Goal: Task Accomplishment & Management: Manage account settings

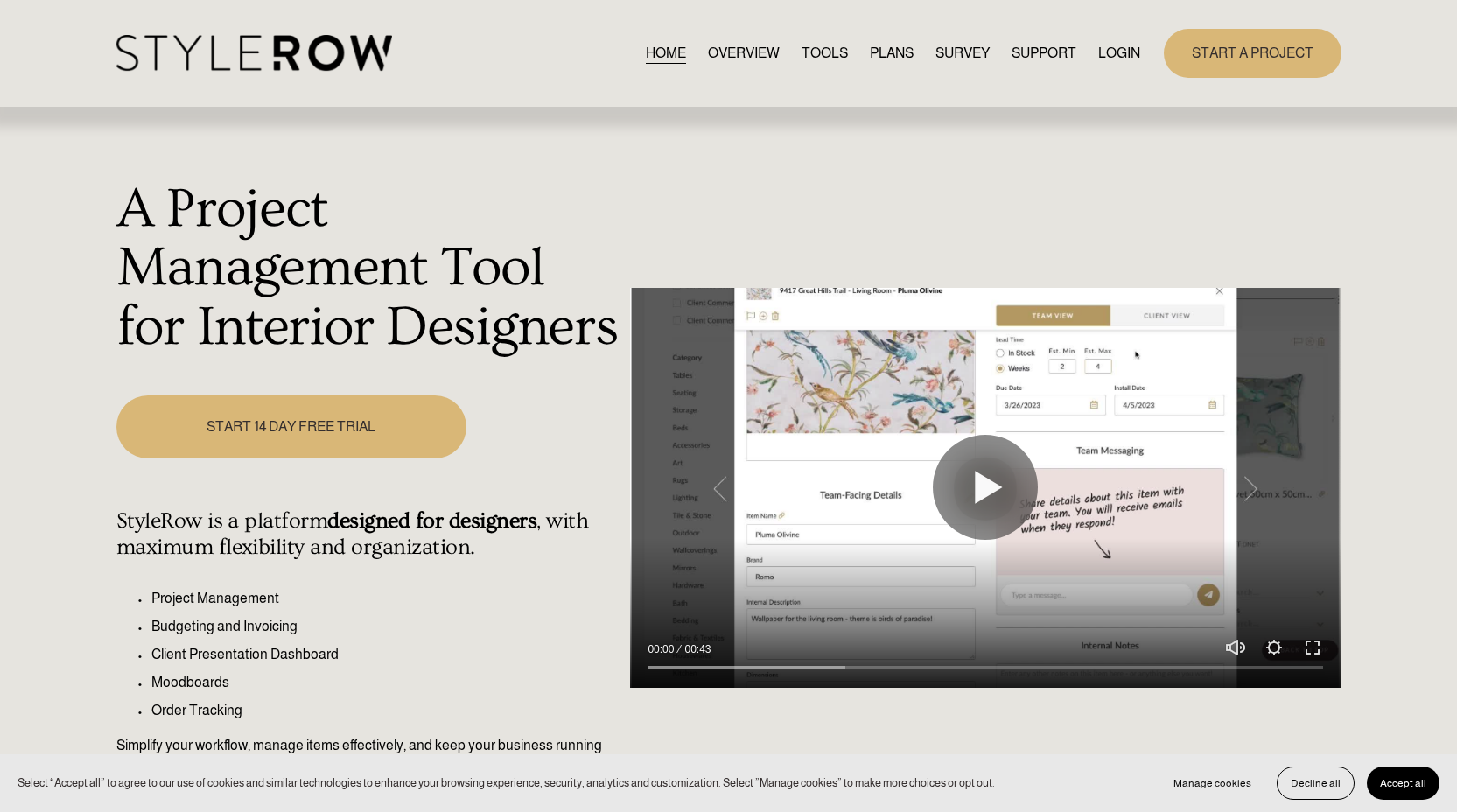
click at [1114, 54] on link "LOGIN" at bounding box center [1120, 53] width 42 height 24
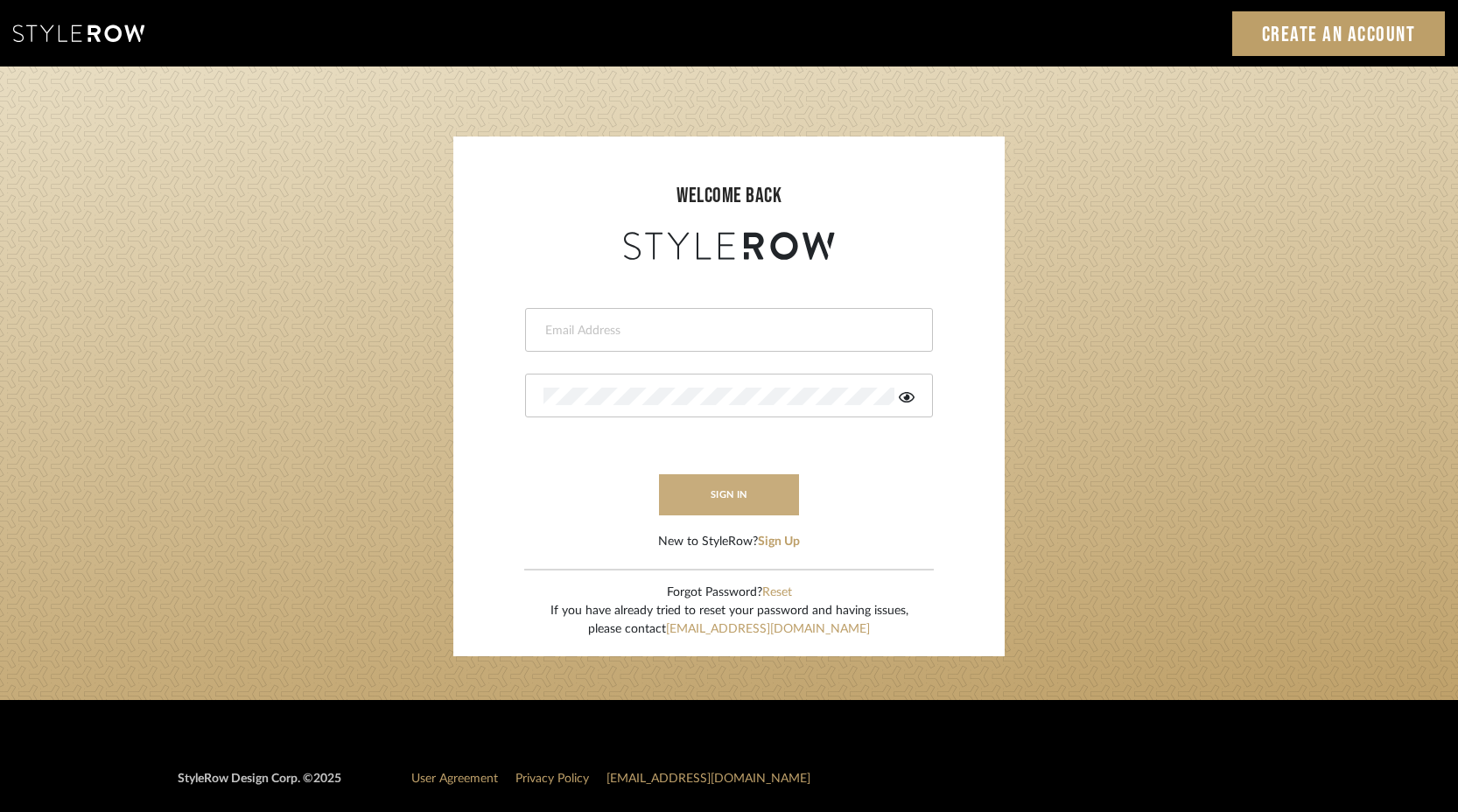
type input "keith@sbhomestagingdesign.com"
click at [709, 497] on button "sign in" at bounding box center [729, 494] width 140 height 41
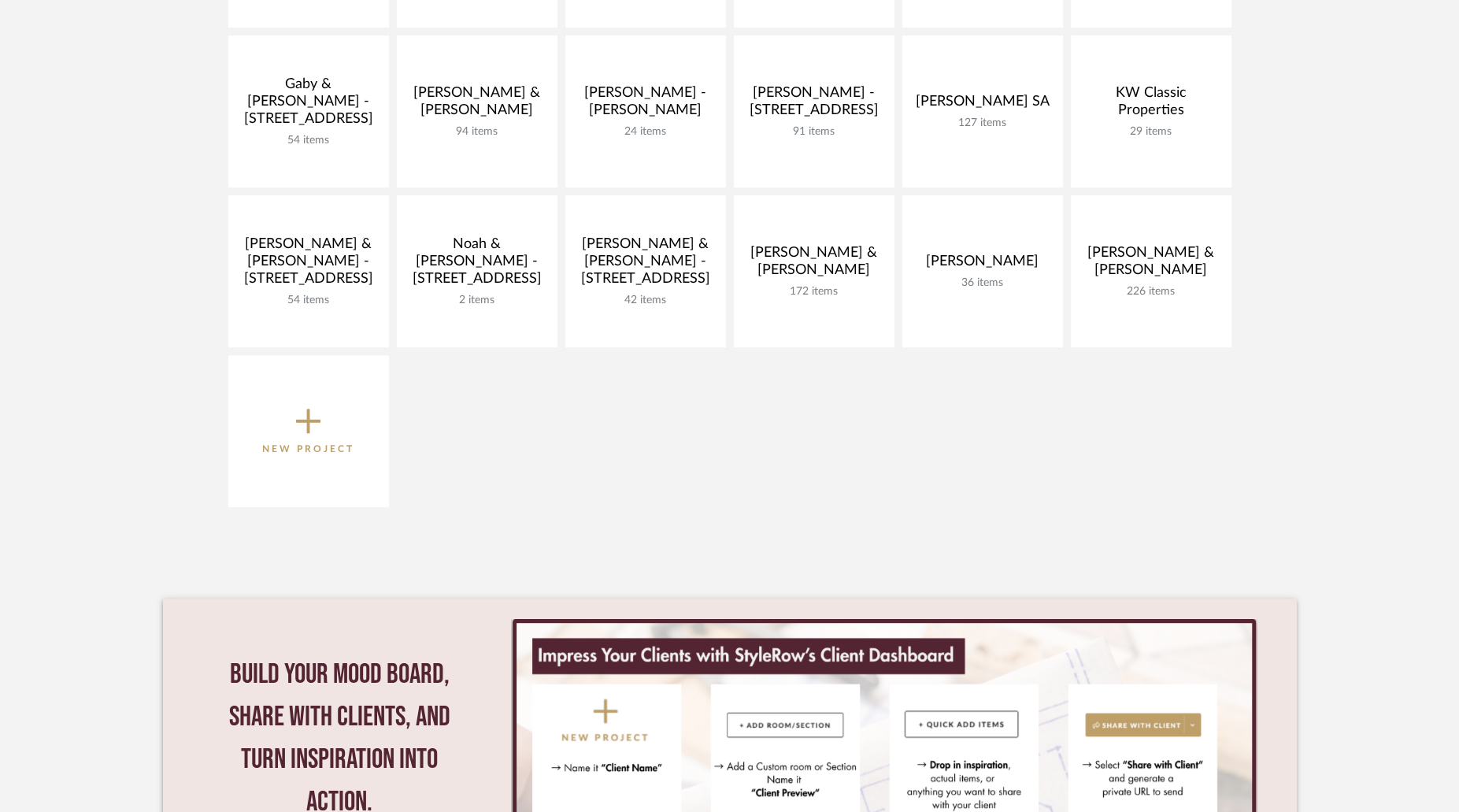
scroll to position [512, 0]
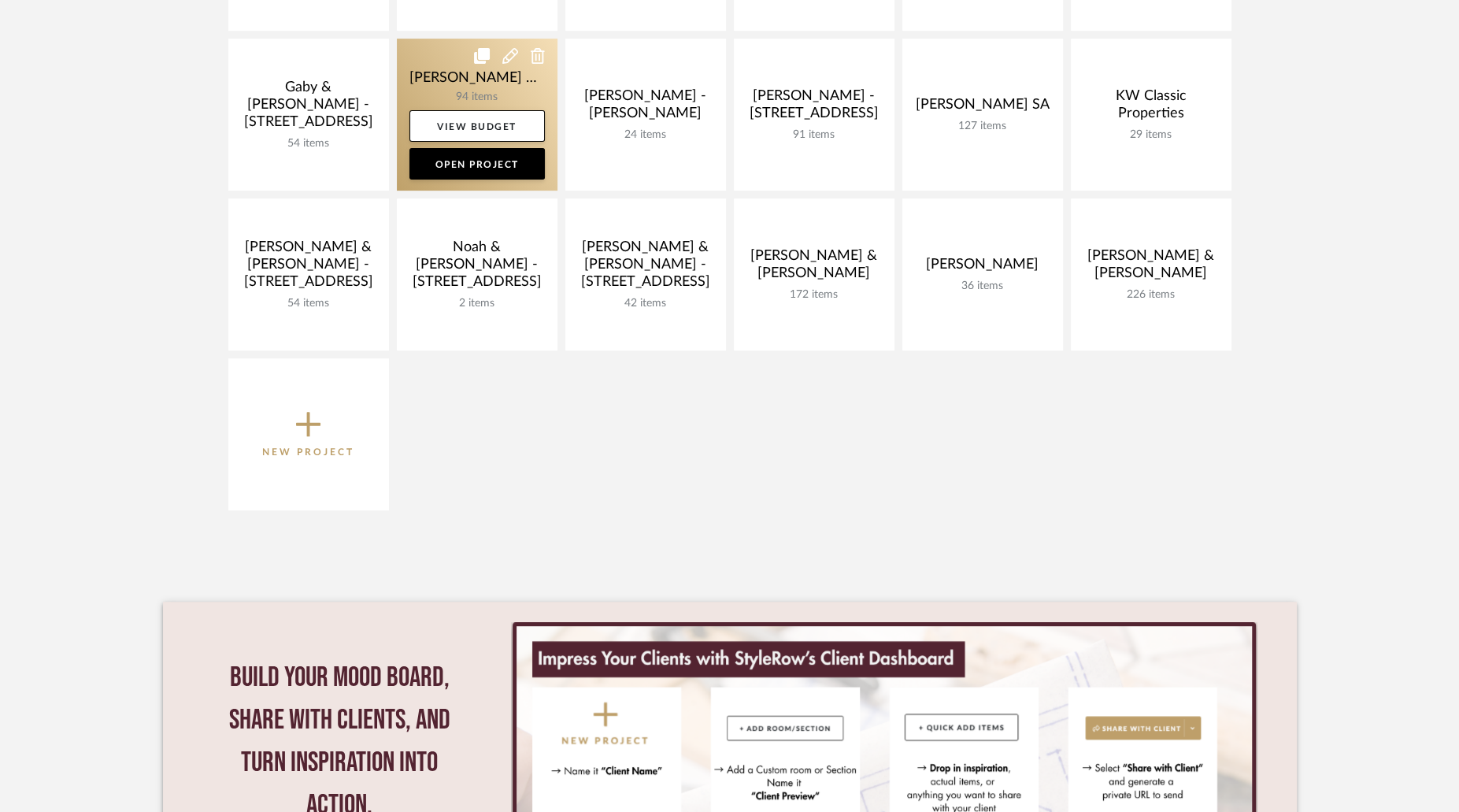
click at [473, 74] on link at bounding box center [477, 114] width 161 height 152
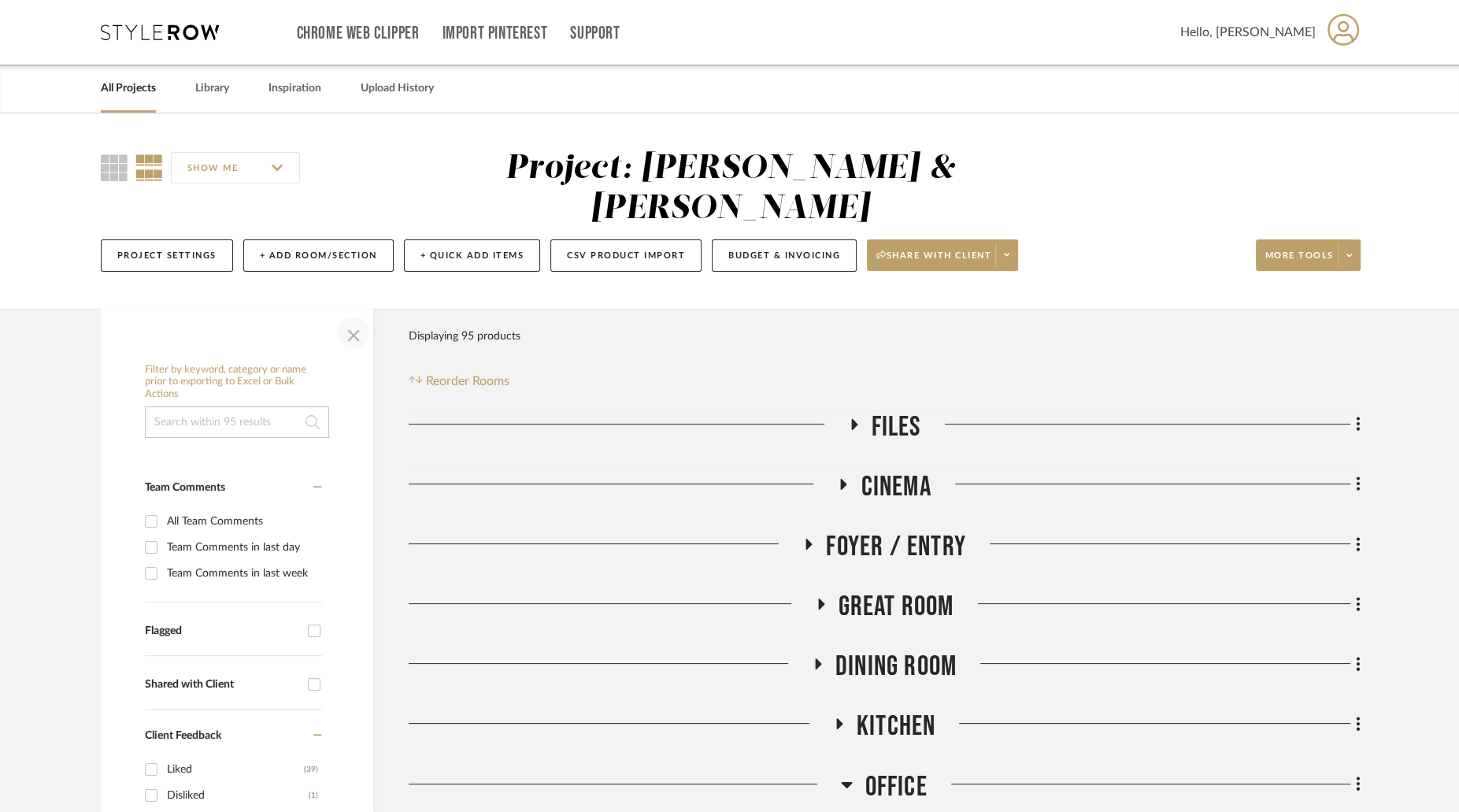
click at [355, 313] on span "button" at bounding box center [353, 332] width 37 height 37
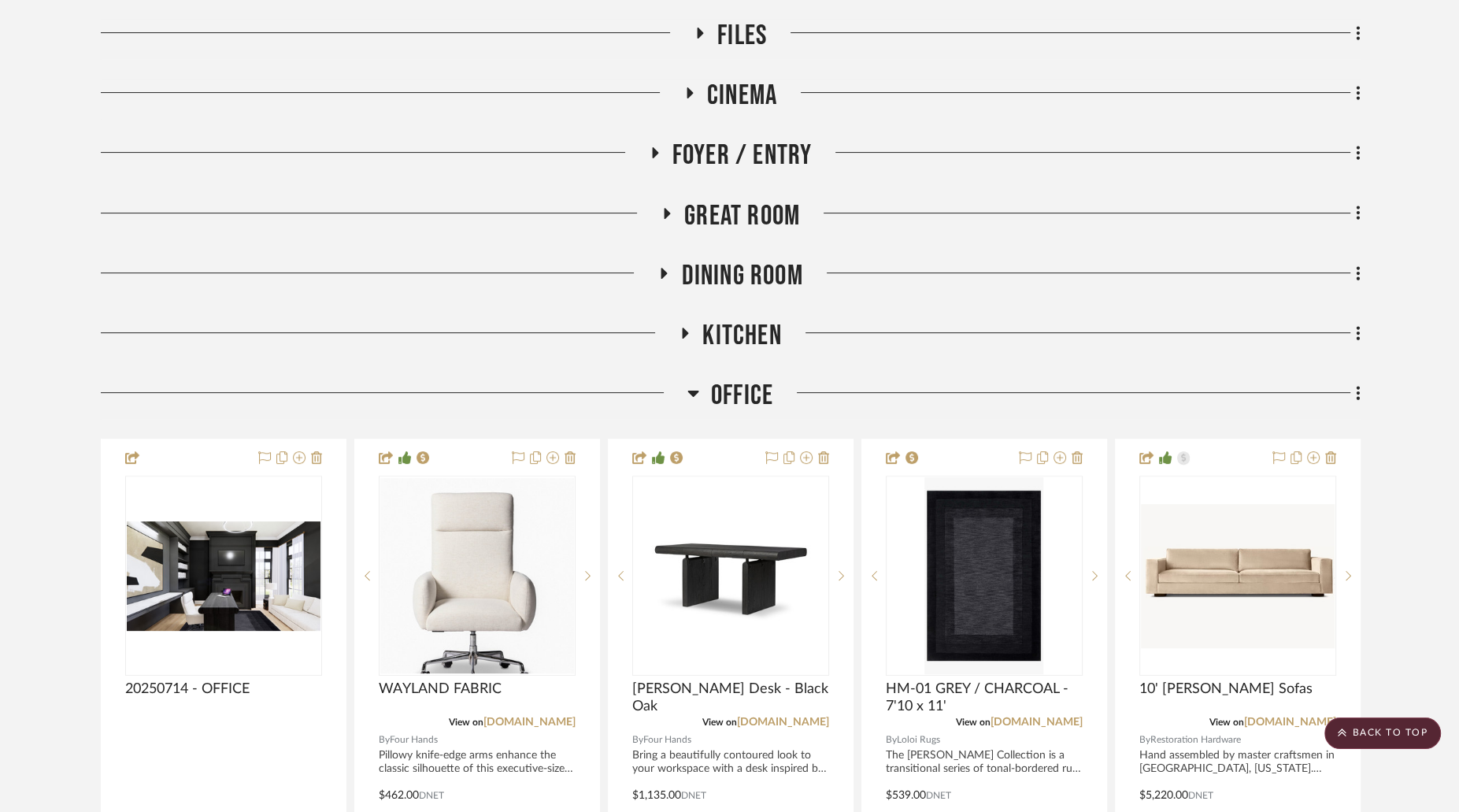
scroll to position [399, 0]
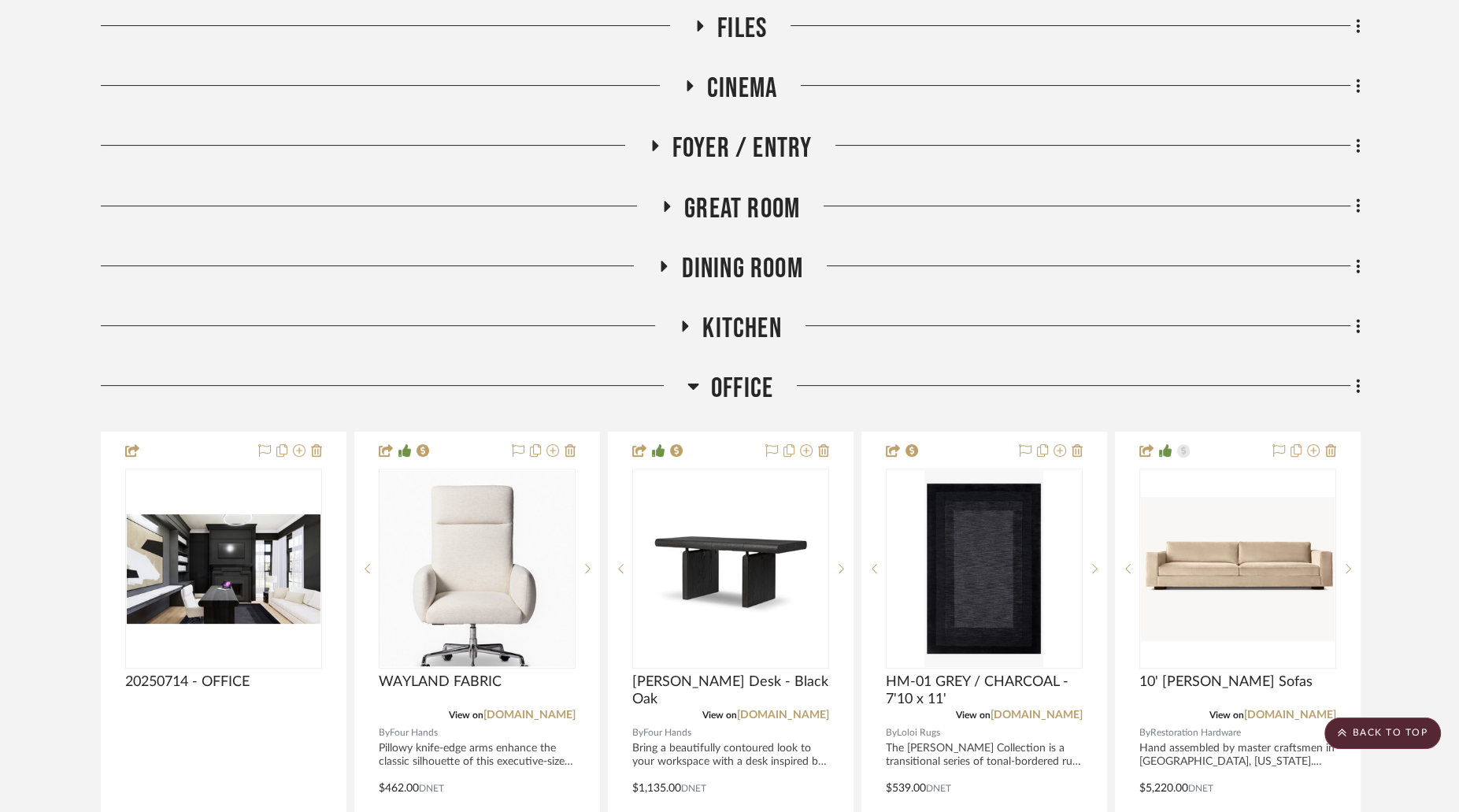
click at [661, 140] on icon at bounding box center [654, 145] width 19 height 12
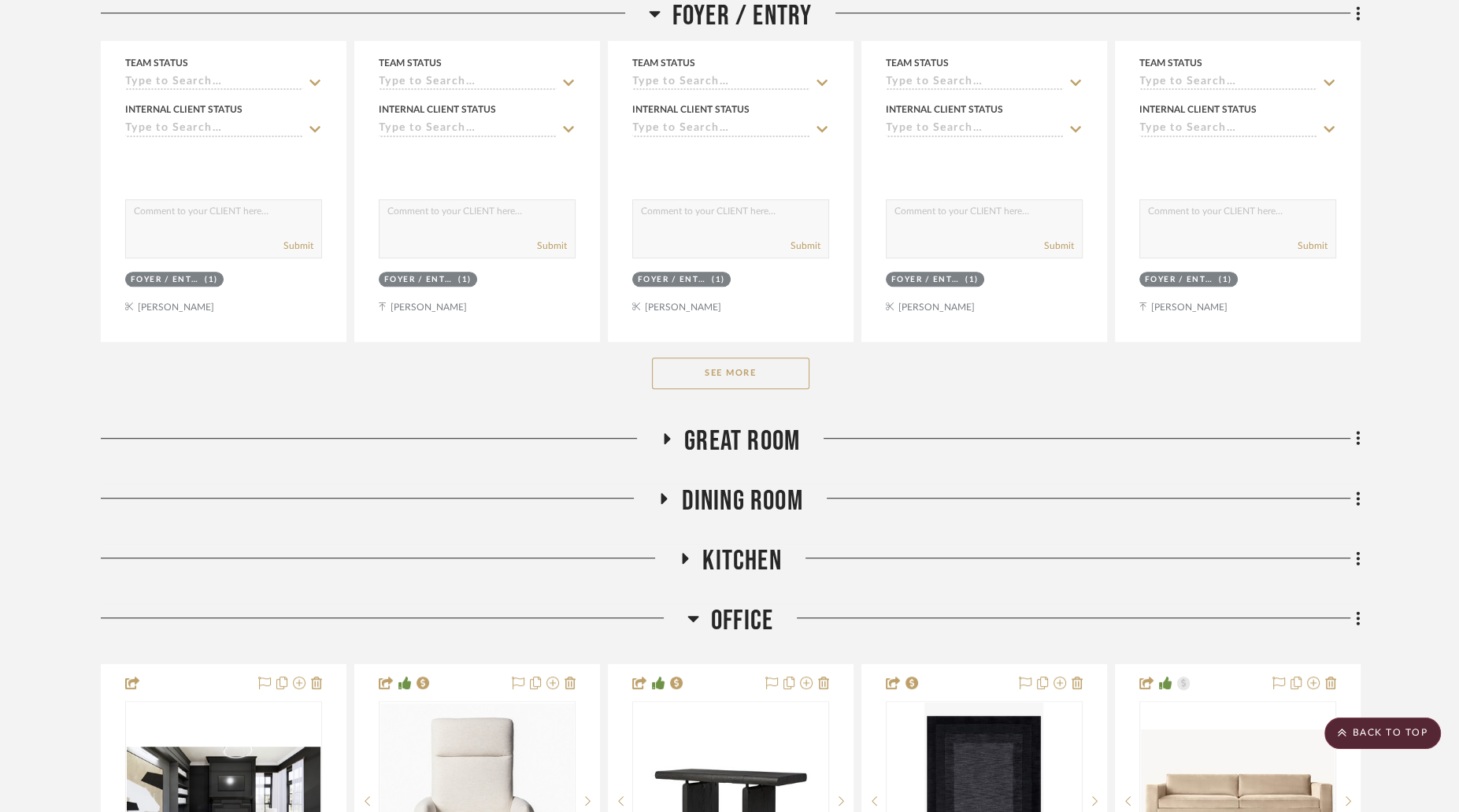
scroll to position [943, 0]
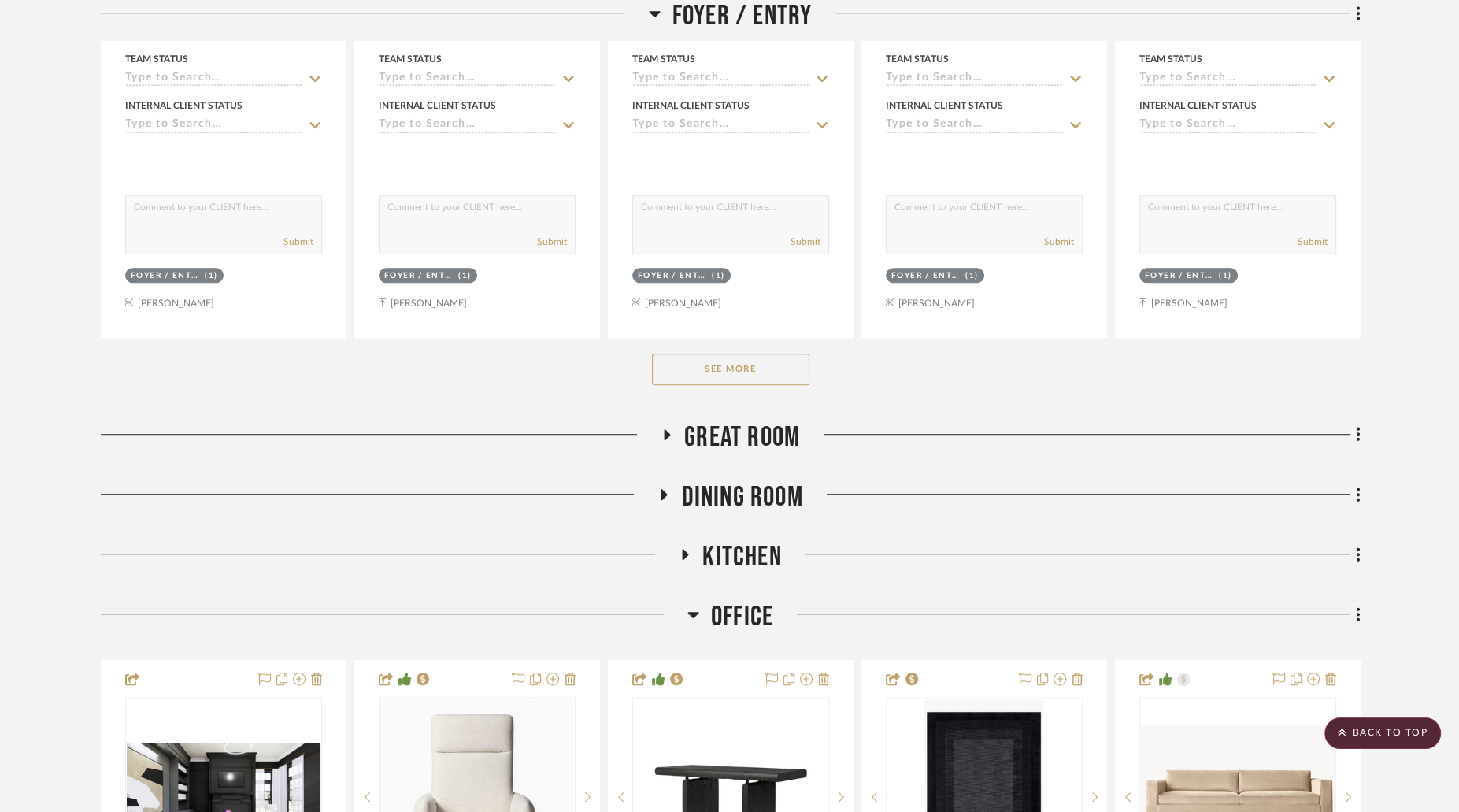
click at [785, 353] on button "See More" at bounding box center [731, 369] width 158 height 31
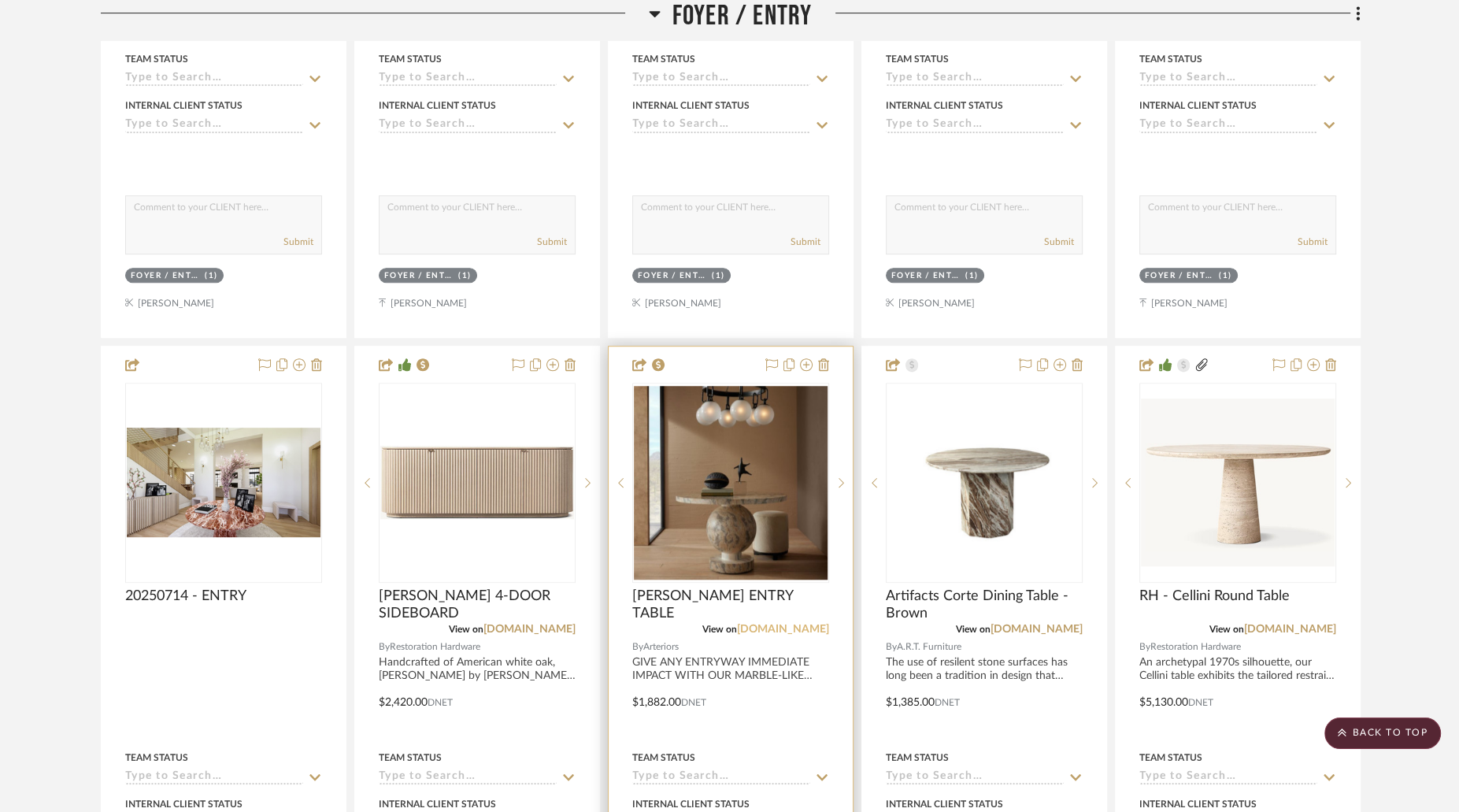
click at [782, 624] on link "arteriorshome.com" at bounding box center [783, 629] width 92 height 11
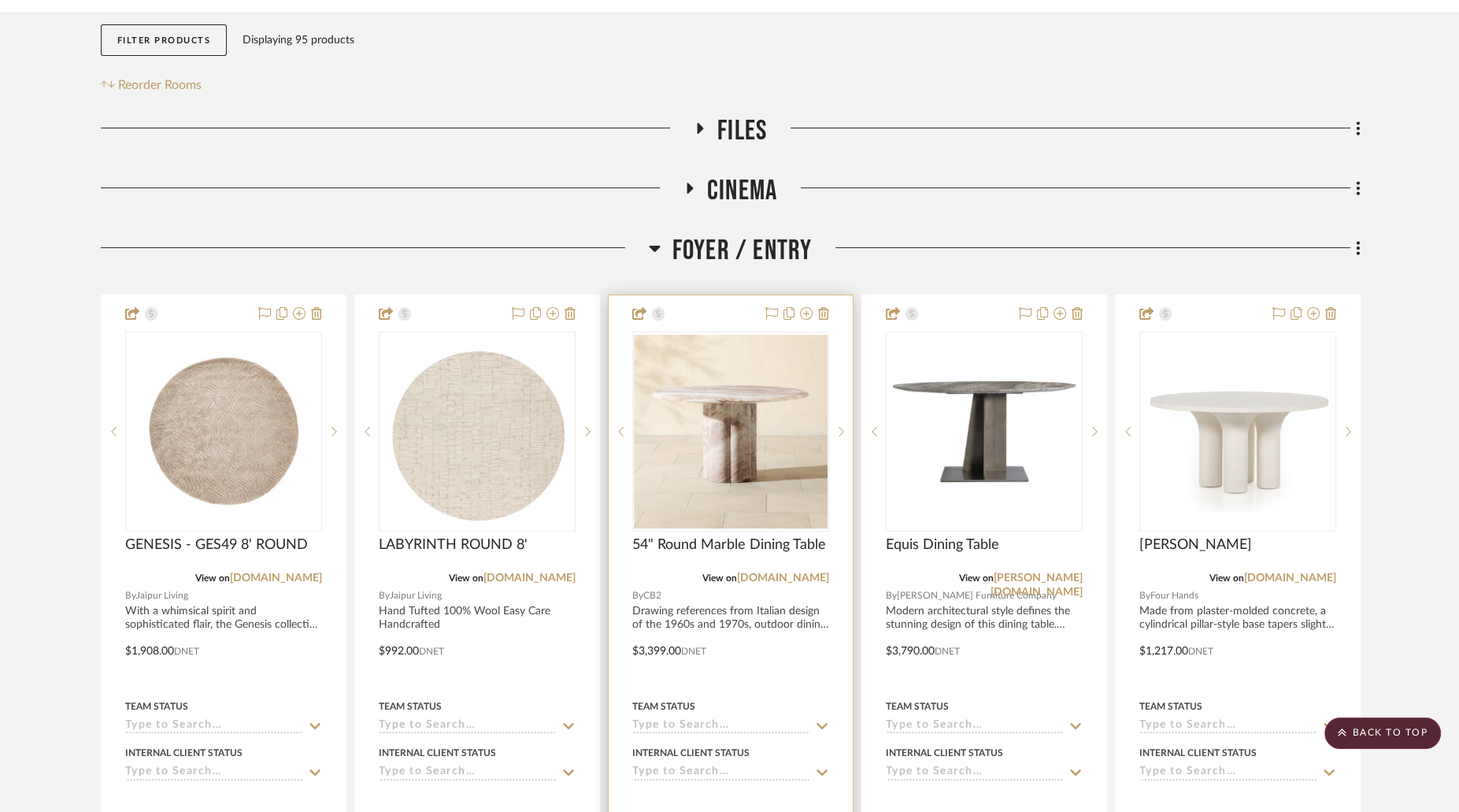
scroll to position [0, 0]
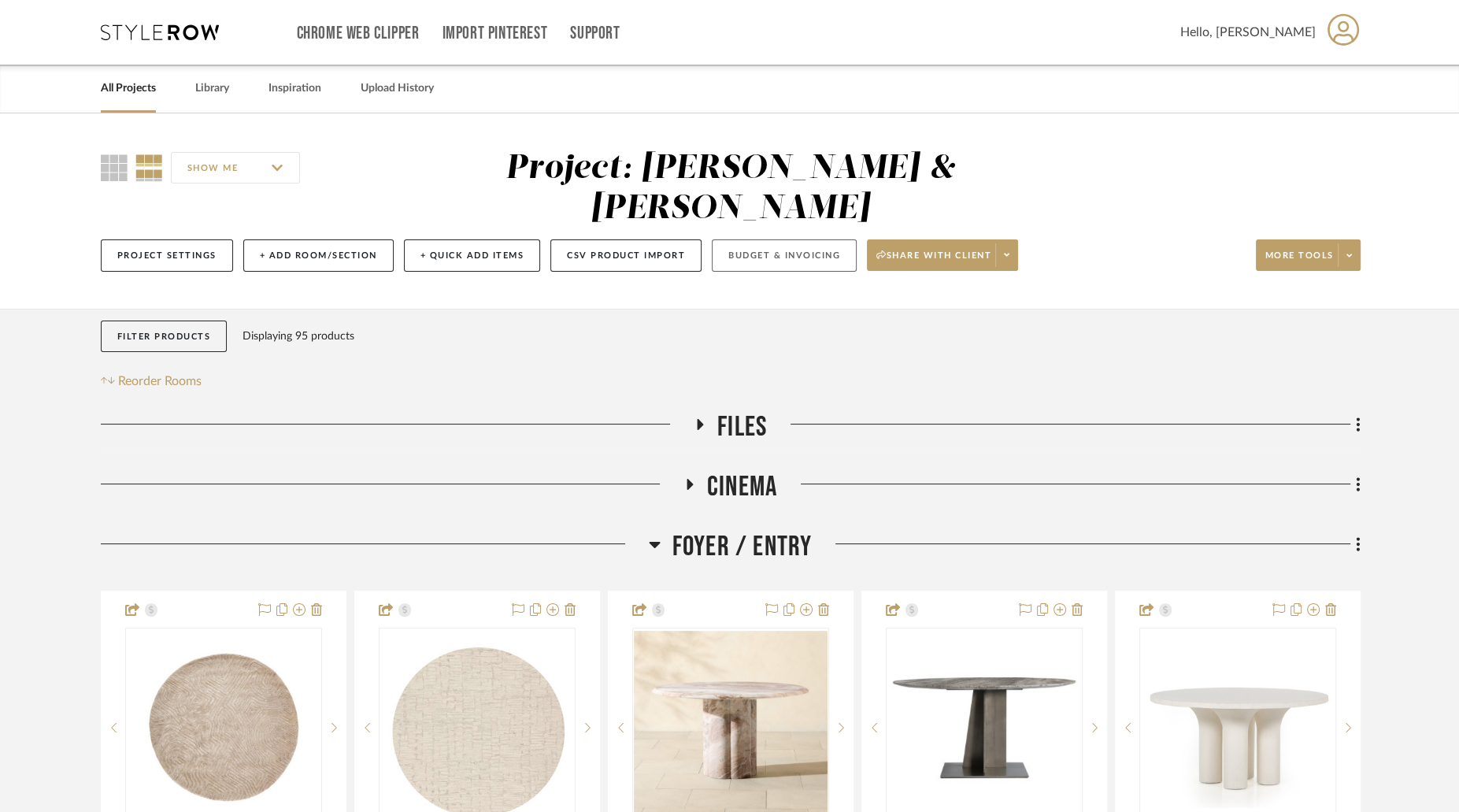
click at [761, 239] on button "Budget & Invoicing" at bounding box center [784, 255] width 145 height 32
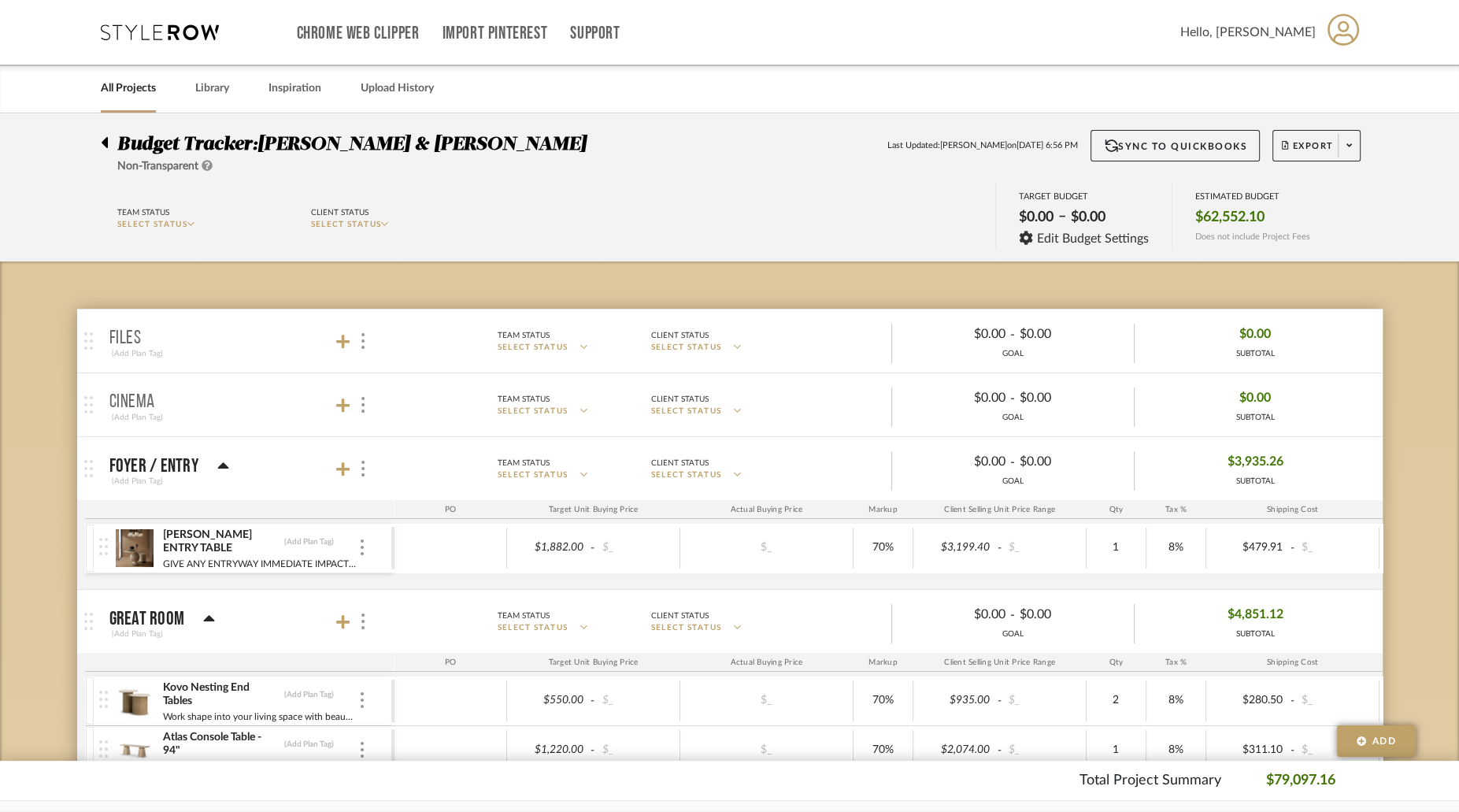
click at [104, 144] on icon at bounding box center [104, 143] width 6 height 11
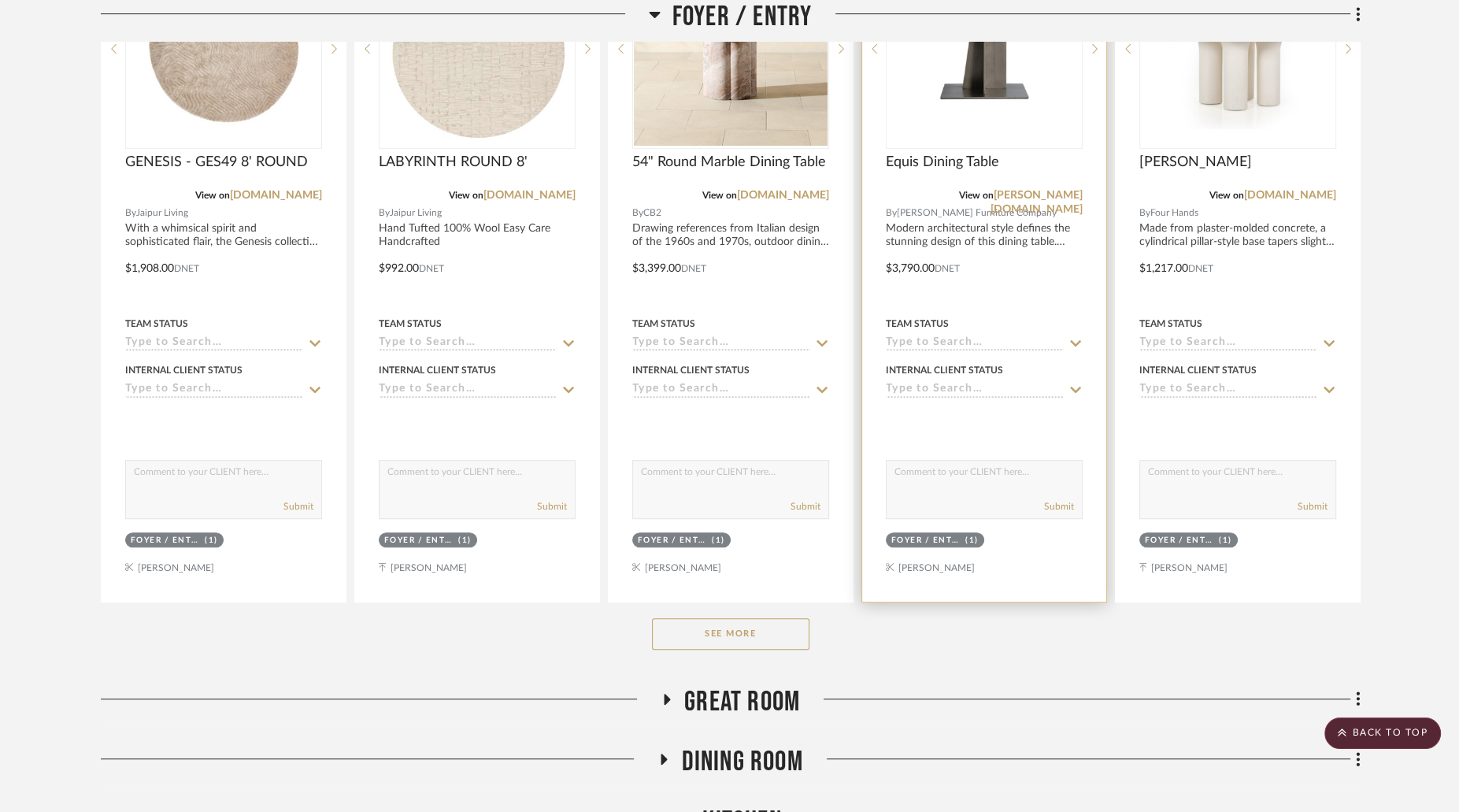
scroll to position [720, 0]
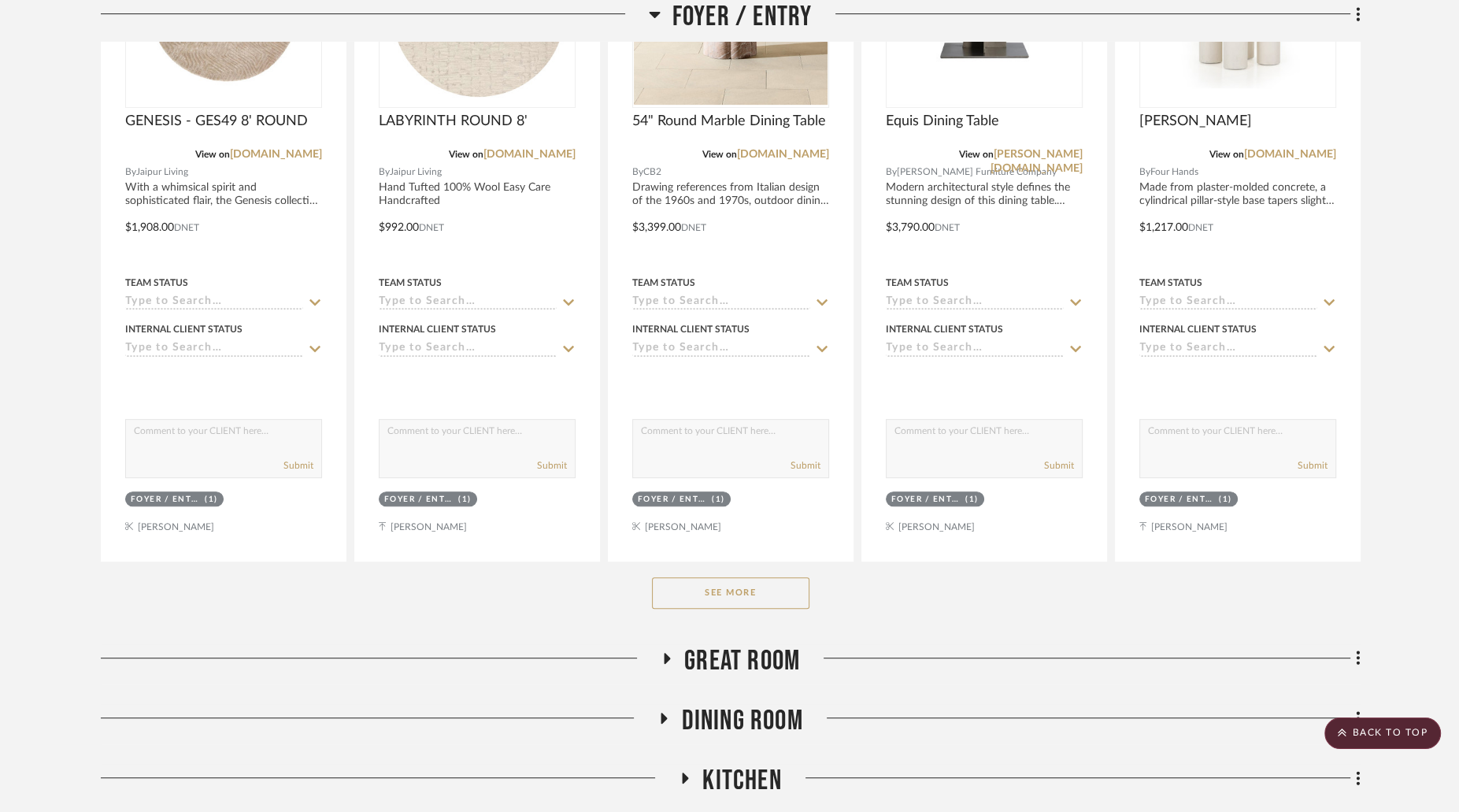
click at [767, 577] on button "See More" at bounding box center [731, 592] width 158 height 31
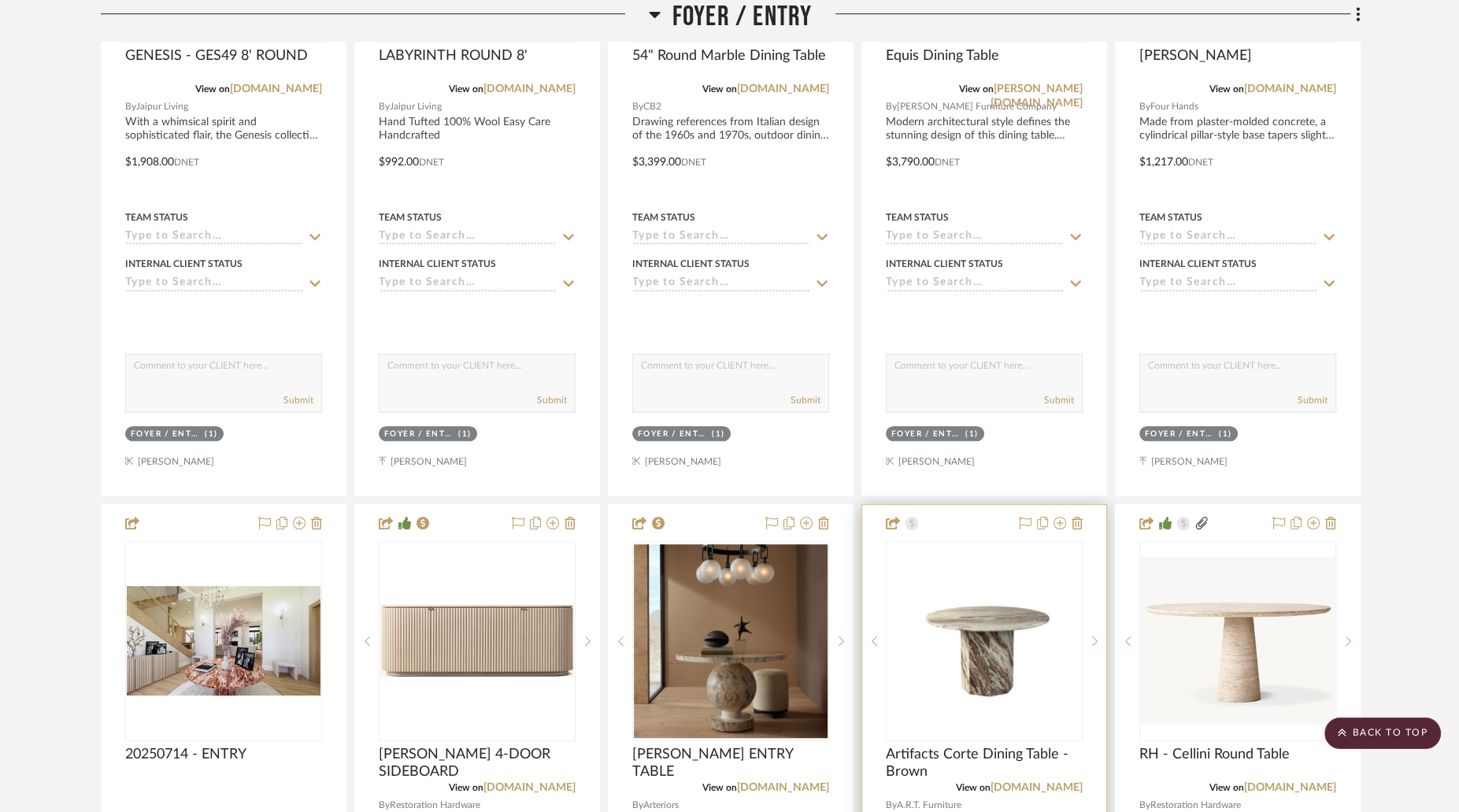
scroll to position [901, 0]
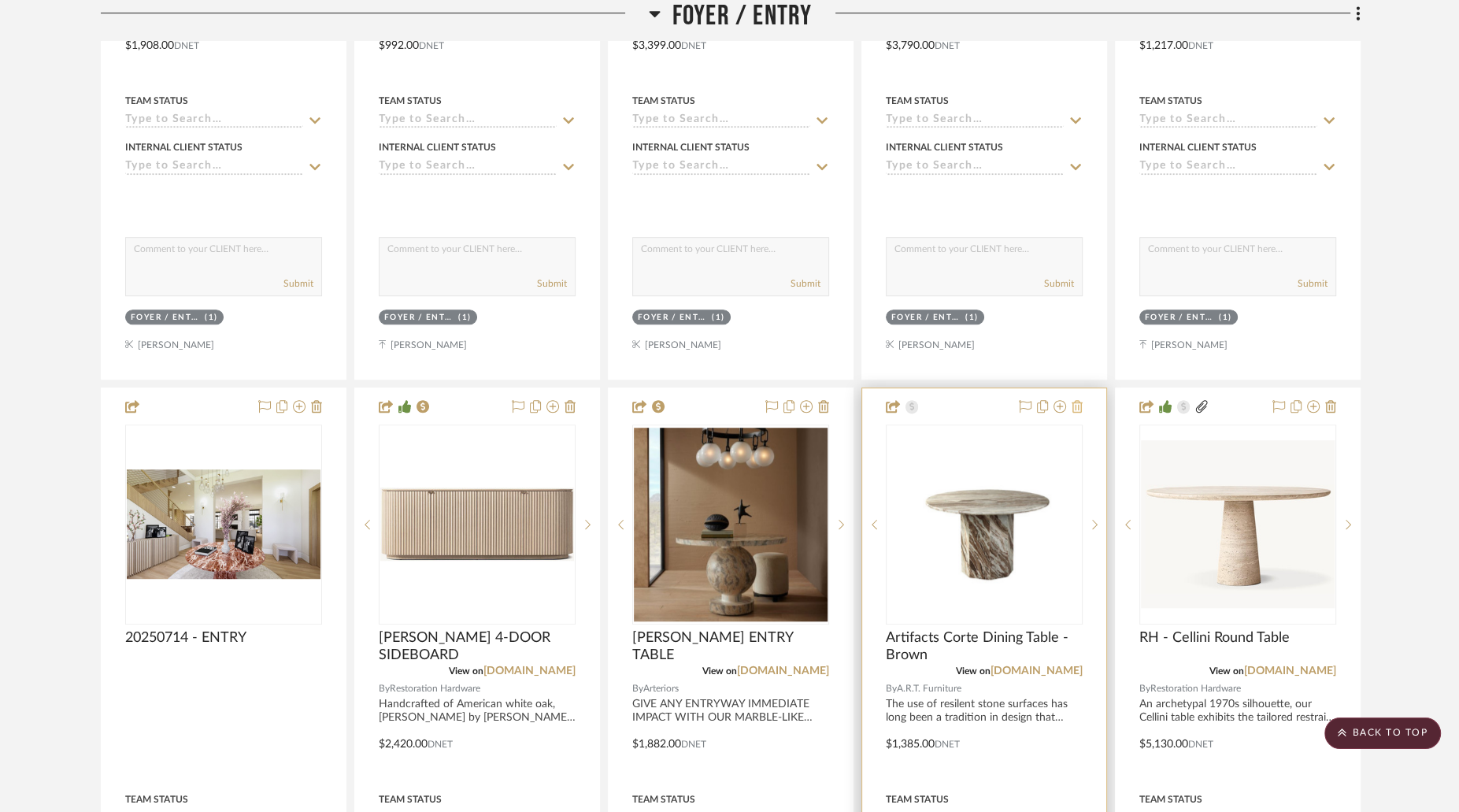
click at [1078, 400] on icon at bounding box center [1077, 406] width 11 height 12
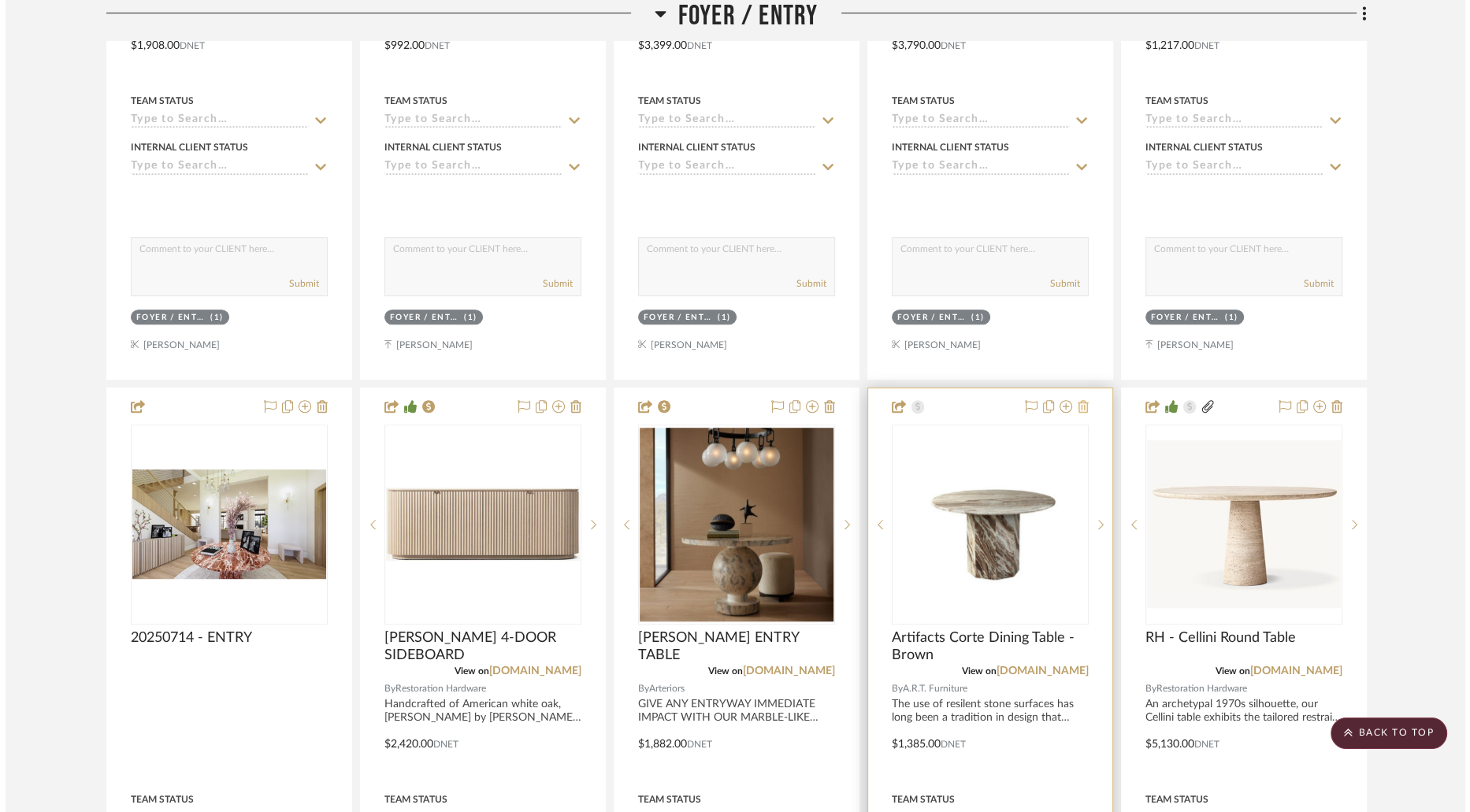
scroll to position [0, 0]
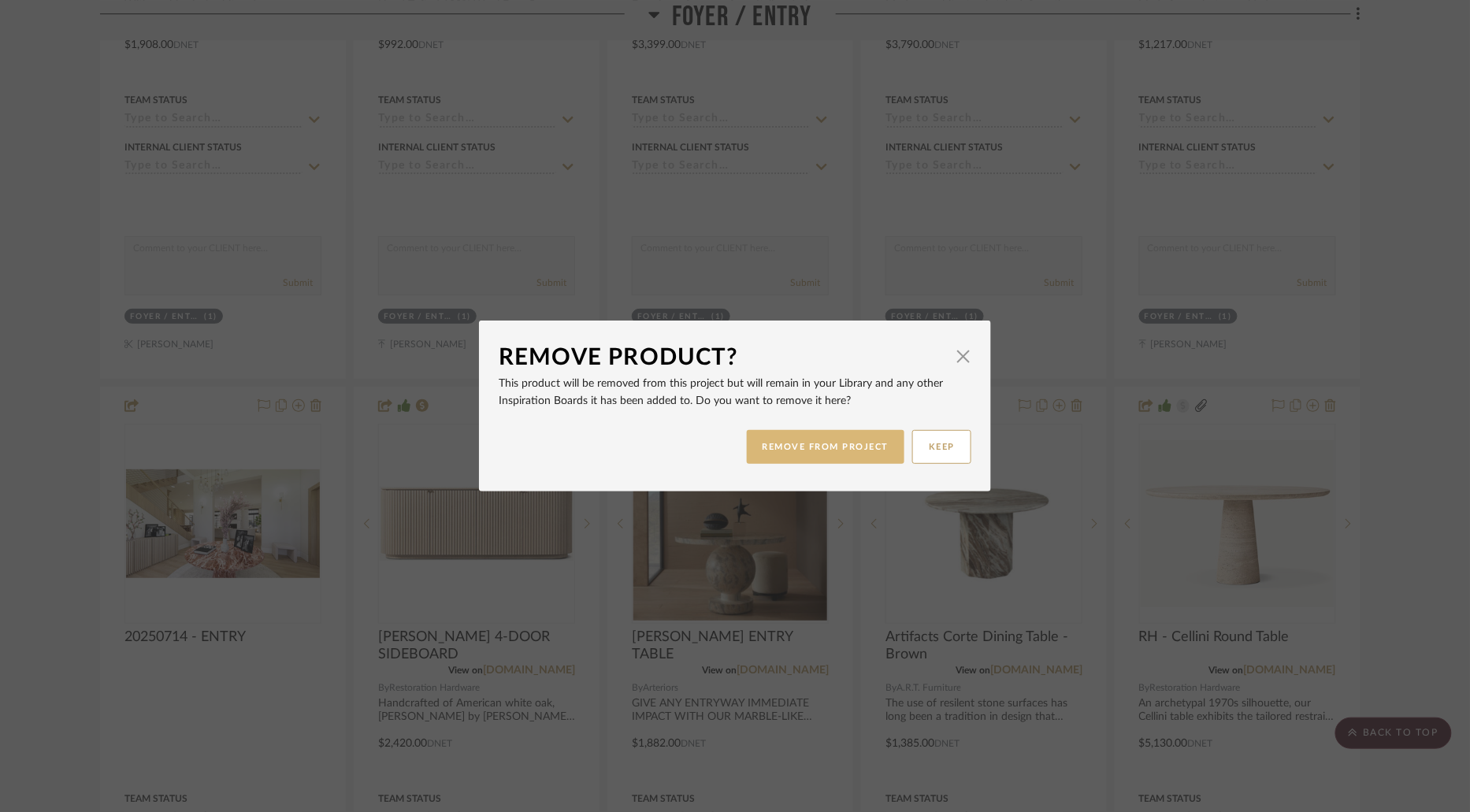
click at [864, 452] on button "REMOVE FROM PROJECT" at bounding box center [826, 447] width 158 height 34
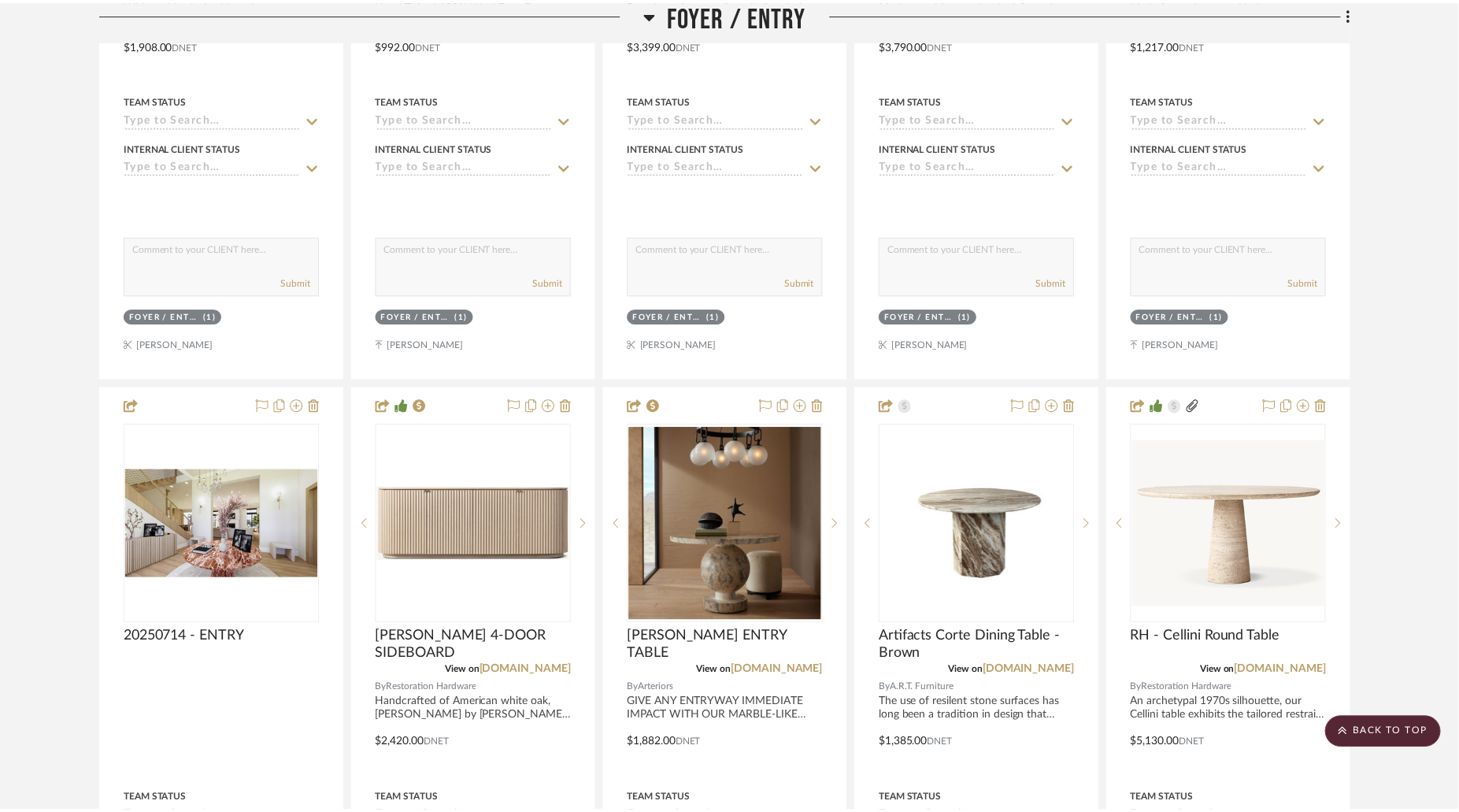
scroll to position [901, 0]
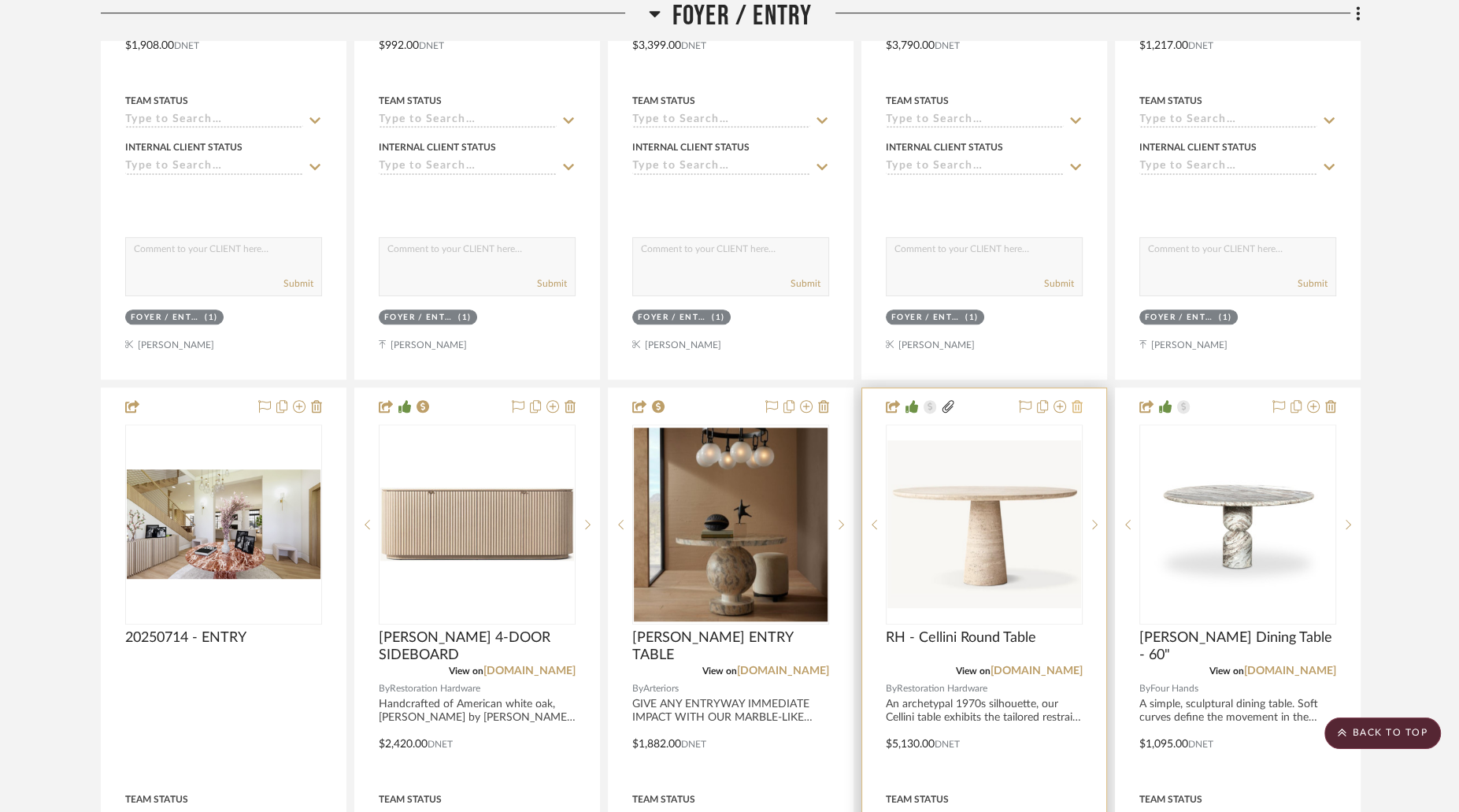
click at [1082, 400] on icon at bounding box center [1077, 406] width 11 height 12
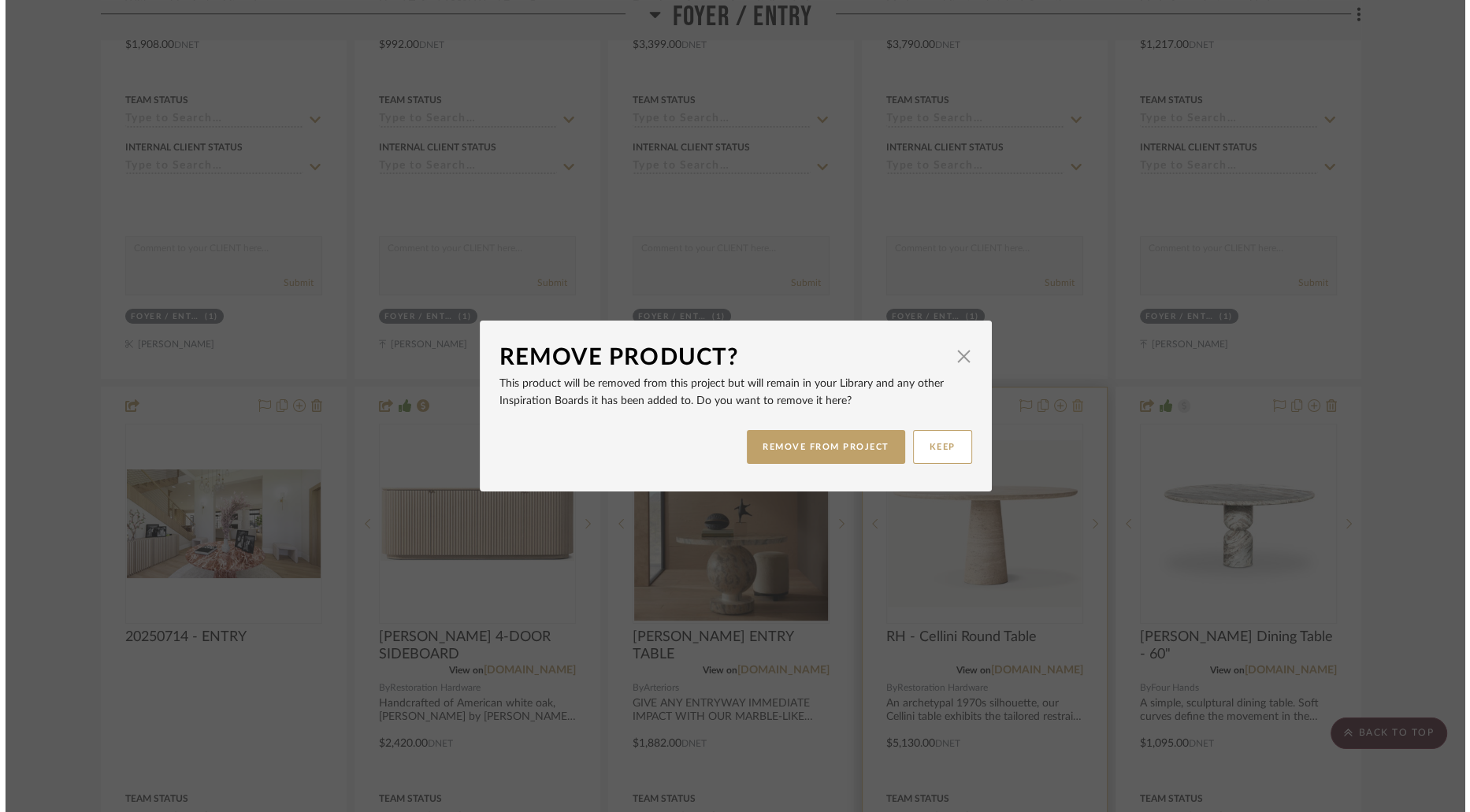
scroll to position [0, 0]
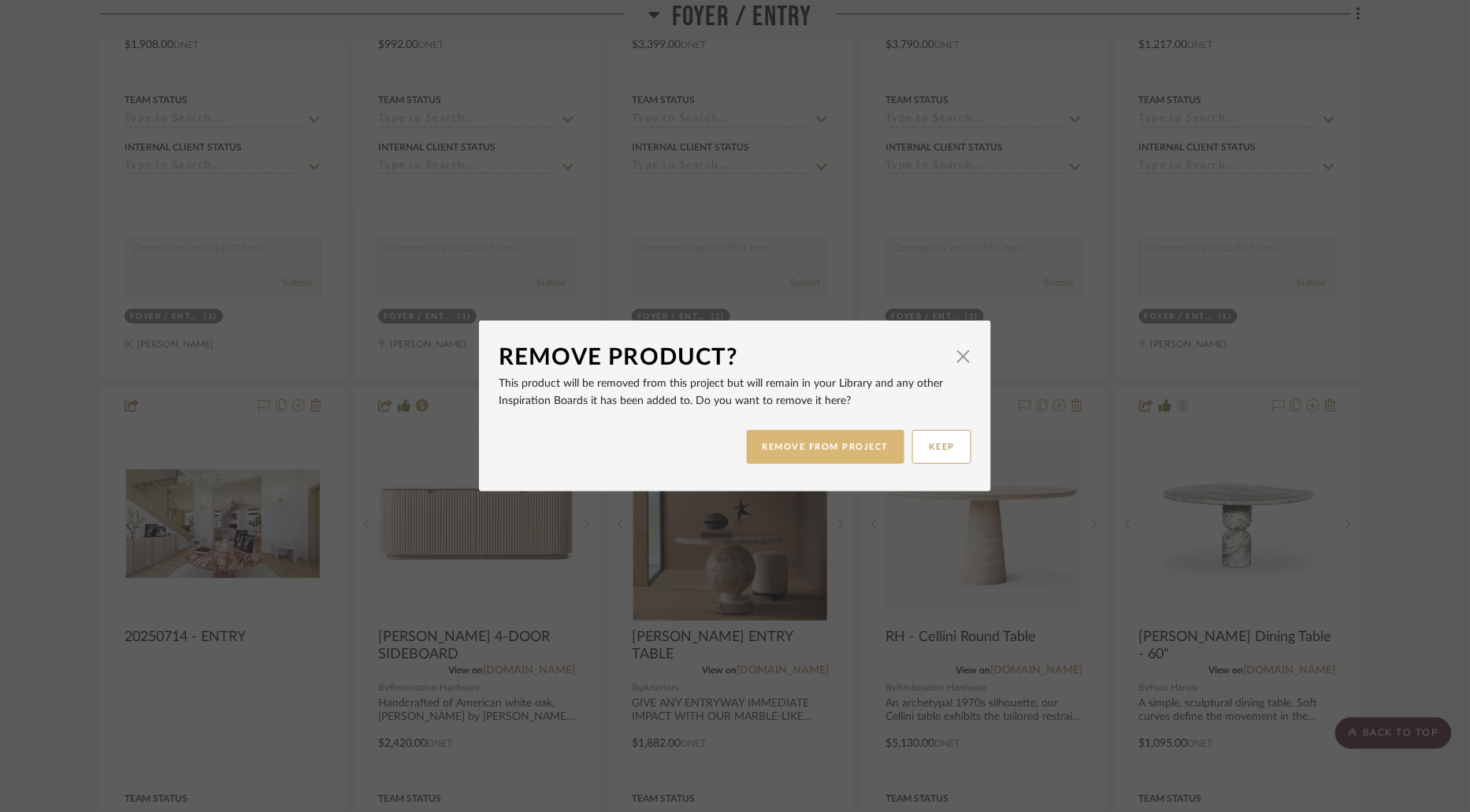
click at [835, 455] on button "REMOVE FROM PROJECT" at bounding box center [826, 447] width 158 height 34
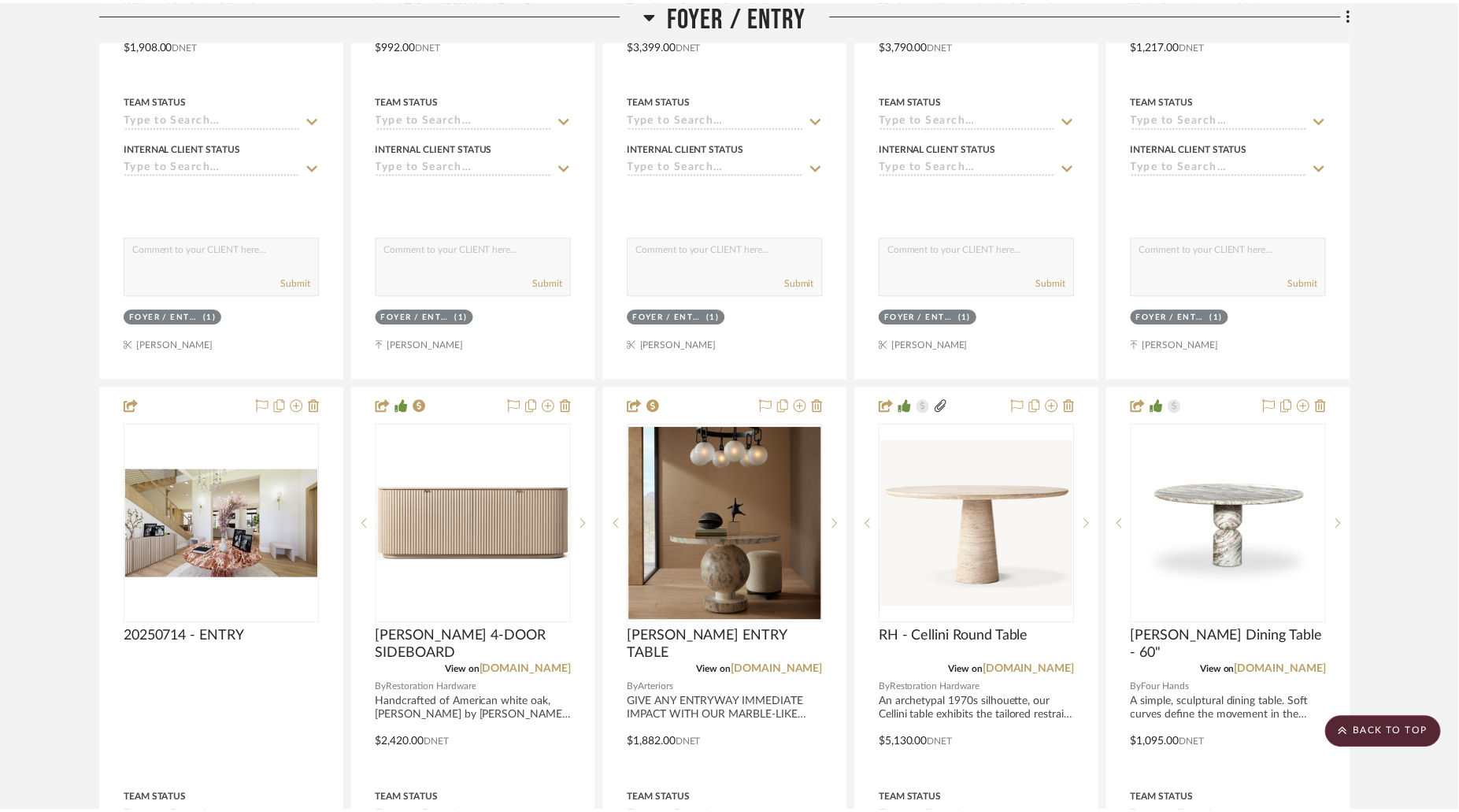
scroll to position [901, 0]
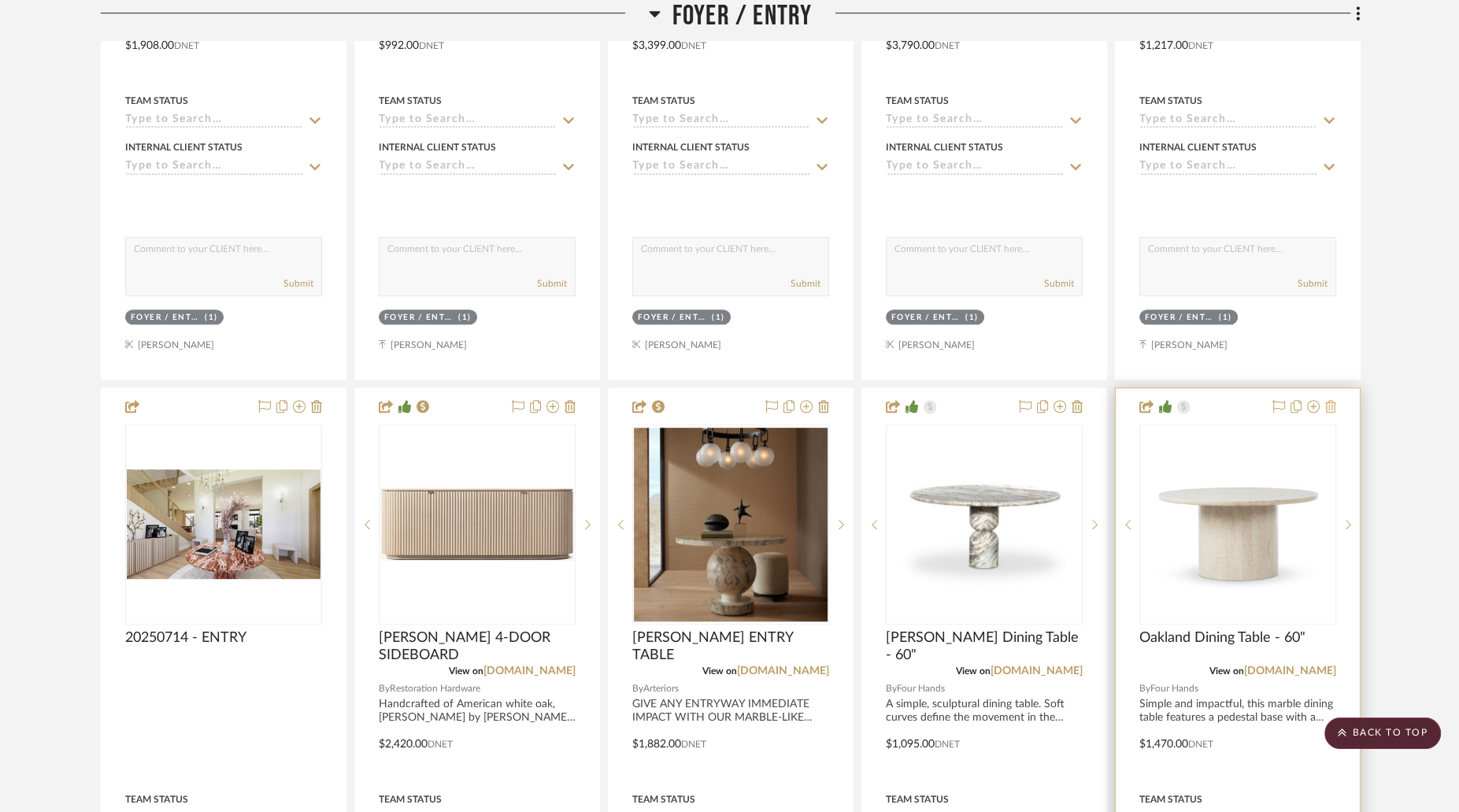
click at [1331, 400] on icon at bounding box center [1331, 406] width 11 height 12
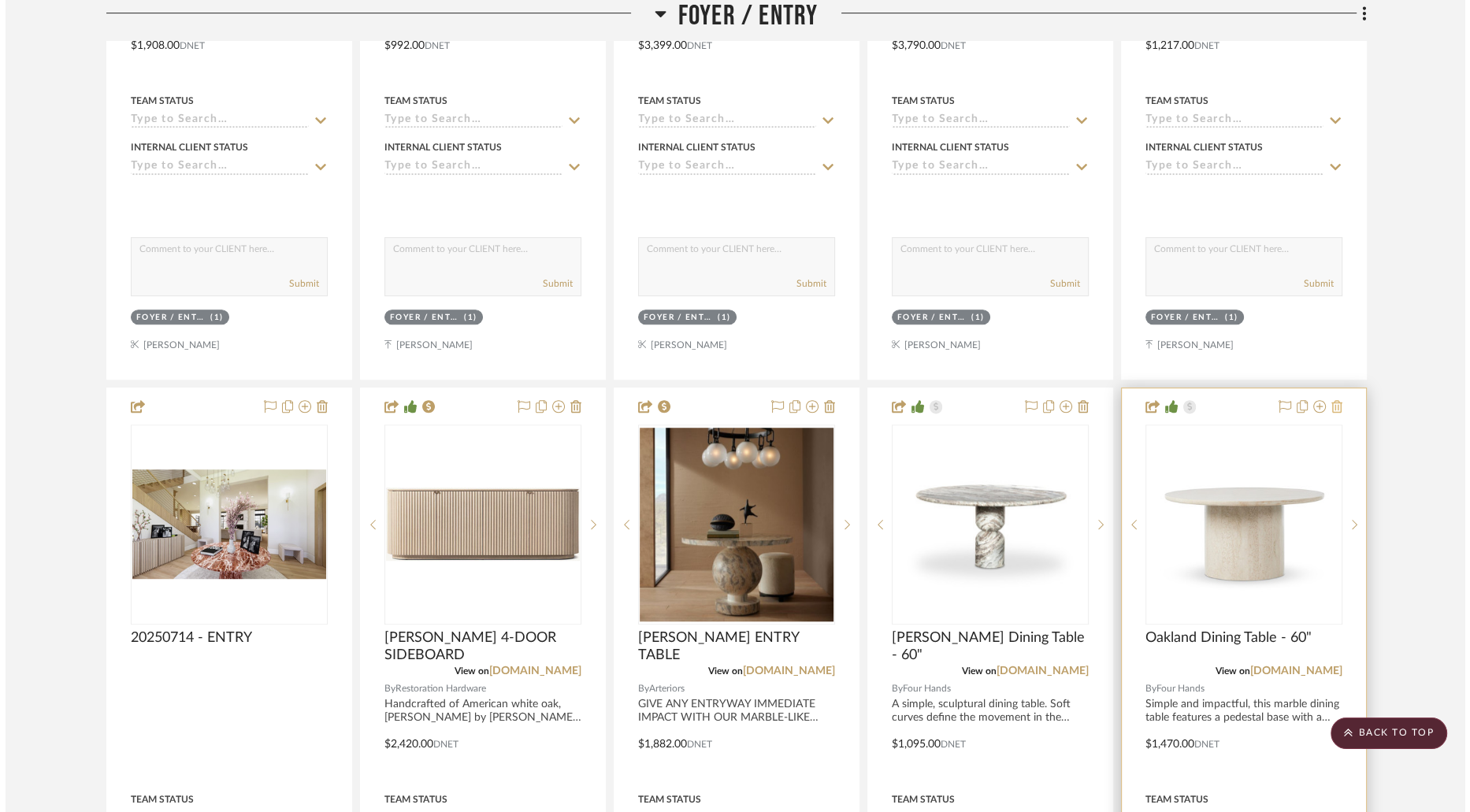
scroll to position [0, 0]
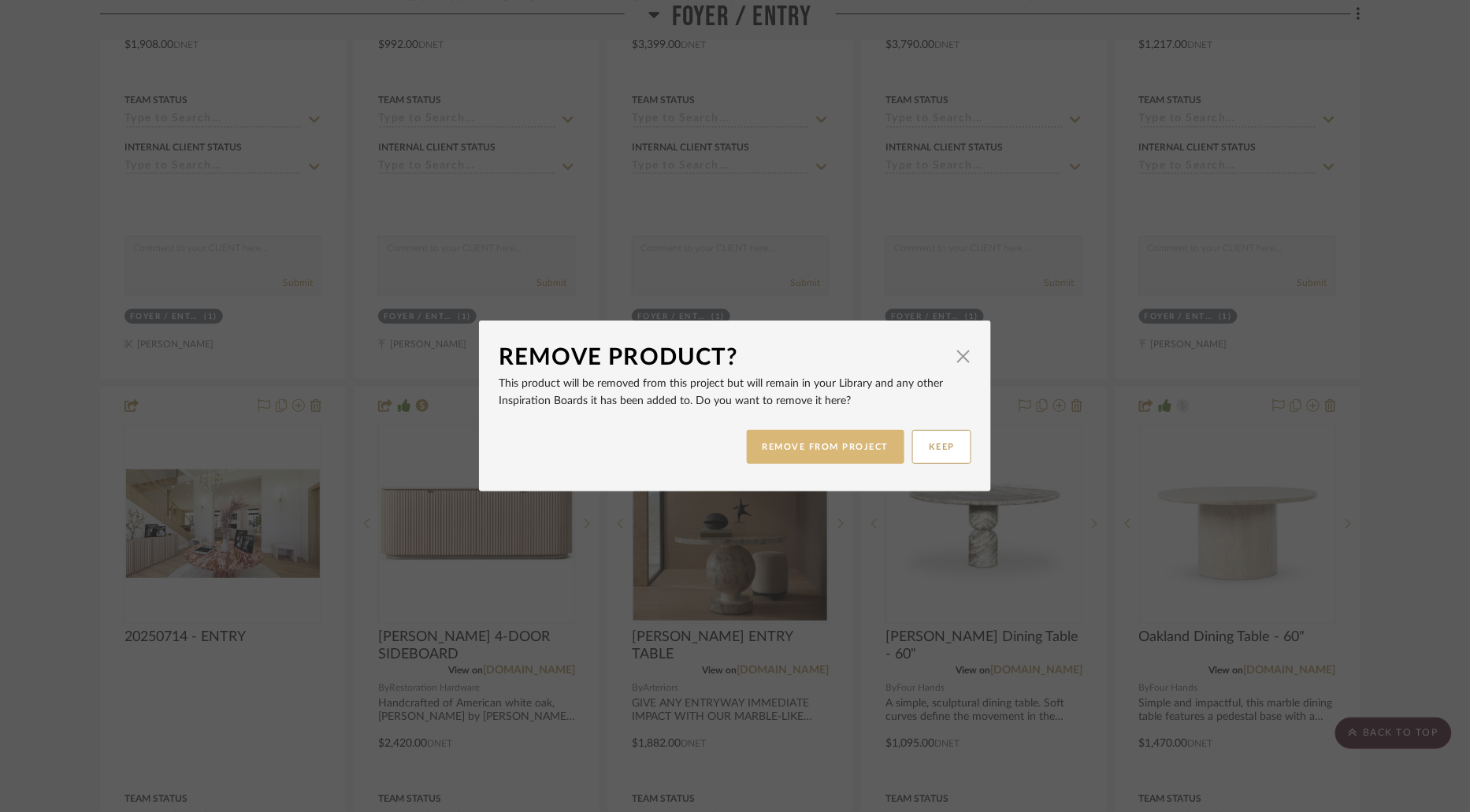
click at [857, 447] on button "REMOVE FROM PROJECT" at bounding box center [826, 447] width 158 height 34
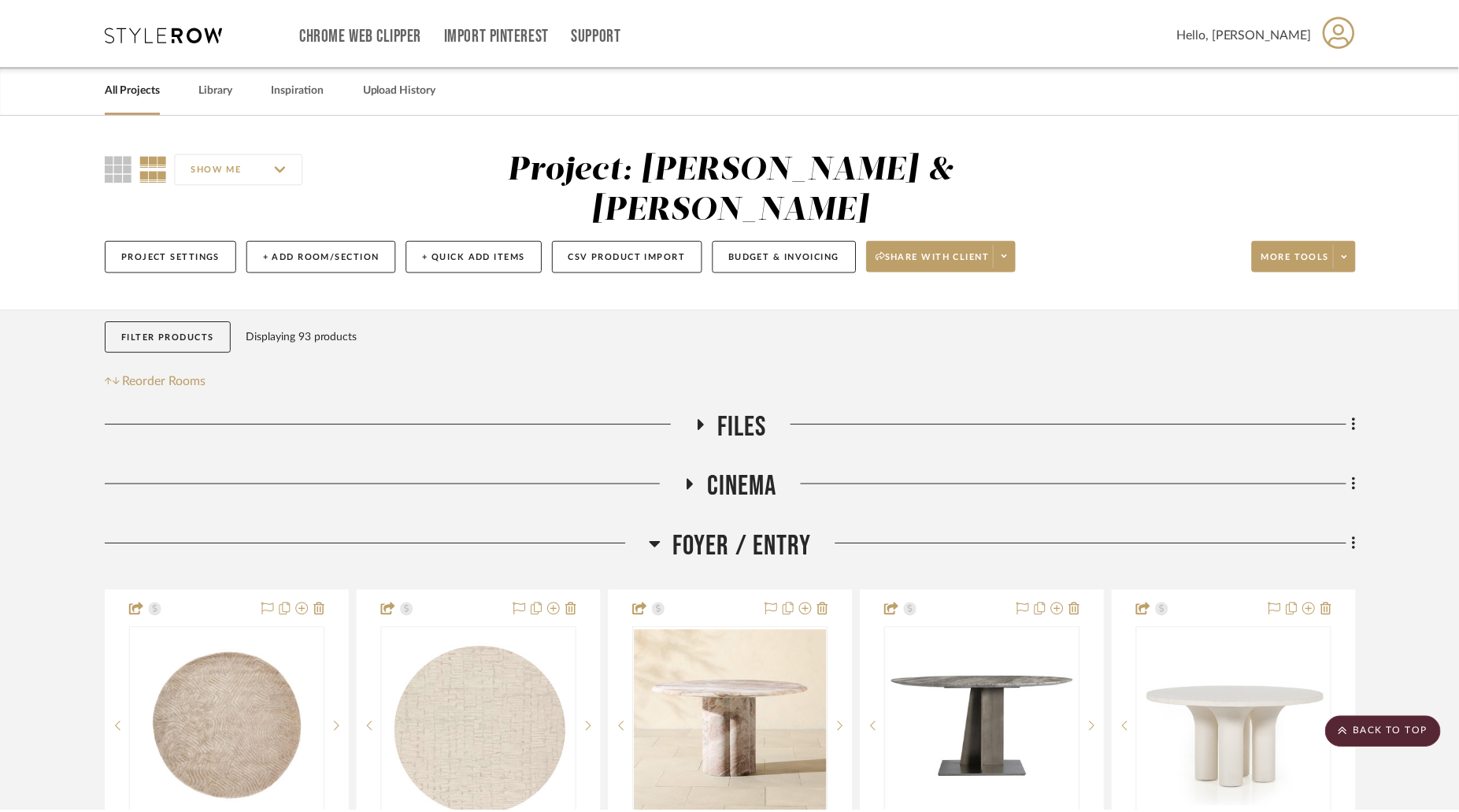
scroll to position [901, 0]
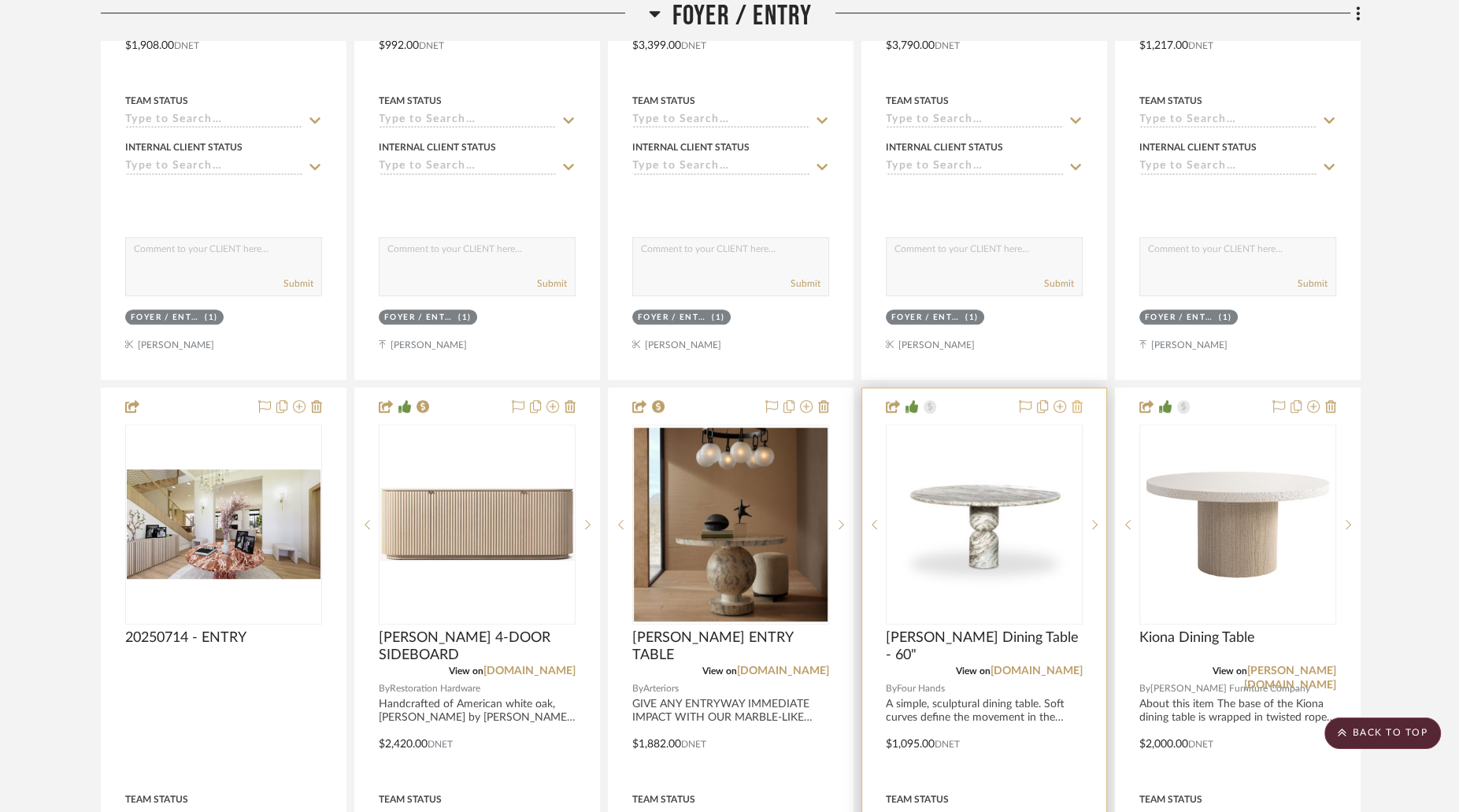
click at [1077, 400] on icon at bounding box center [1077, 406] width 11 height 12
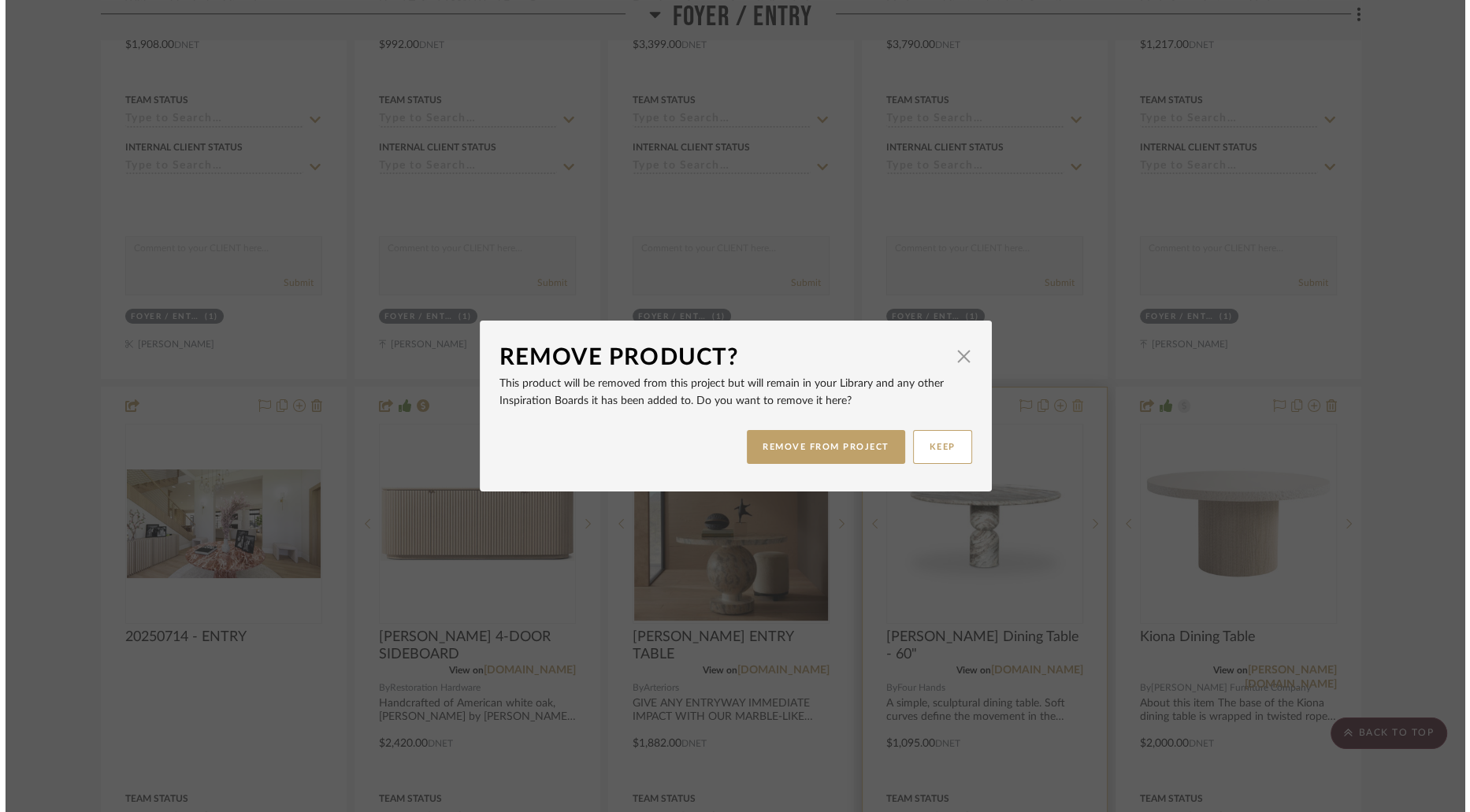
scroll to position [0, 0]
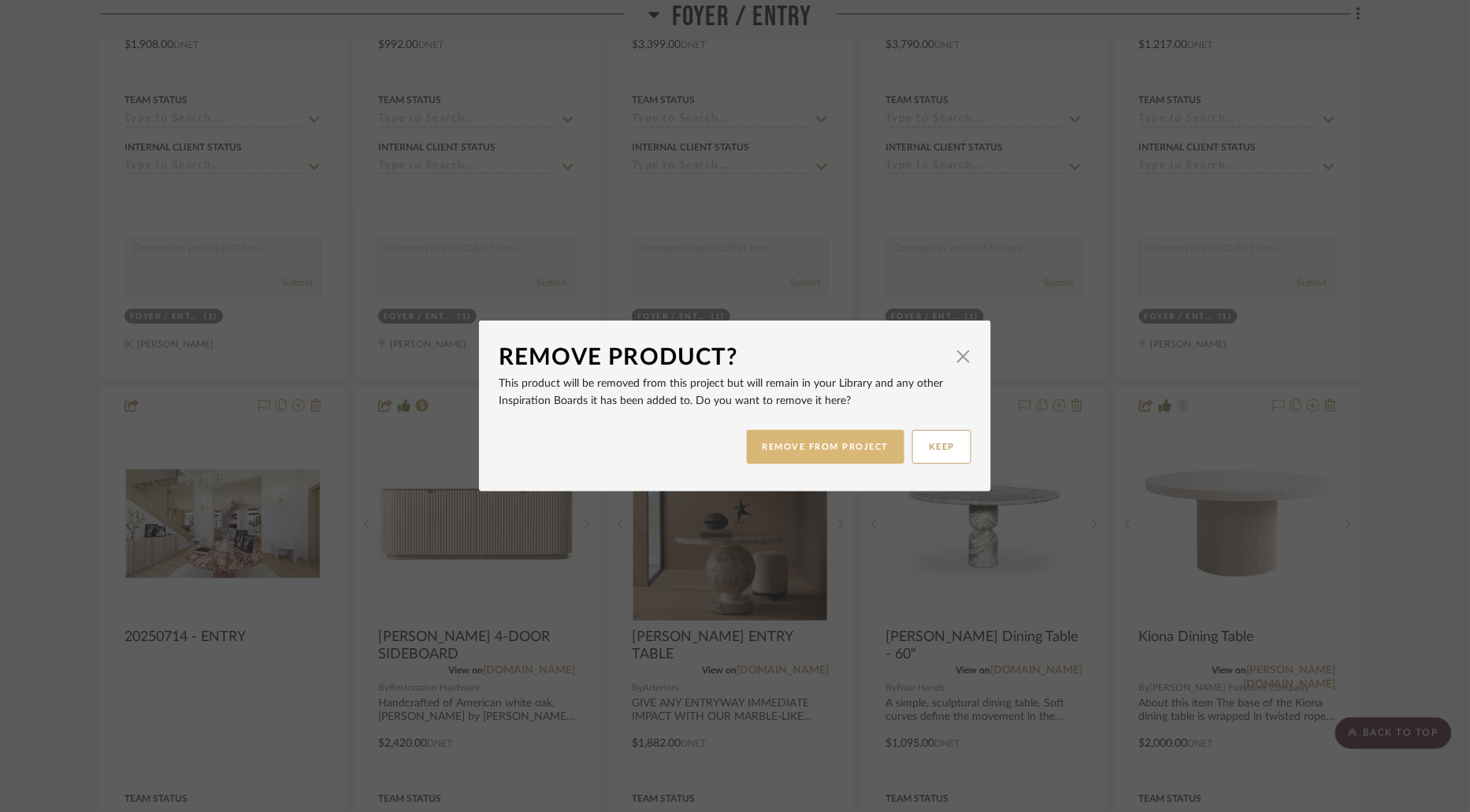
click at [791, 449] on button "REMOVE FROM PROJECT" at bounding box center [826, 447] width 158 height 34
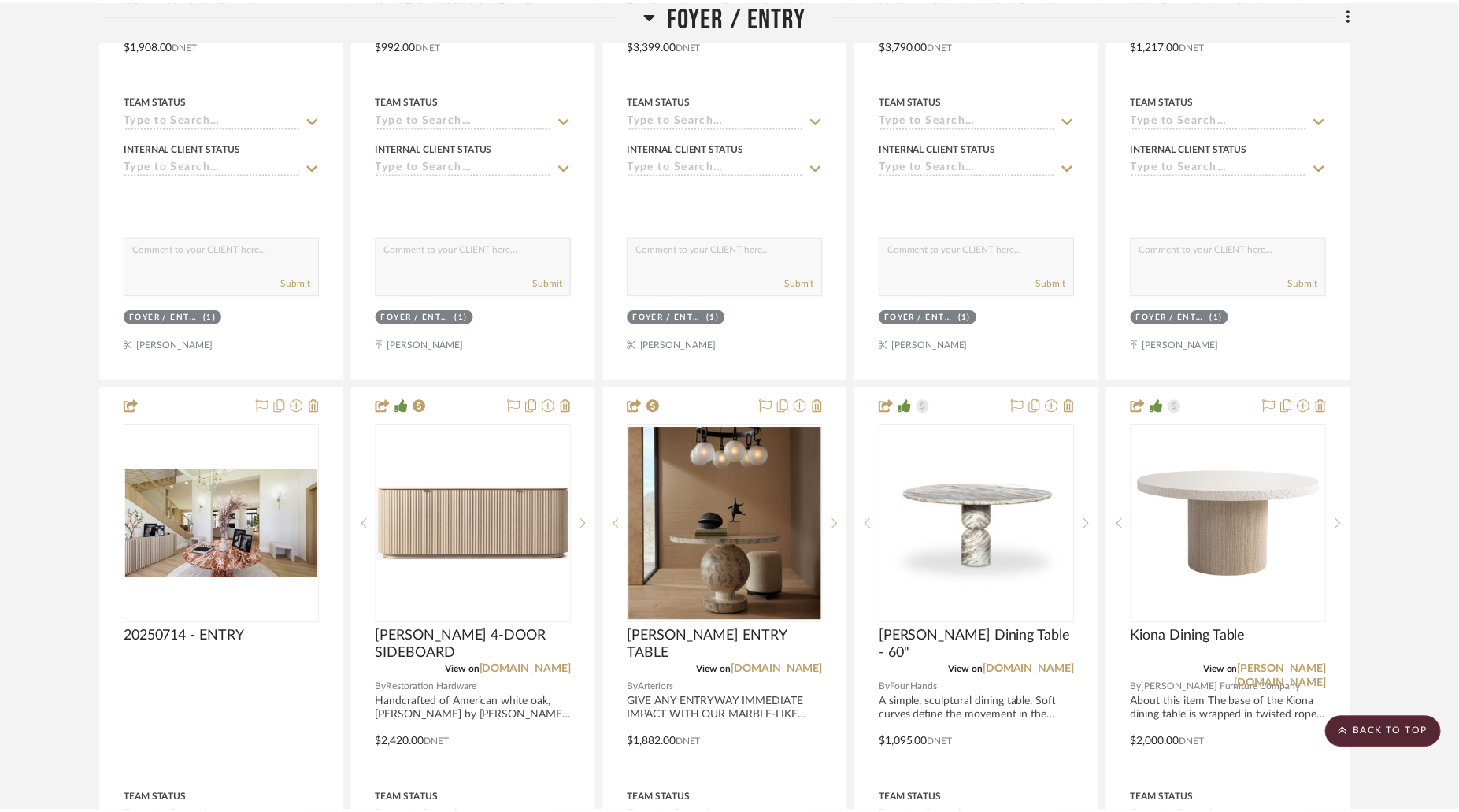
scroll to position [901, 0]
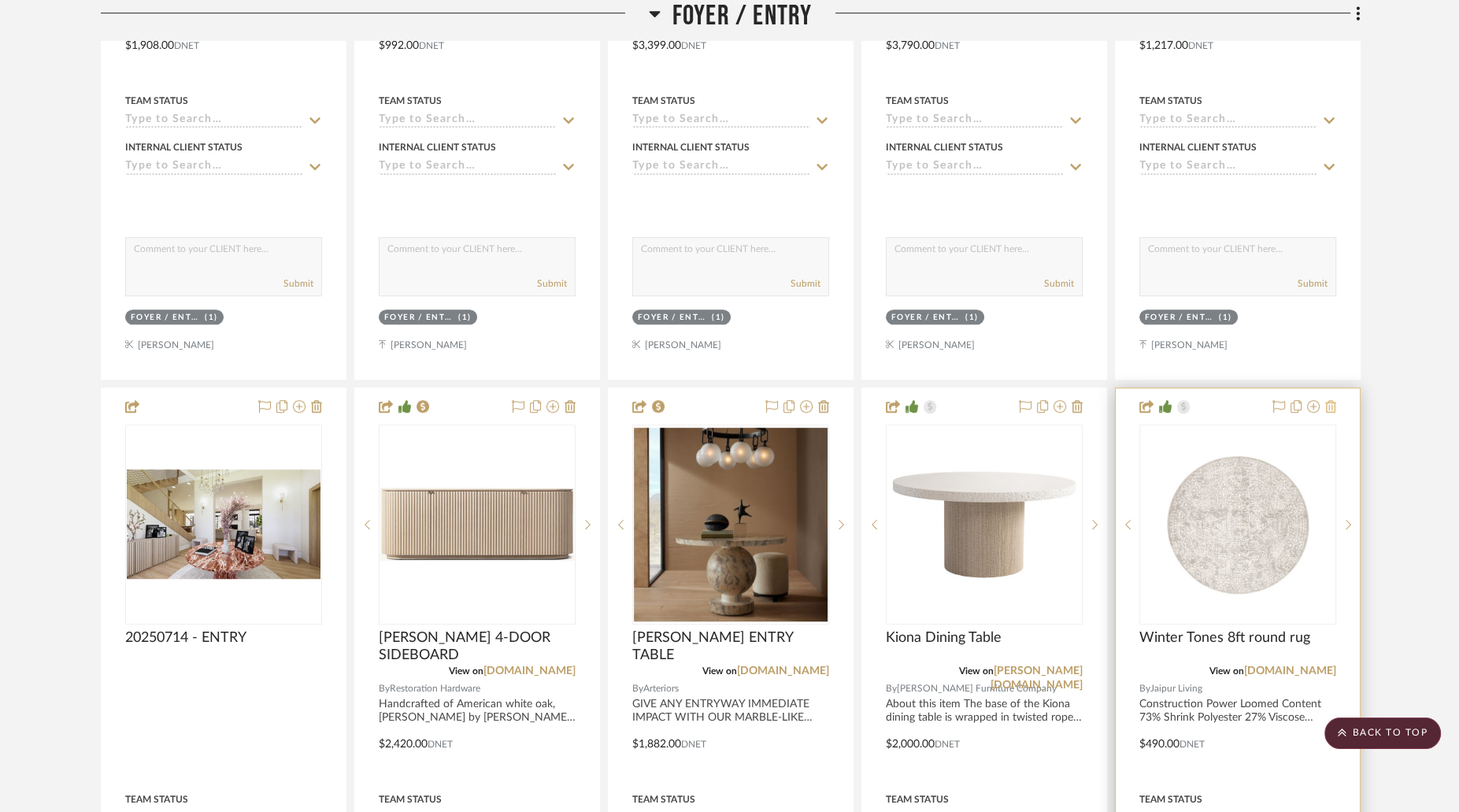
click at [1331, 400] on icon at bounding box center [1331, 406] width 11 height 12
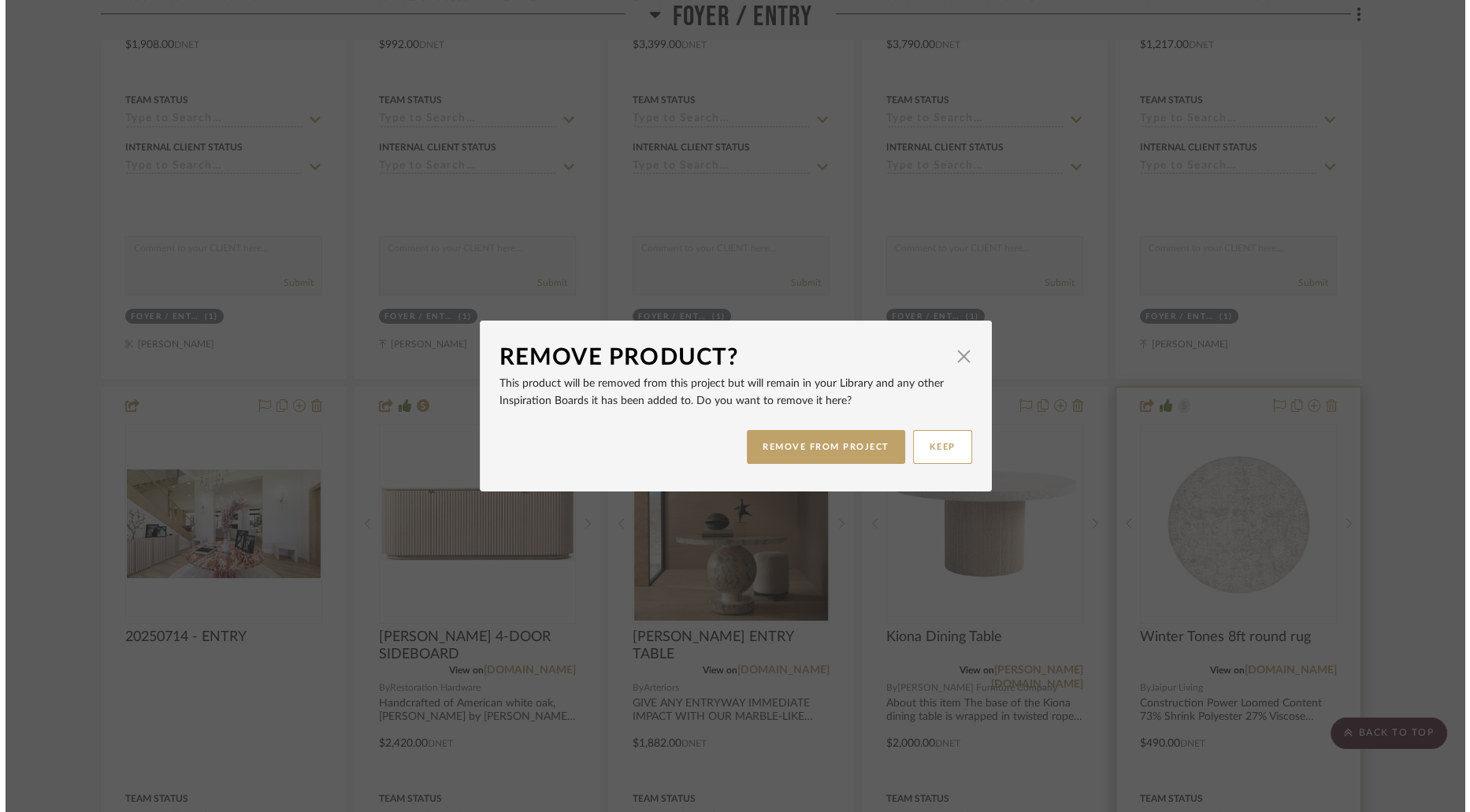
scroll to position [0, 0]
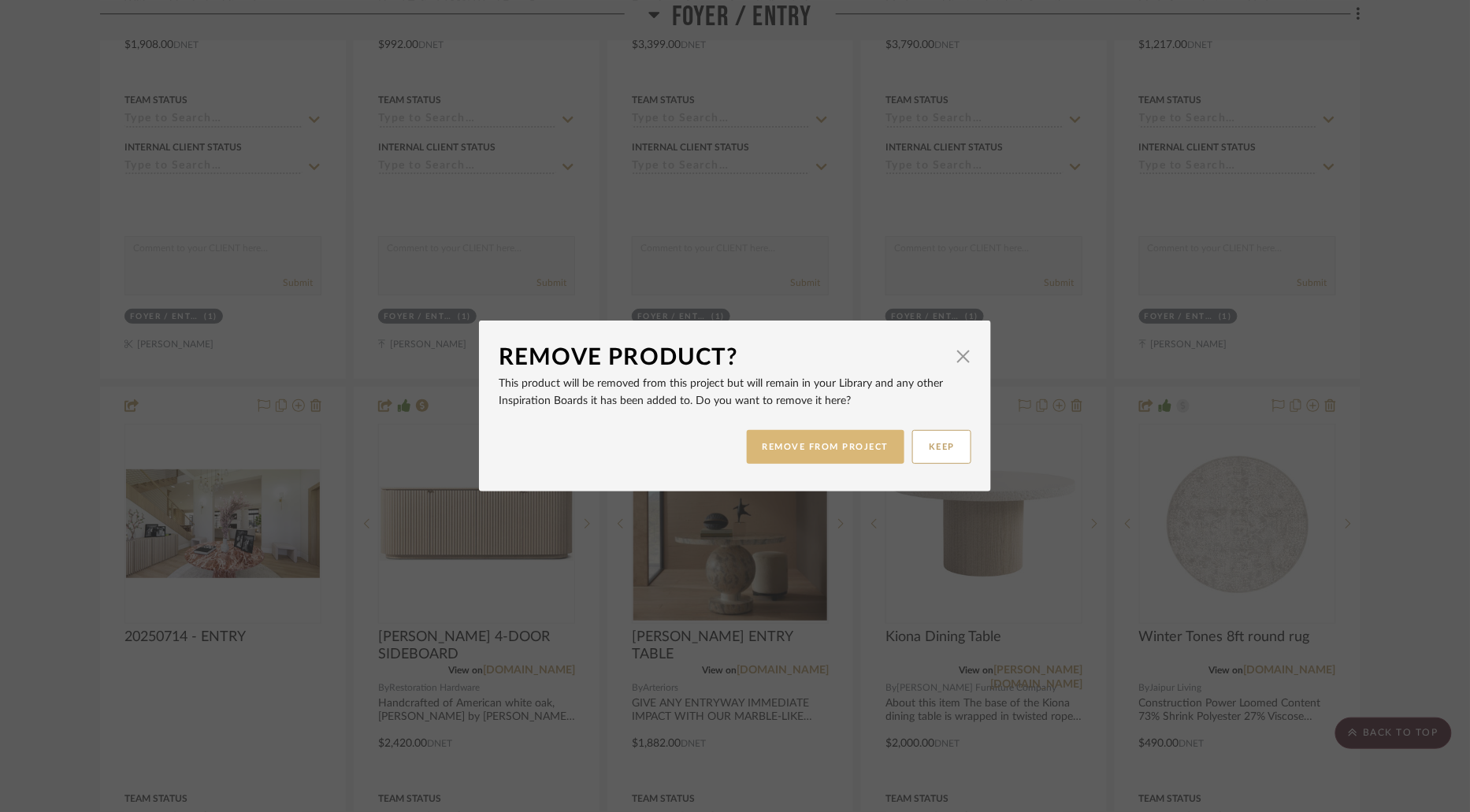
click at [835, 462] on button "REMOVE FROM PROJECT" at bounding box center [826, 447] width 158 height 34
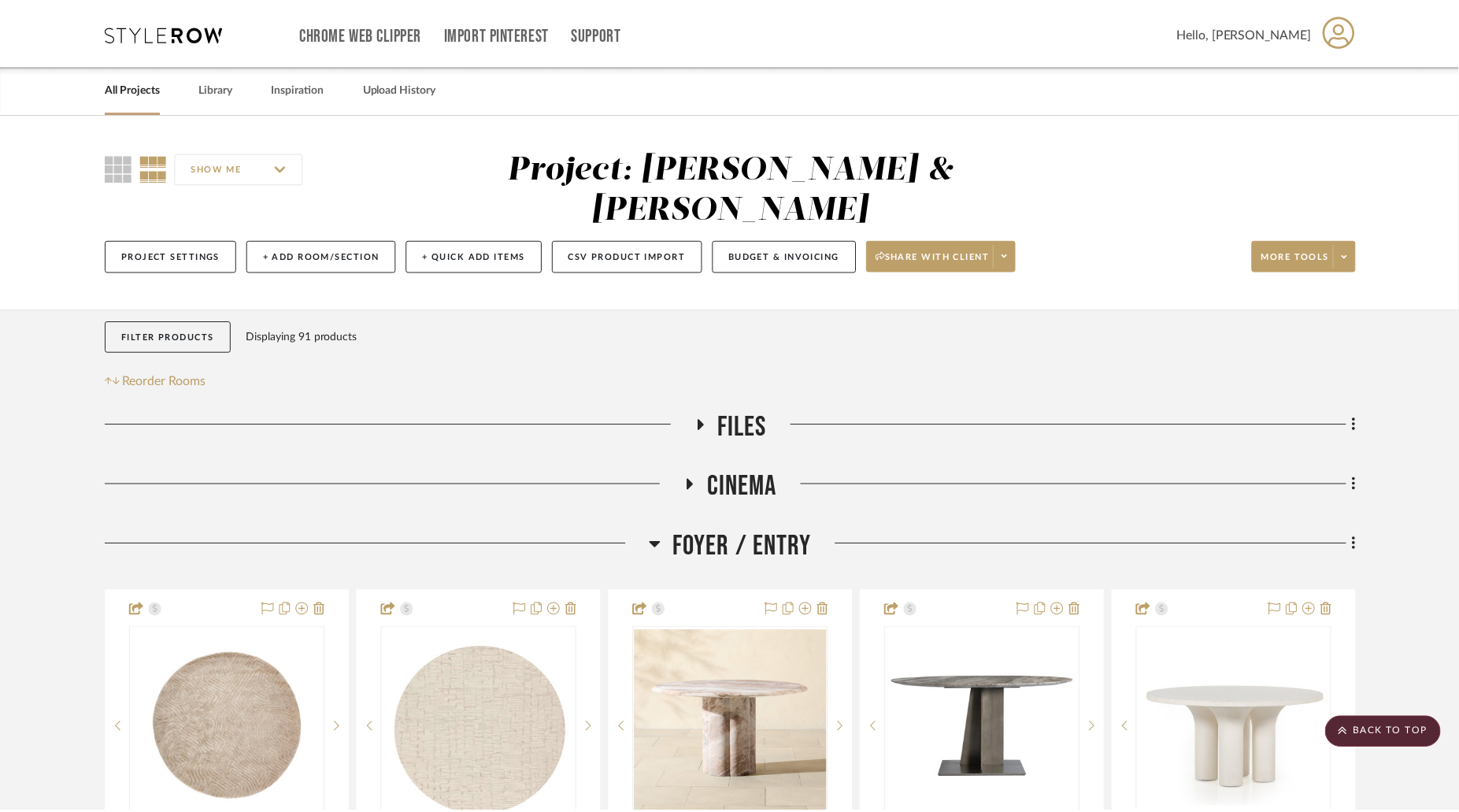
scroll to position [901, 0]
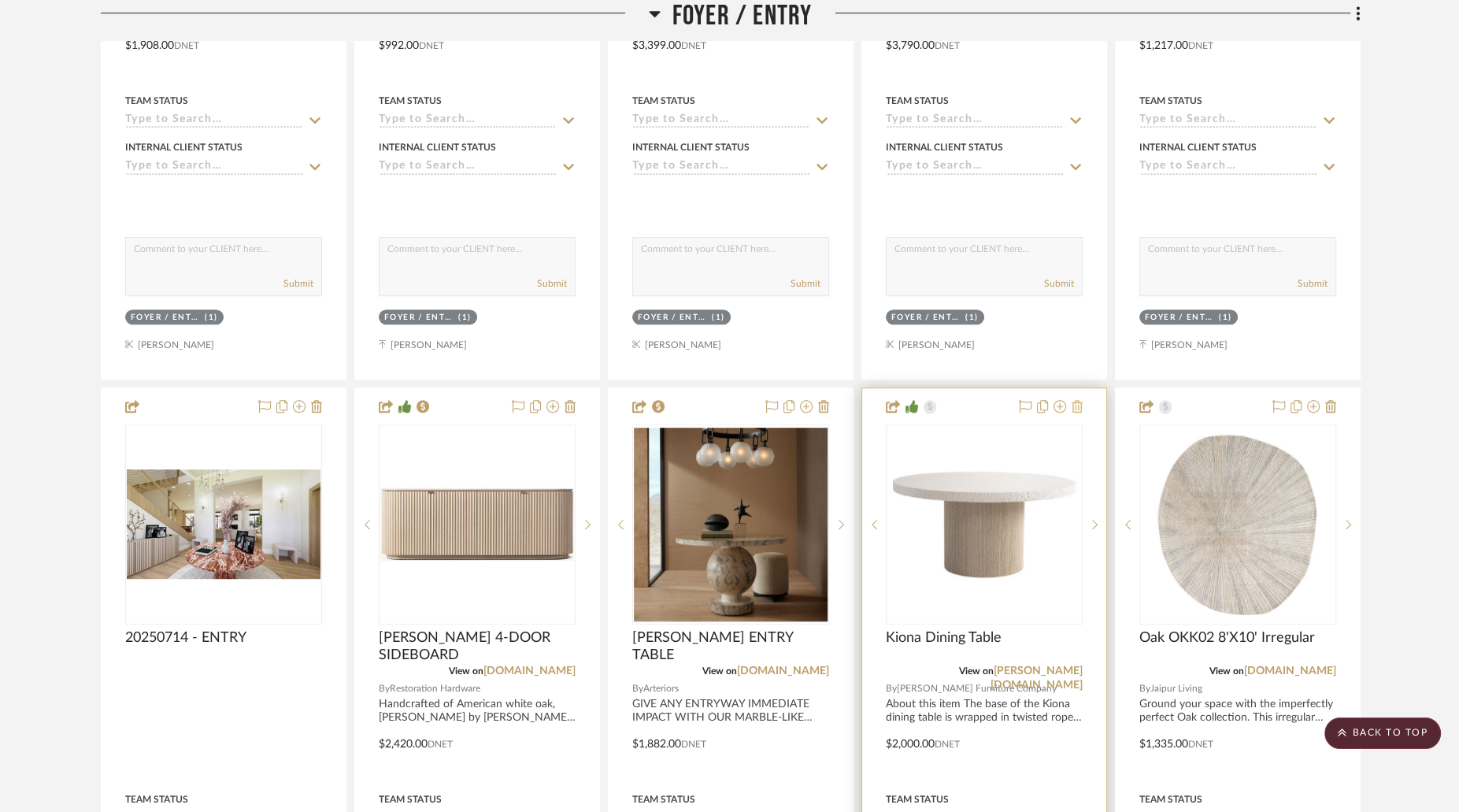
click at [1082, 400] on icon at bounding box center [1077, 406] width 11 height 12
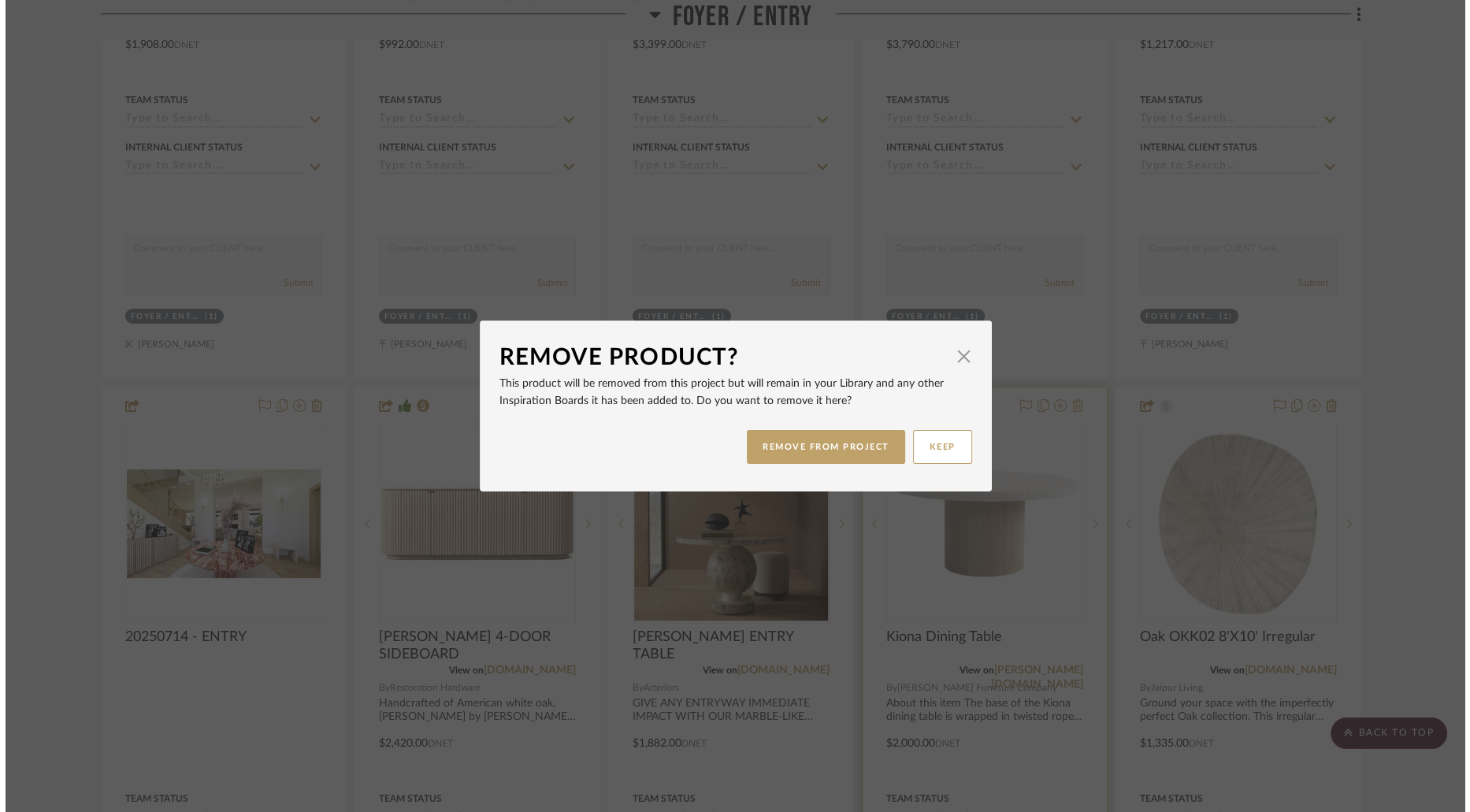
scroll to position [0, 0]
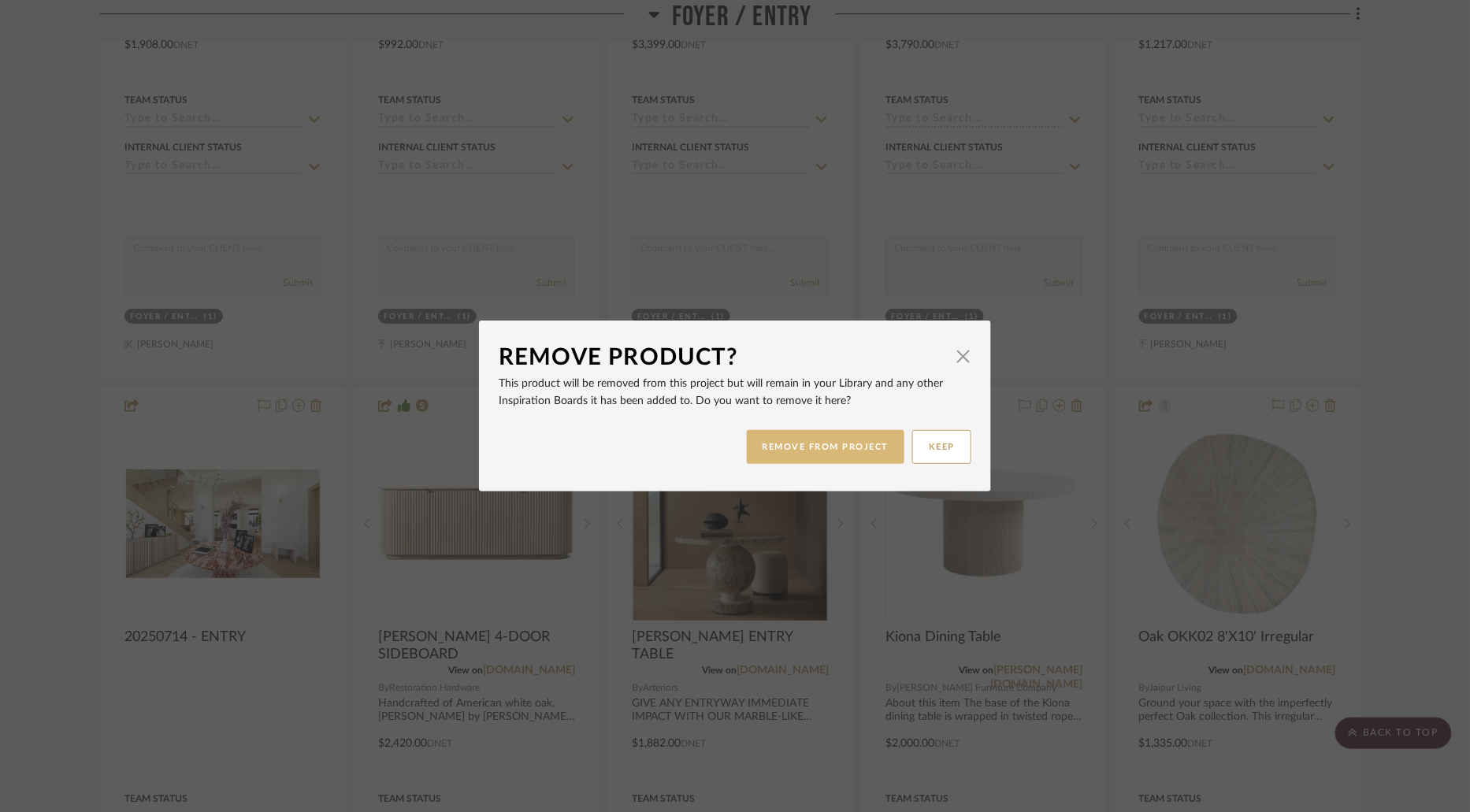
click at [835, 441] on button "REMOVE FROM PROJECT" at bounding box center [826, 447] width 158 height 34
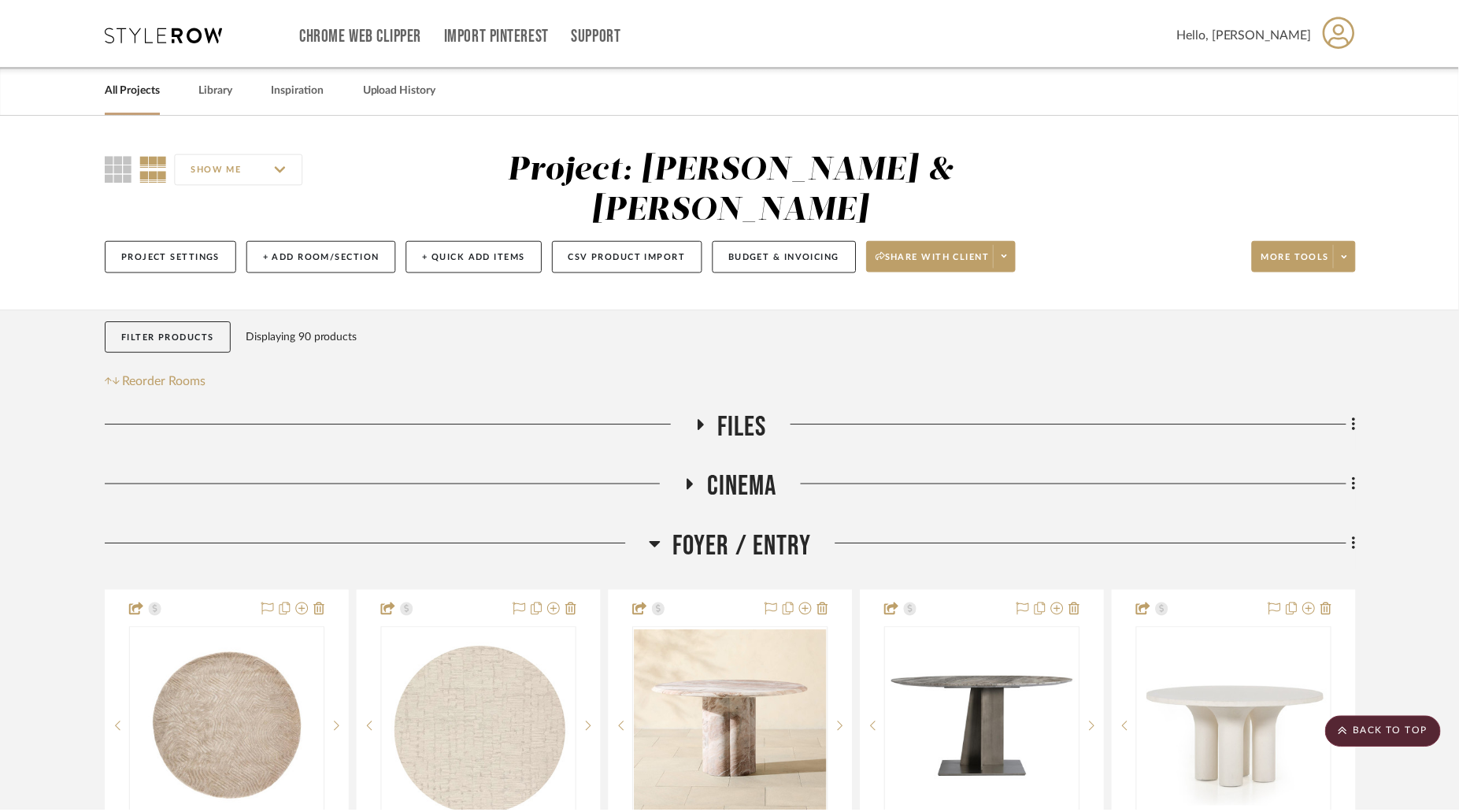
scroll to position [901, 0]
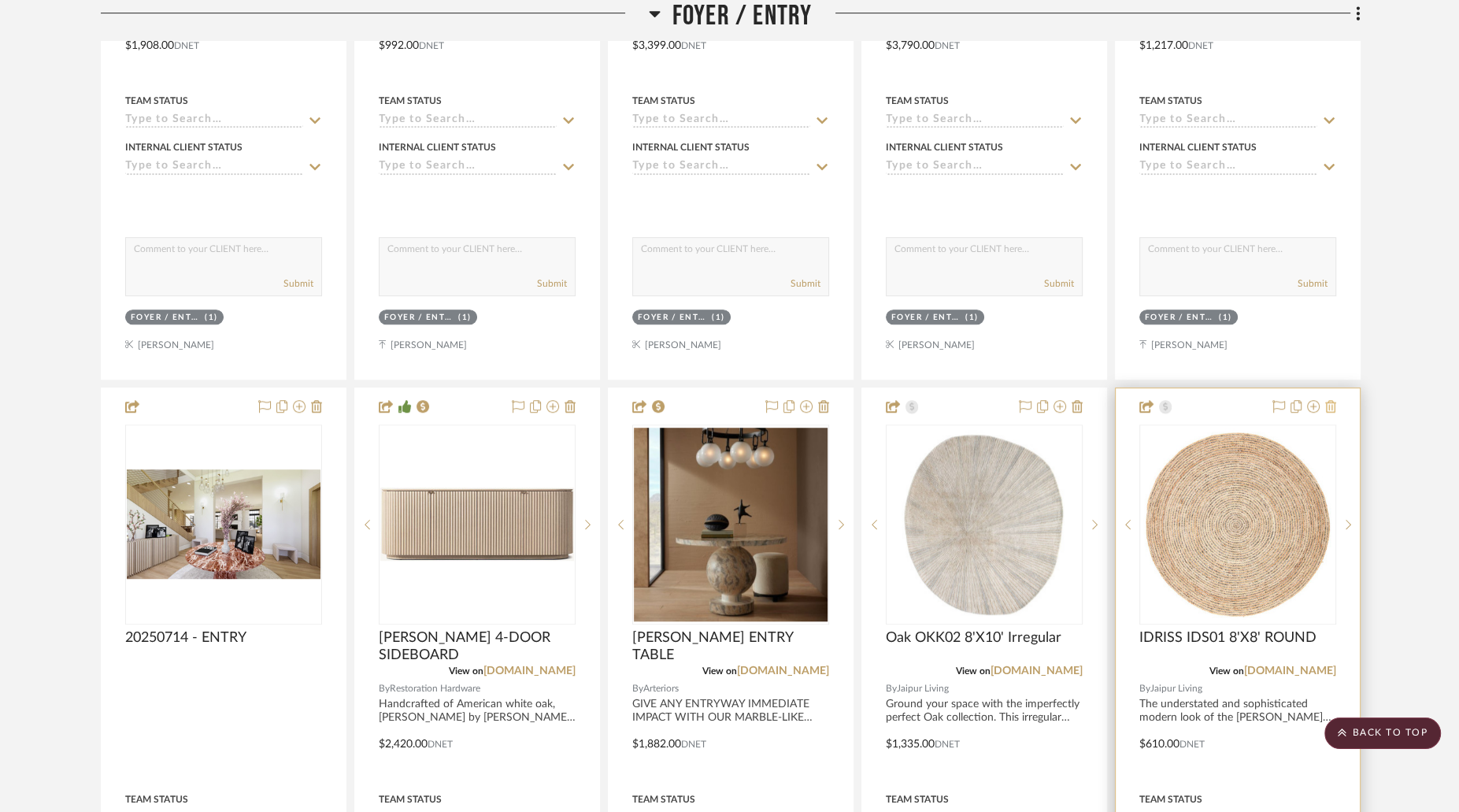
click at [1334, 400] on icon at bounding box center [1331, 406] width 11 height 12
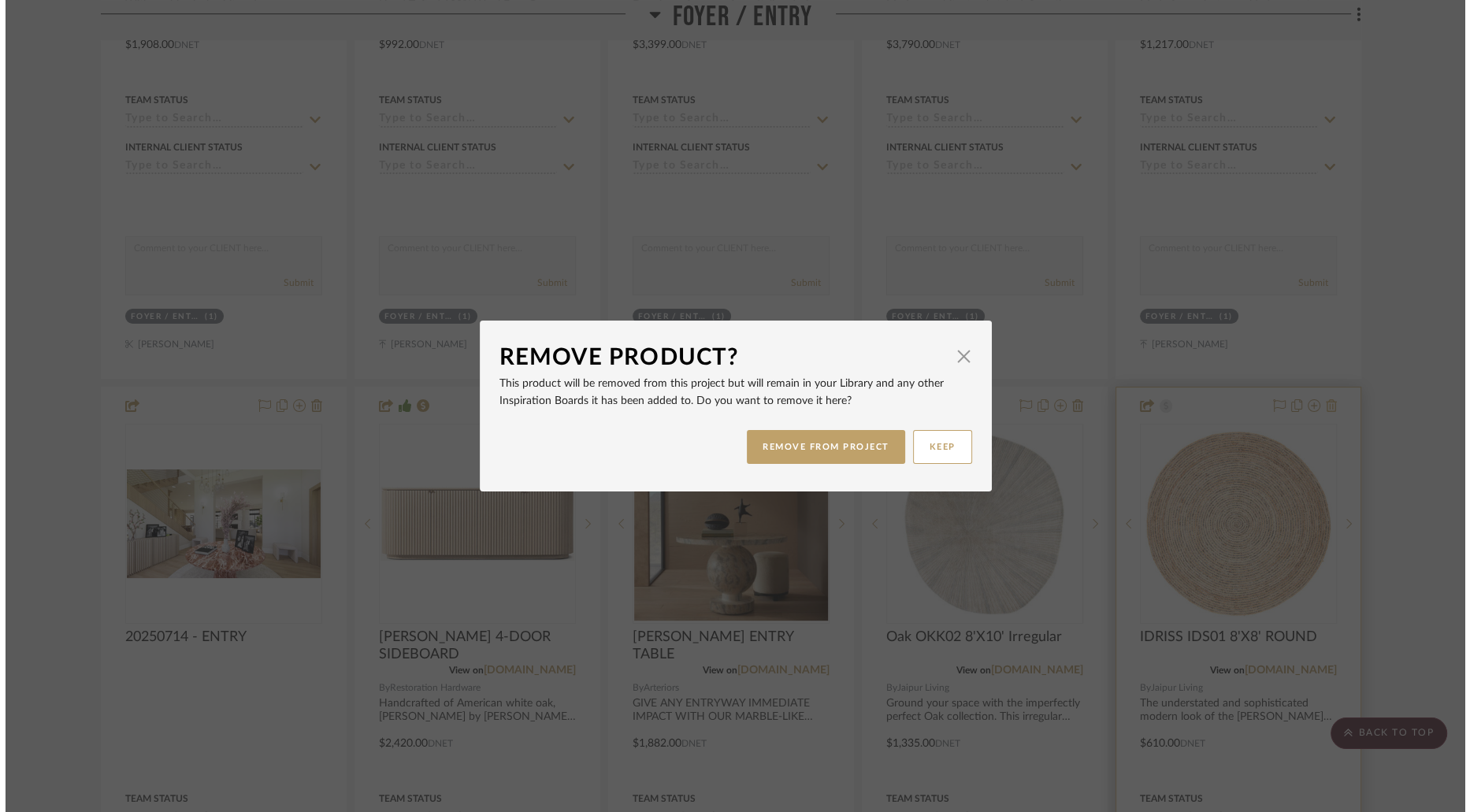
scroll to position [0, 0]
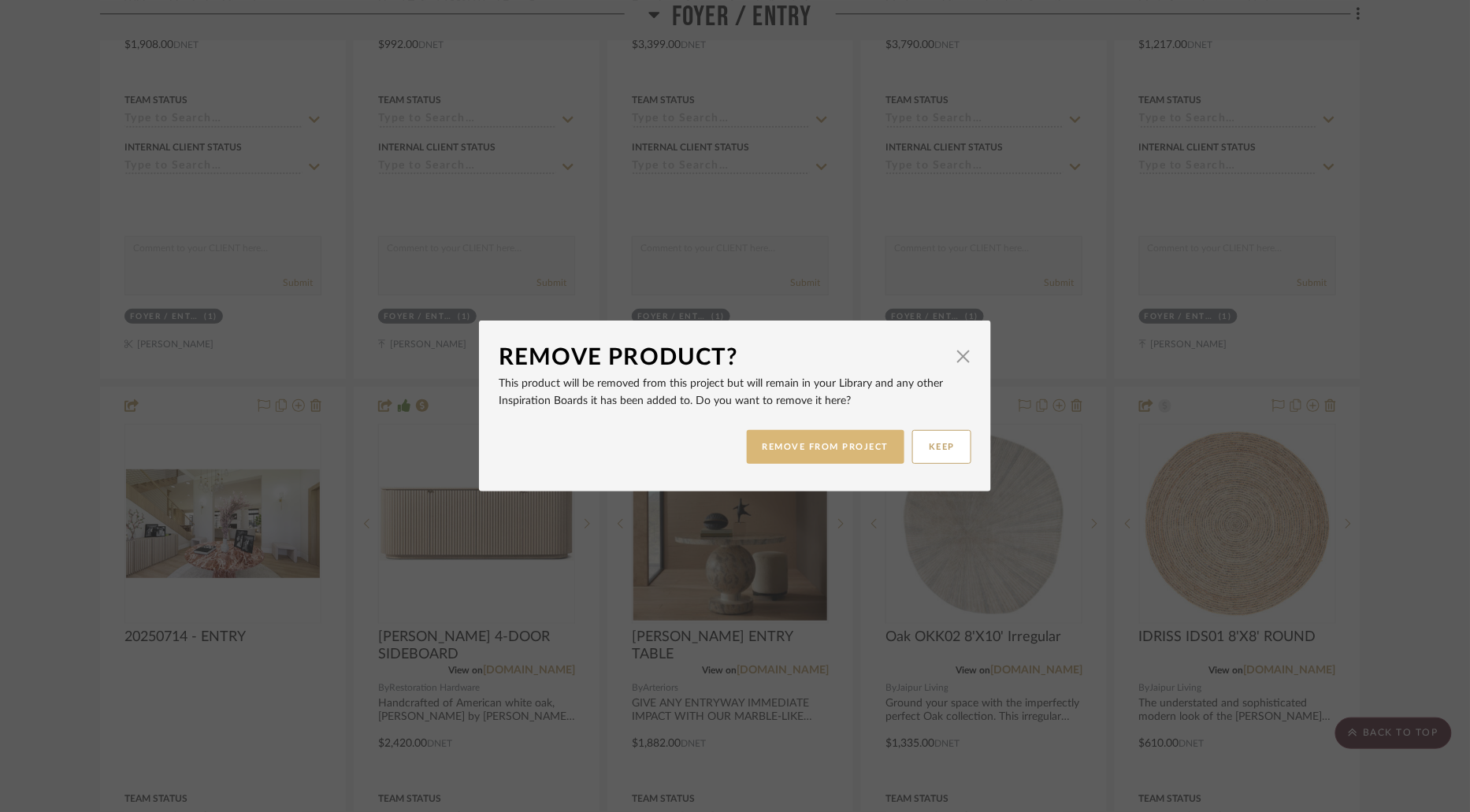
click at [854, 453] on button "REMOVE FROM PROJECT" at bounding box center [826, 447] width 158 height 34
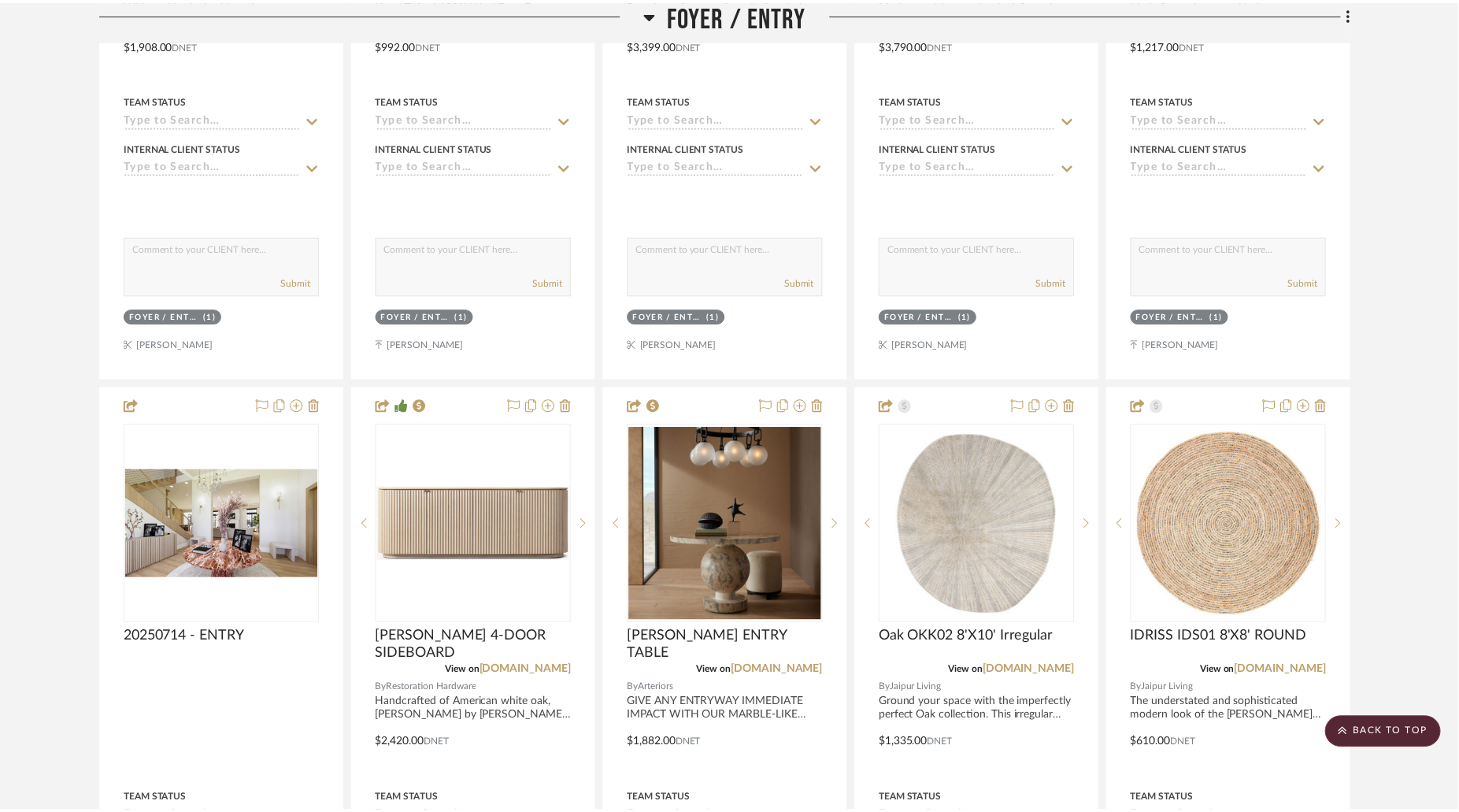
scroll to position [901, 0]
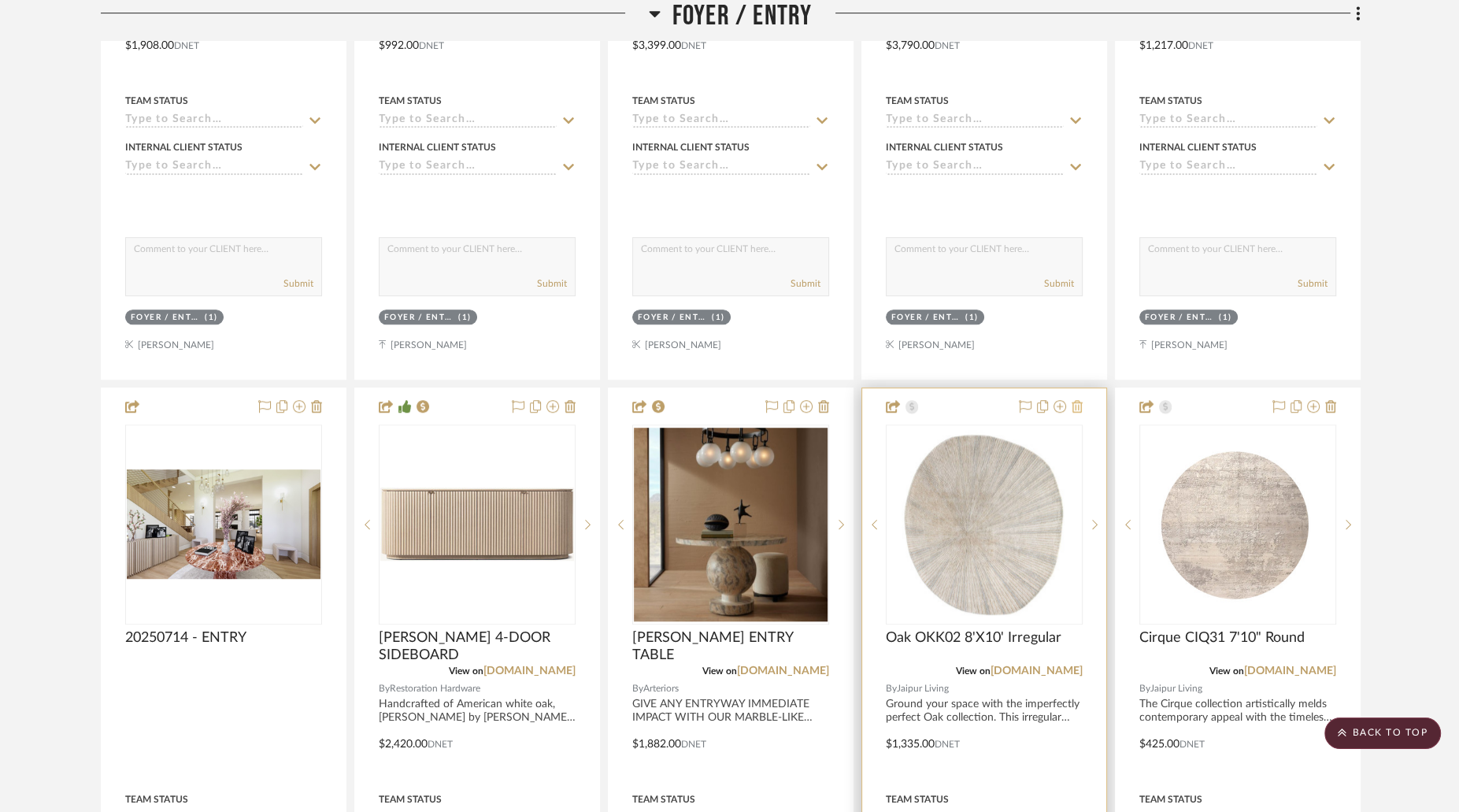
click at [1078, 400] on icon at bounding box center [1077, 406] width 11 height 12
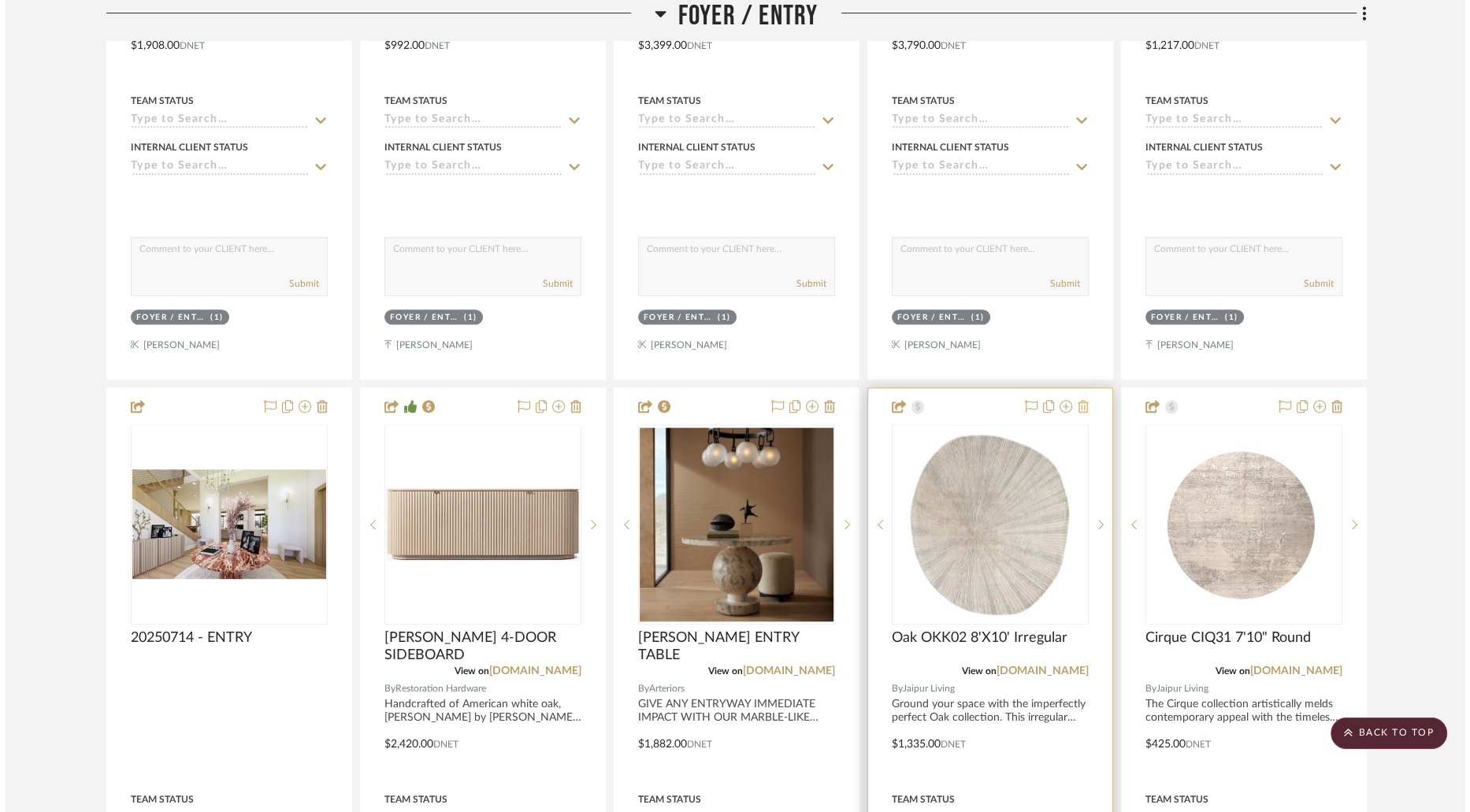
scroll to position [0, 0]
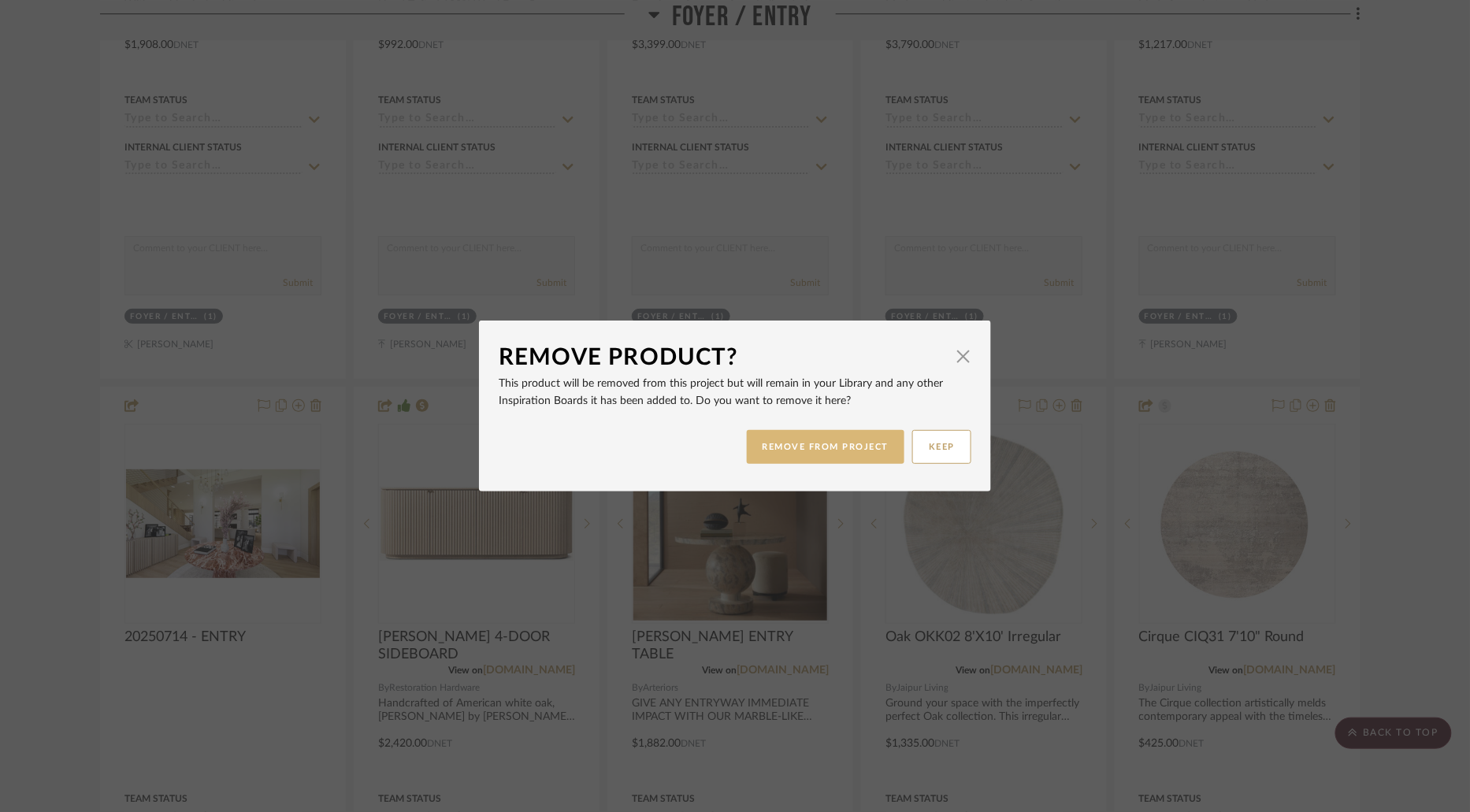
click at [793, 445] on button "REMOVE FROM PROJECT" at bounding box center [826, 447] width 158 height 34
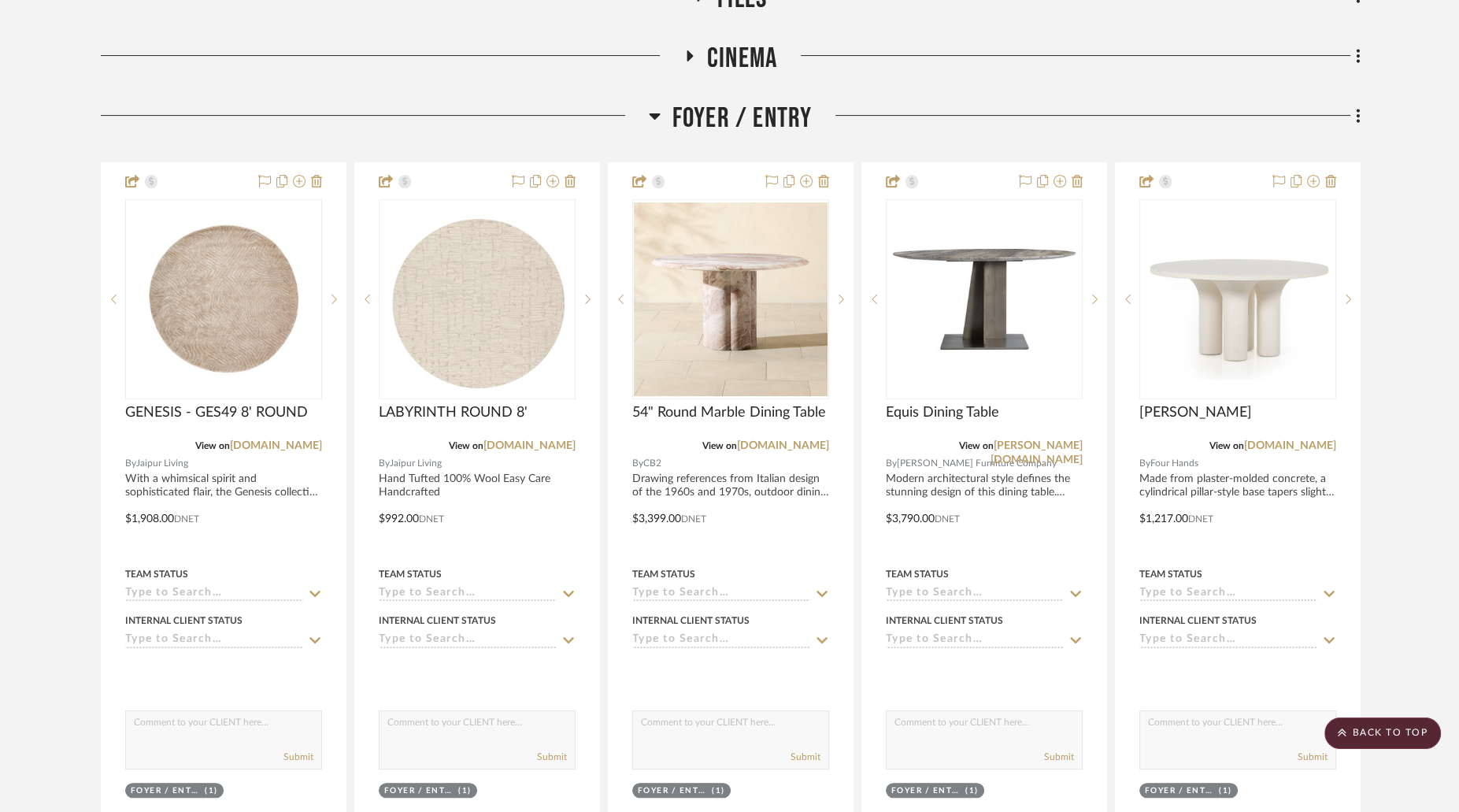
scroll to position [414, 0]
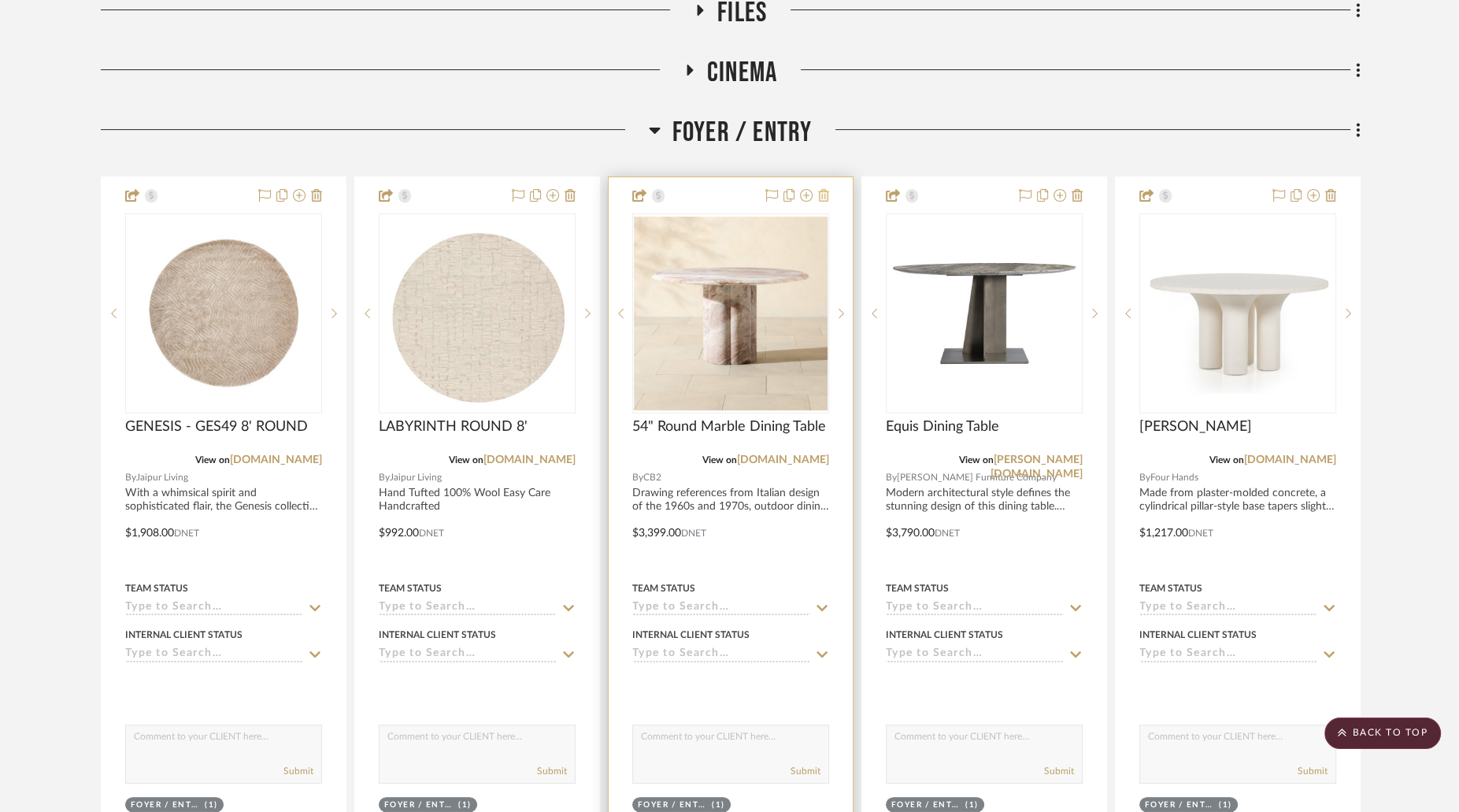
click at [824, 189] on icon at bounding box center [824, 195] width 11 height 12
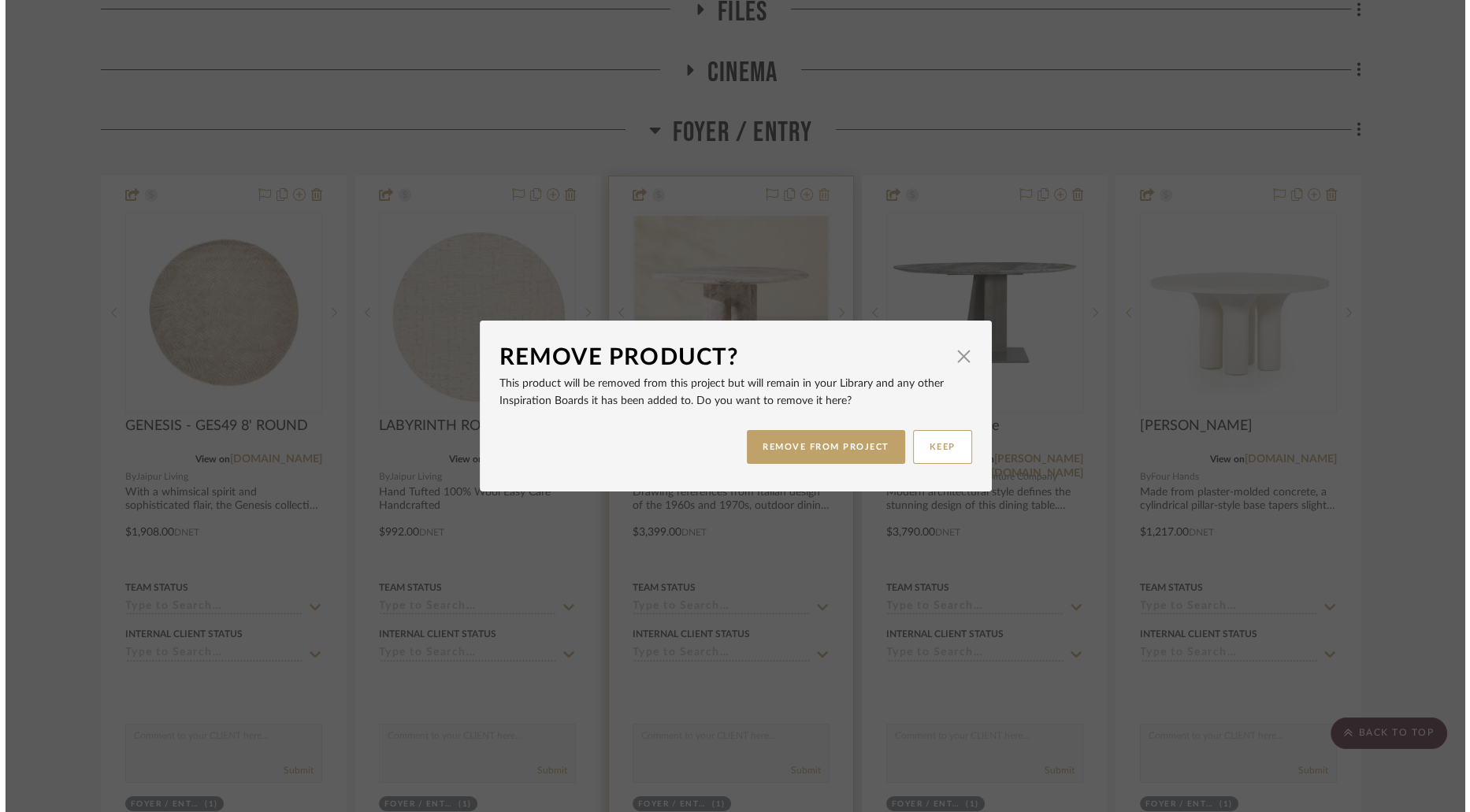
scroll to position [0, 0]
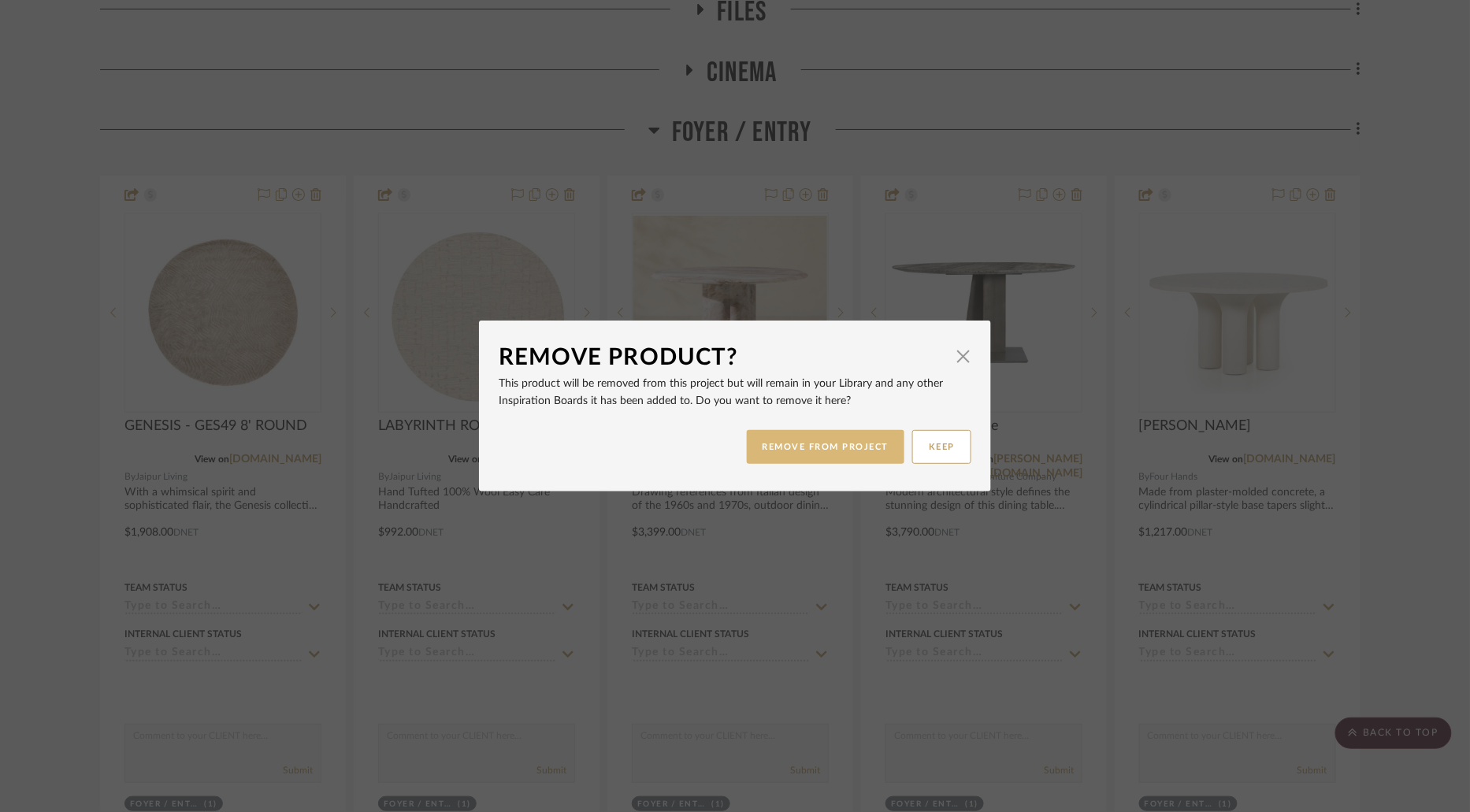
click at [821, 443] on button "REMOVE FROM PROJECT" at bounding box center [826, 447] width 158 height 34
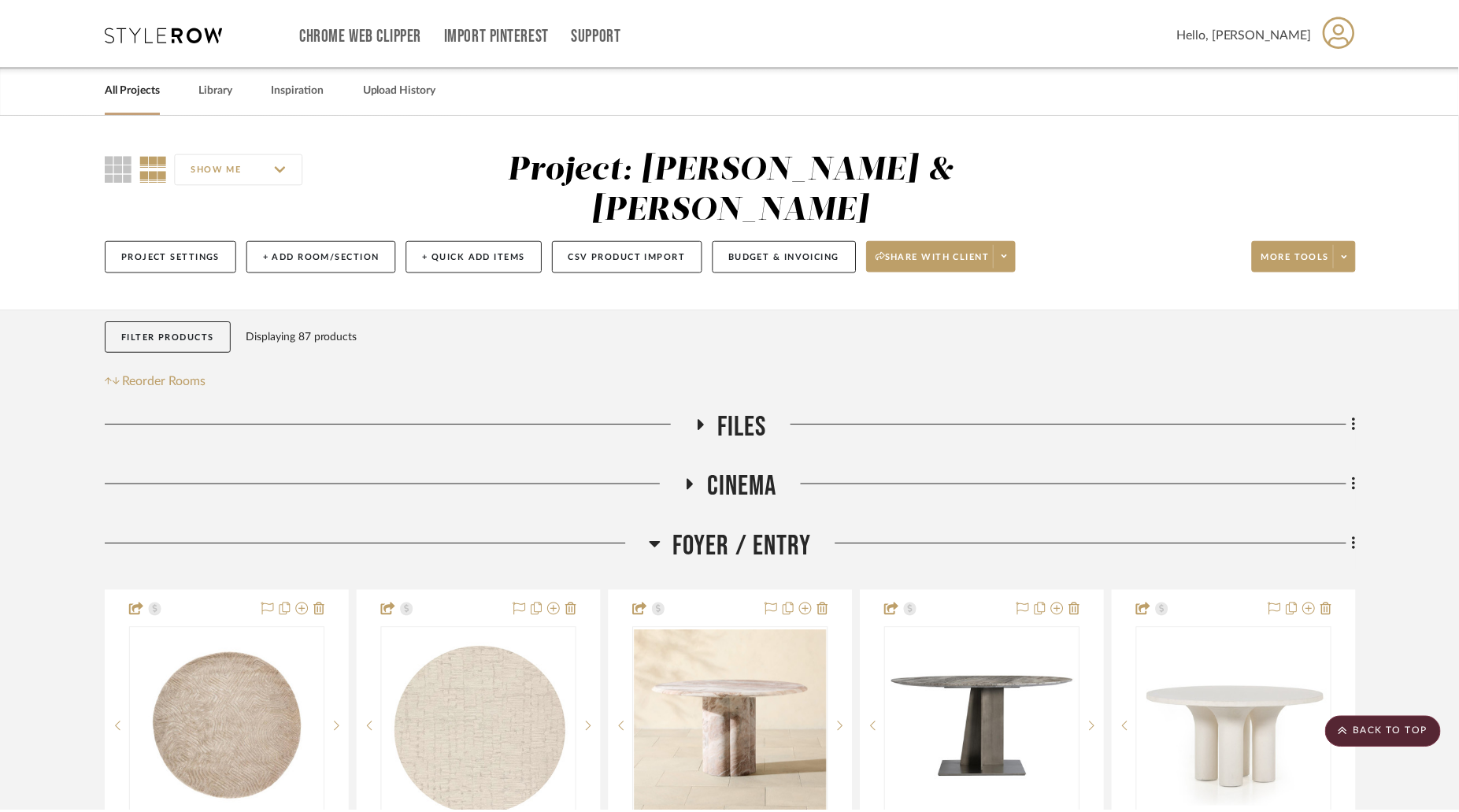
scroll to position [414, 0]
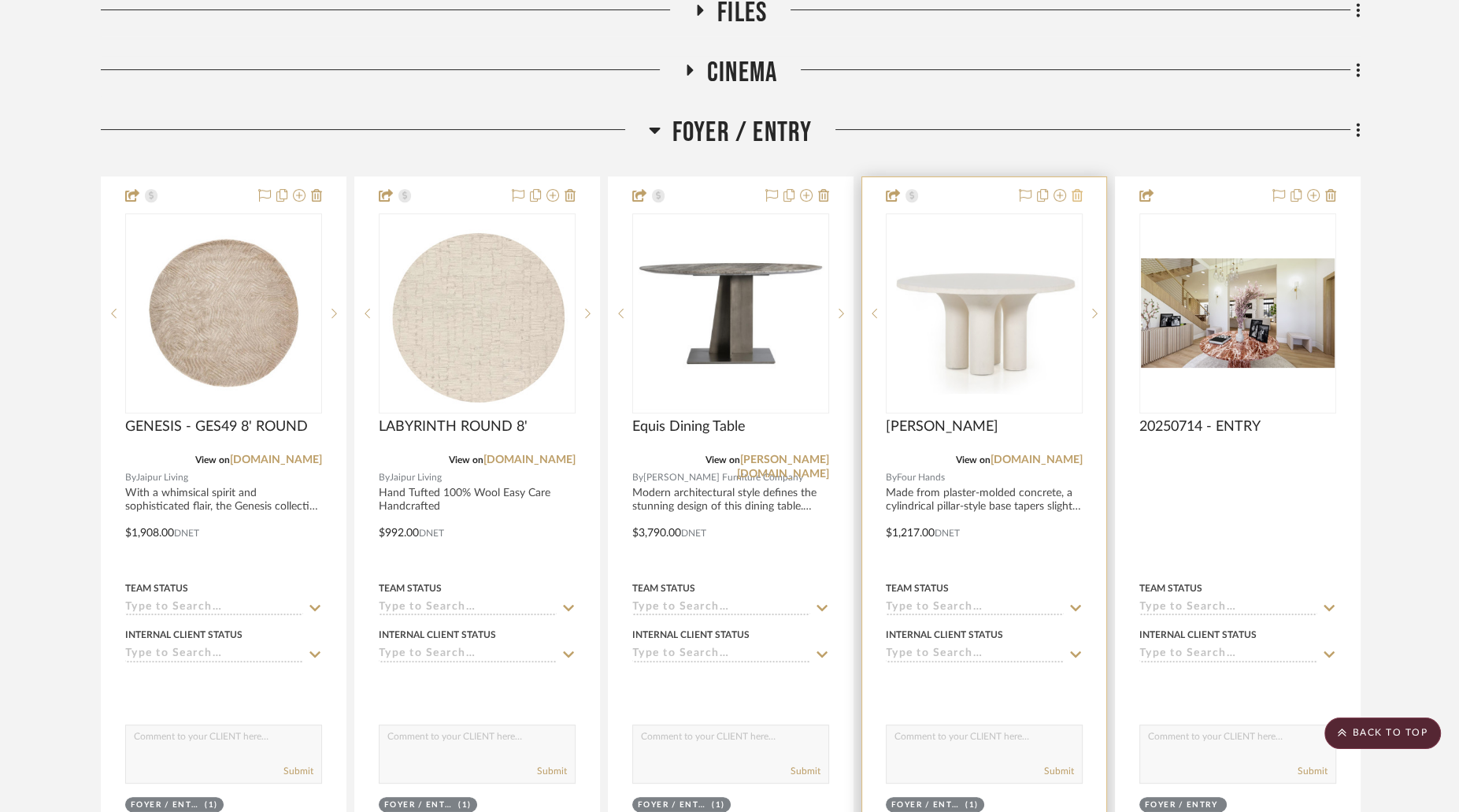
click at [1076, 189] on icon at bounding box center [1077, 195] width 11 height 12
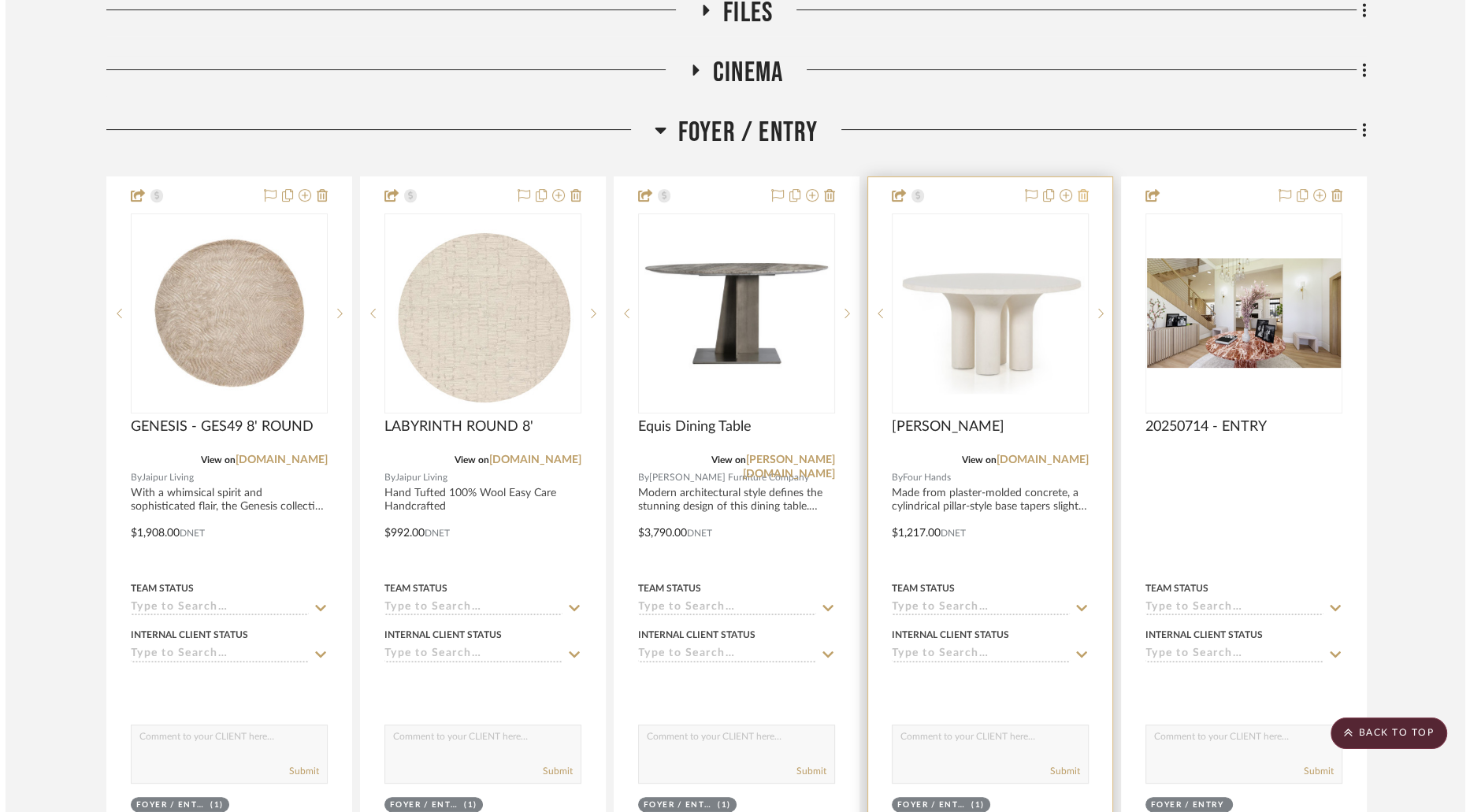
scroll to position [0, 0]
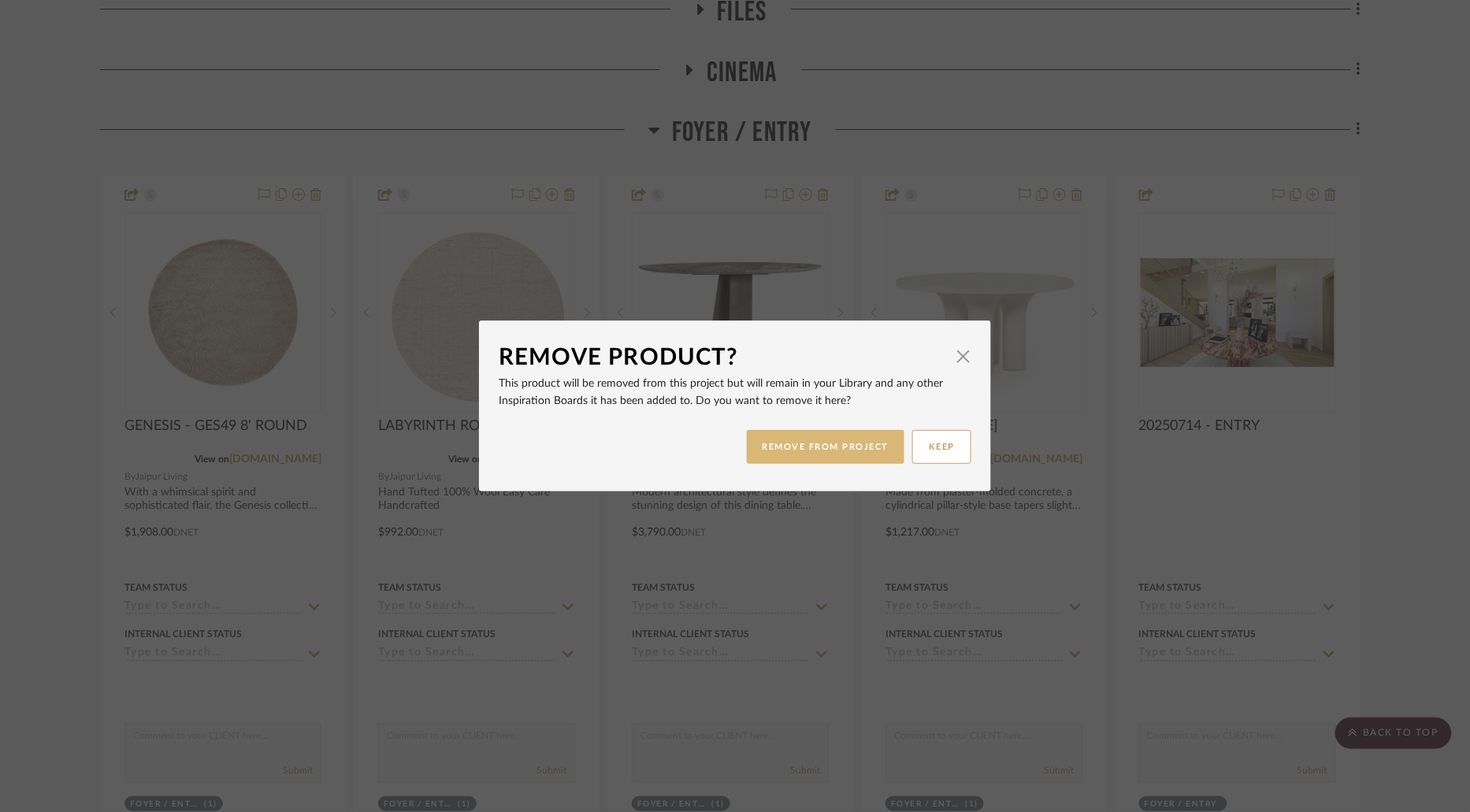
click at [829, 452] on button "REMOVE FROM PROJECT" at bounding box center [826, 447] width 158 height 34
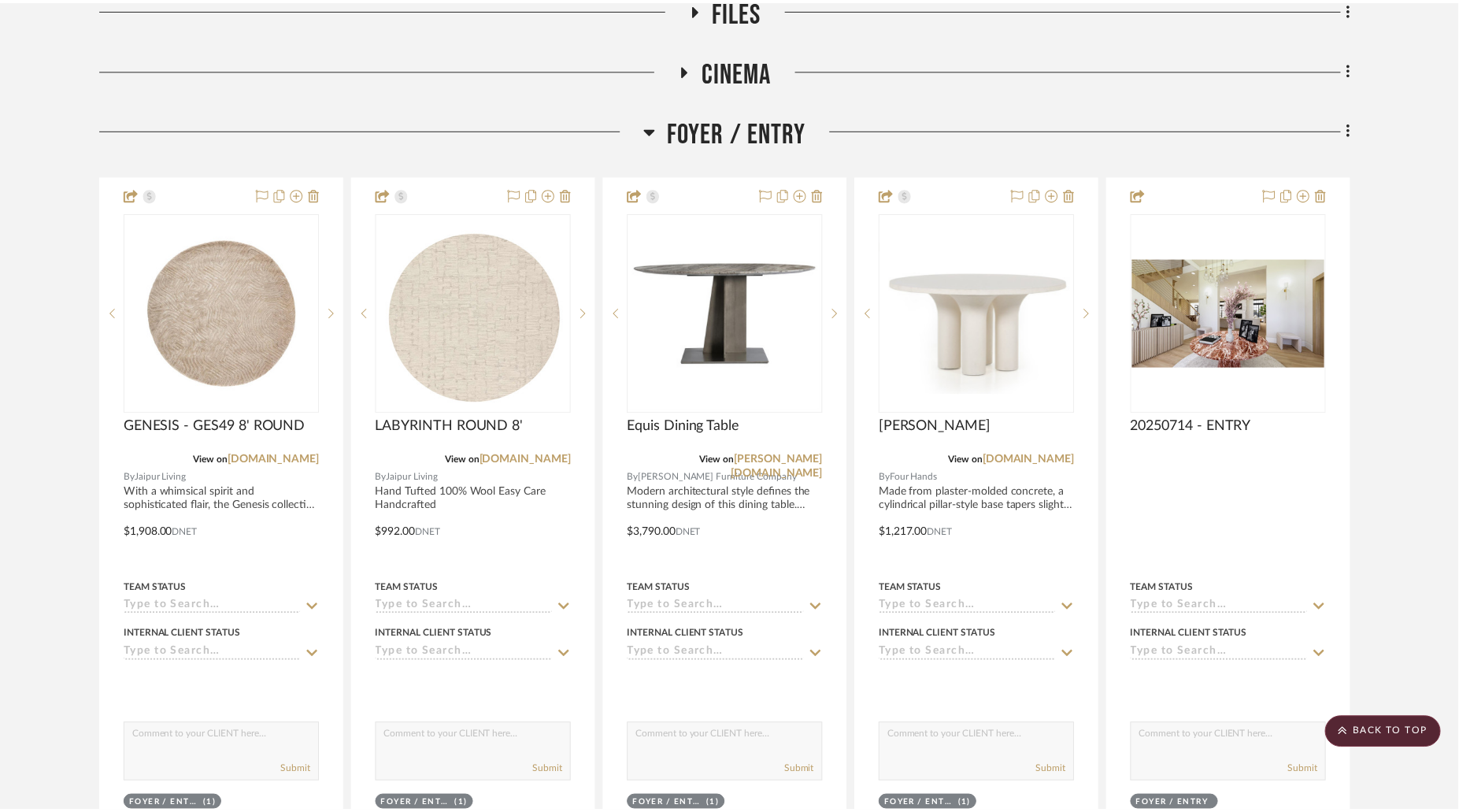
scroll to position [414, 0]
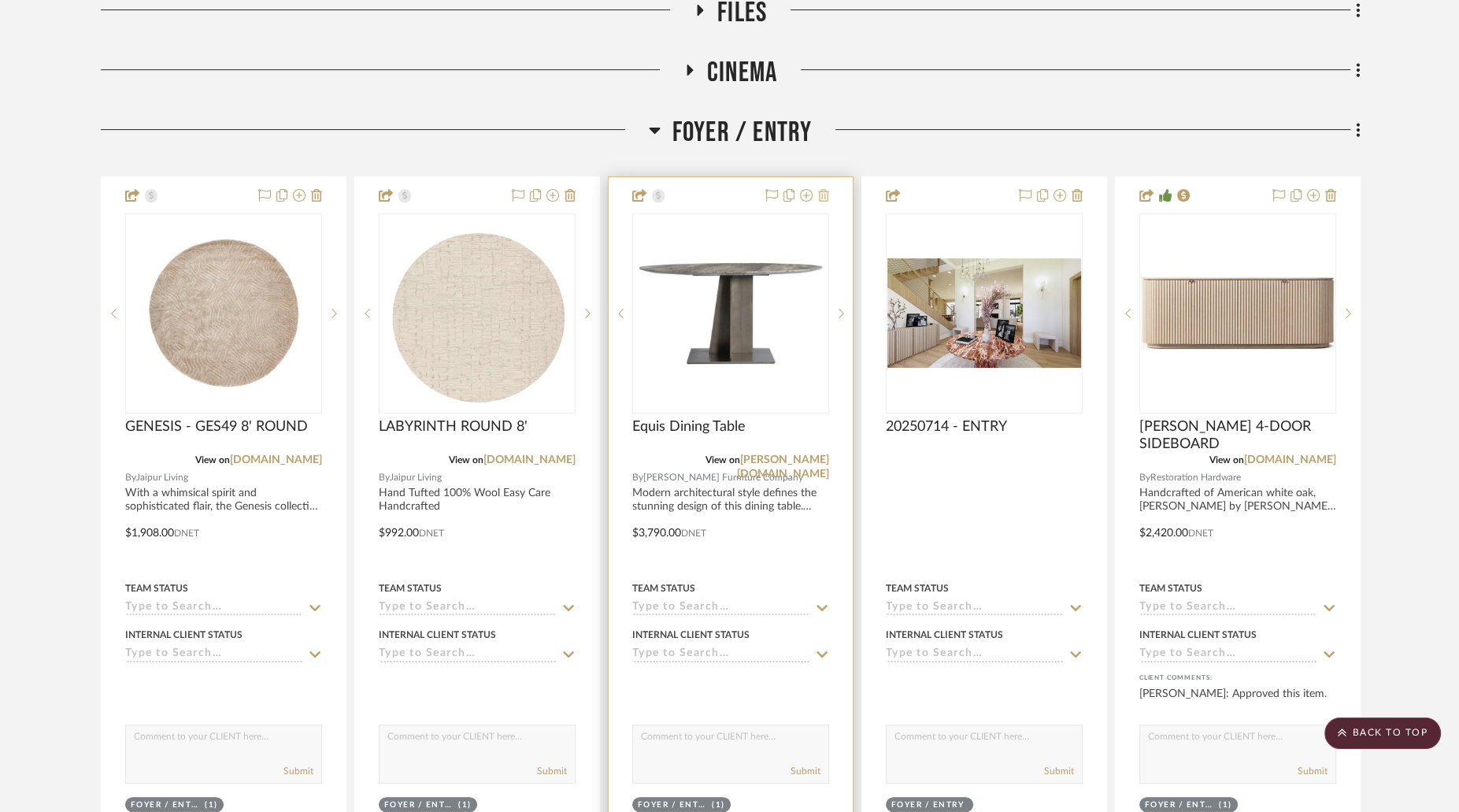
click at [825, 189] on icon at bounding box center [824, 195] width 11 height 12
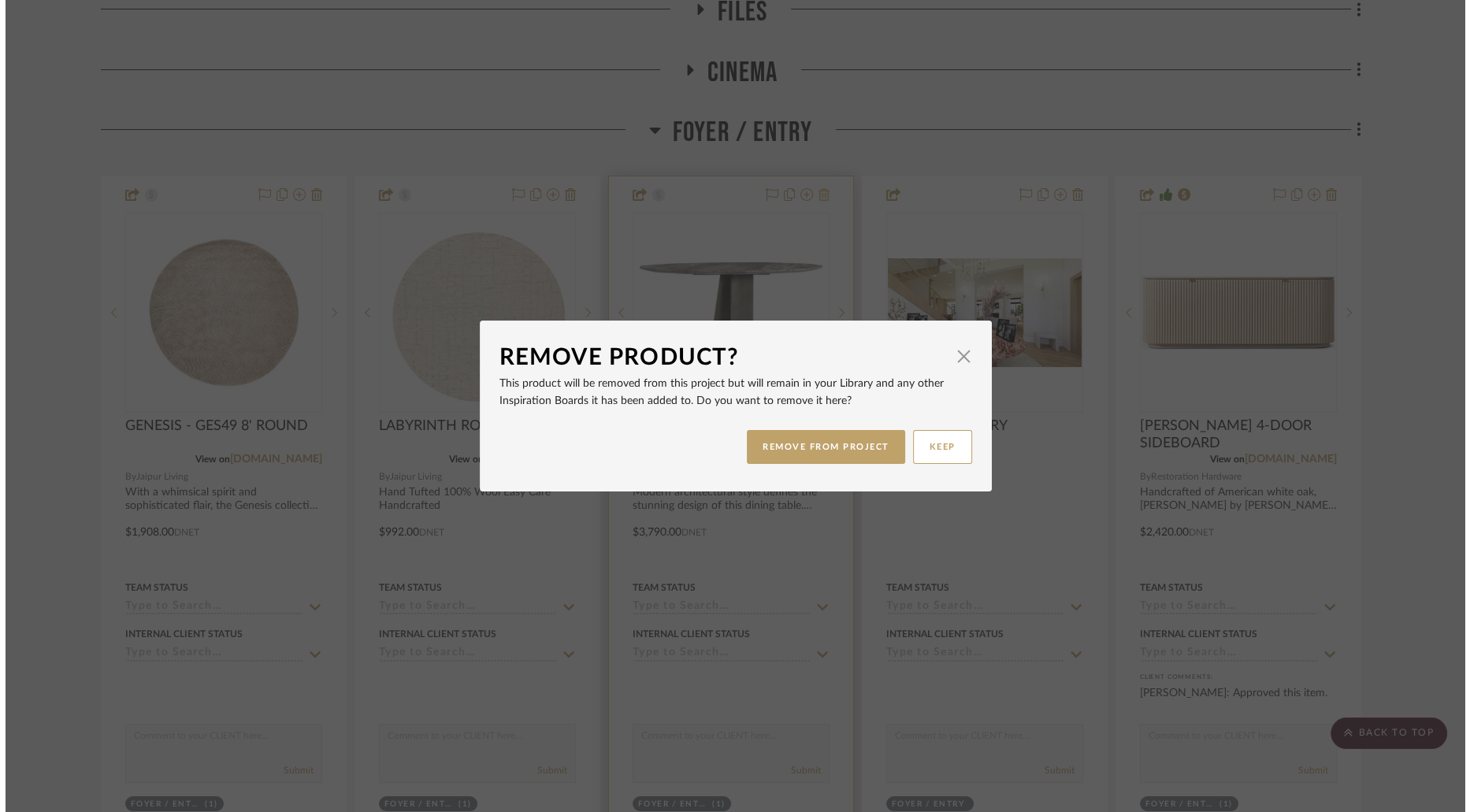
scroll to position [0, 0]
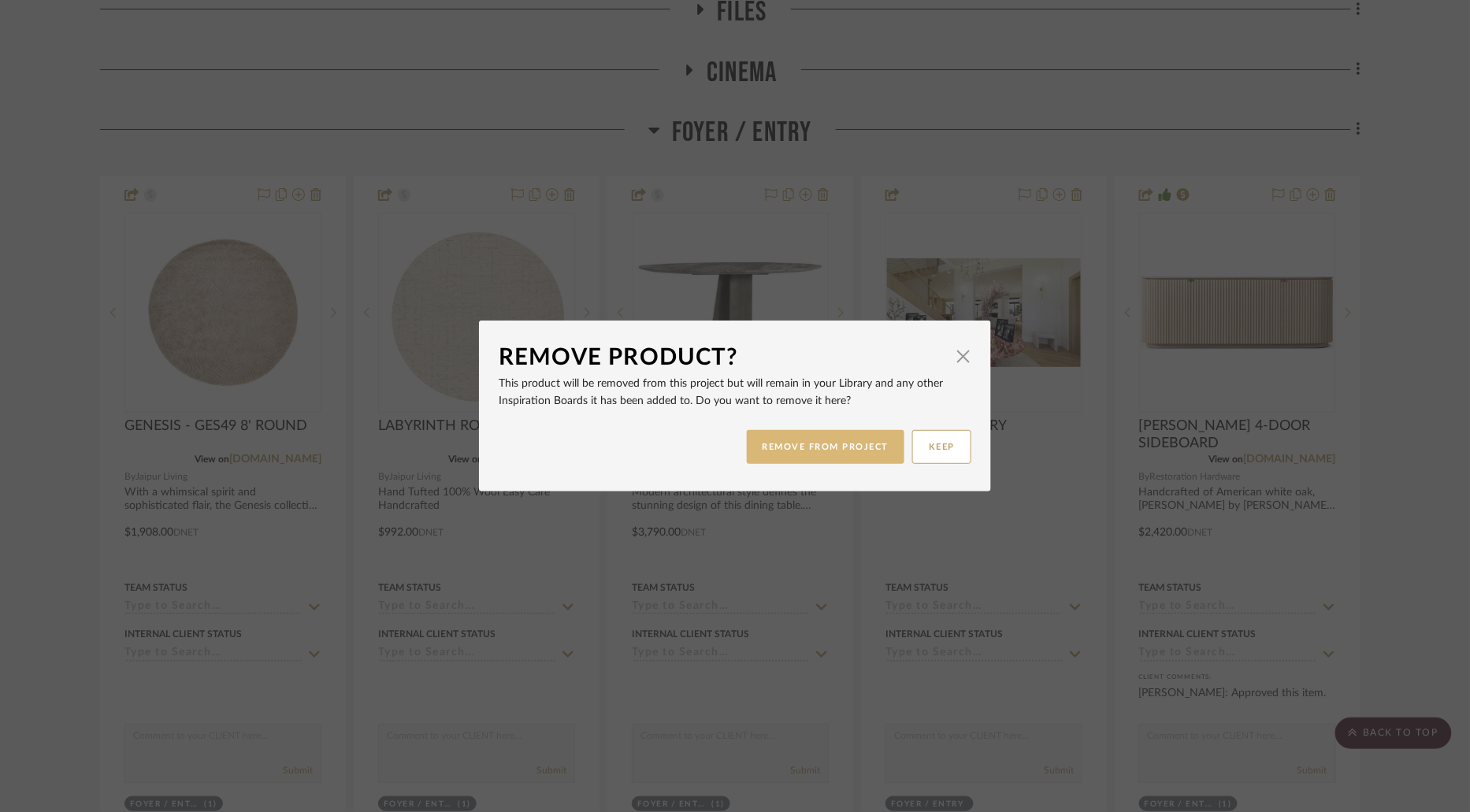
click at [838, 445] on button "REMOVE FROM PROJECT" at bounding box center [826, 447] width 158 height 34
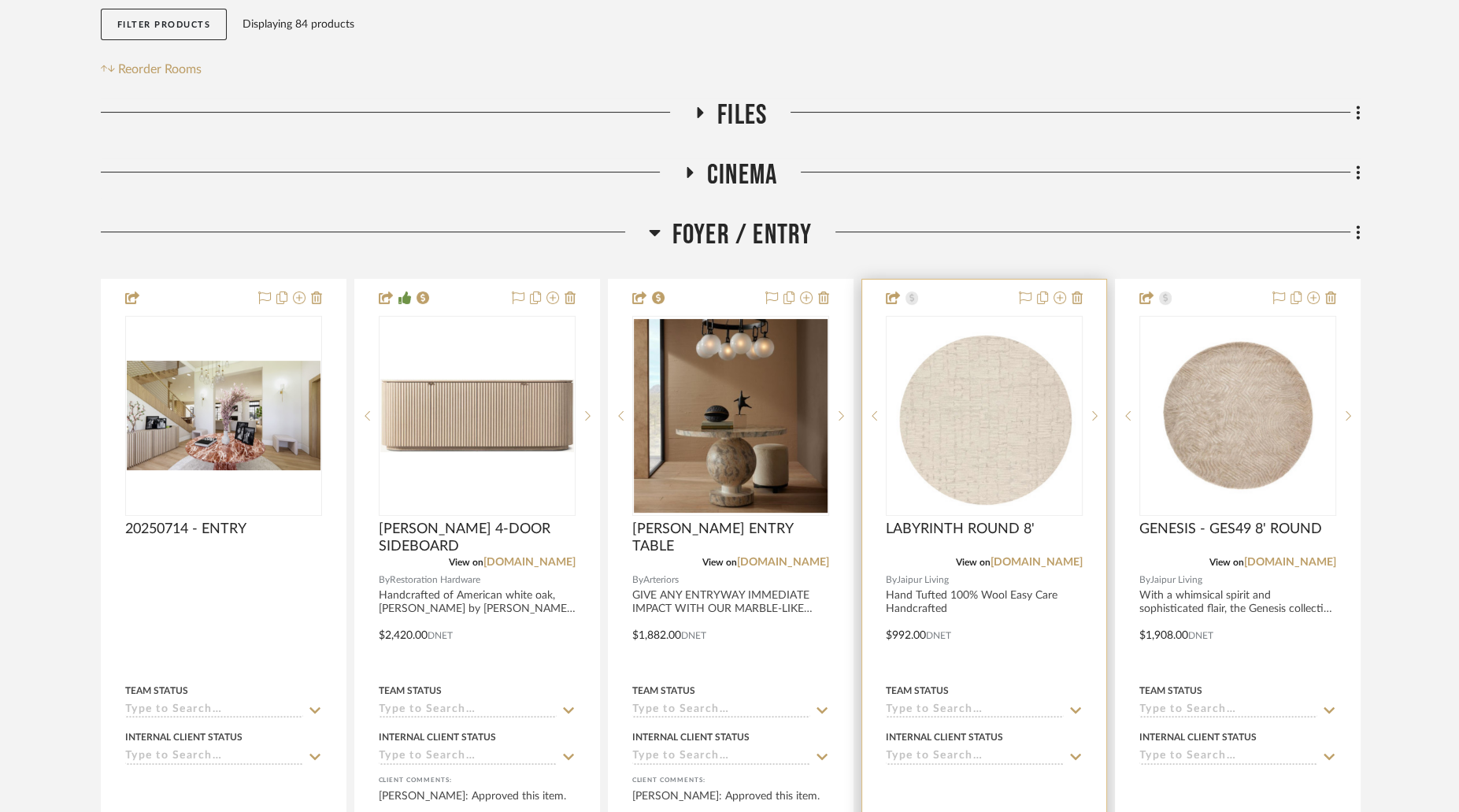
scroll to position [367, 0]
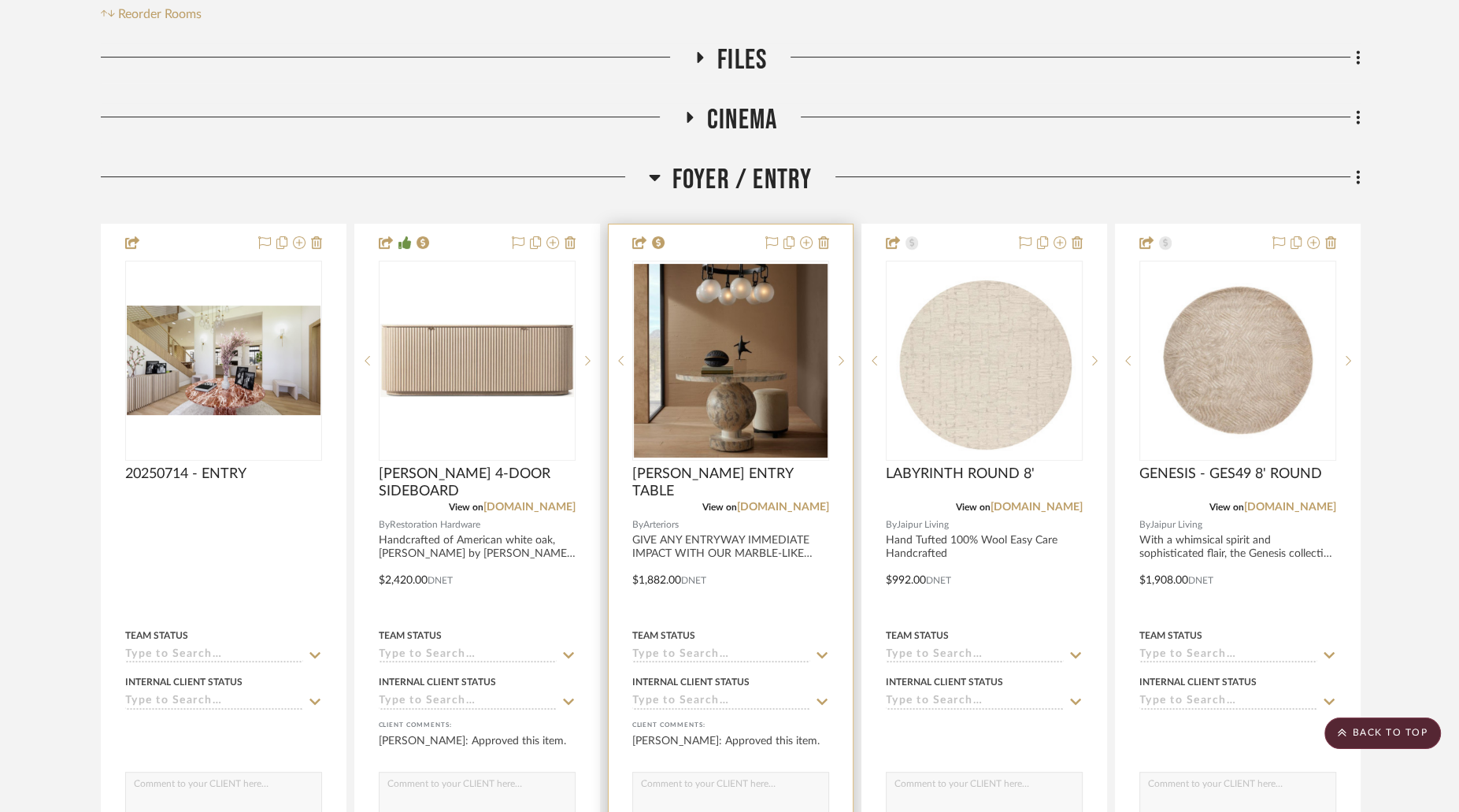
click at [680, 343] on img "0" at bounding box center [730, 360] width 194 height 194
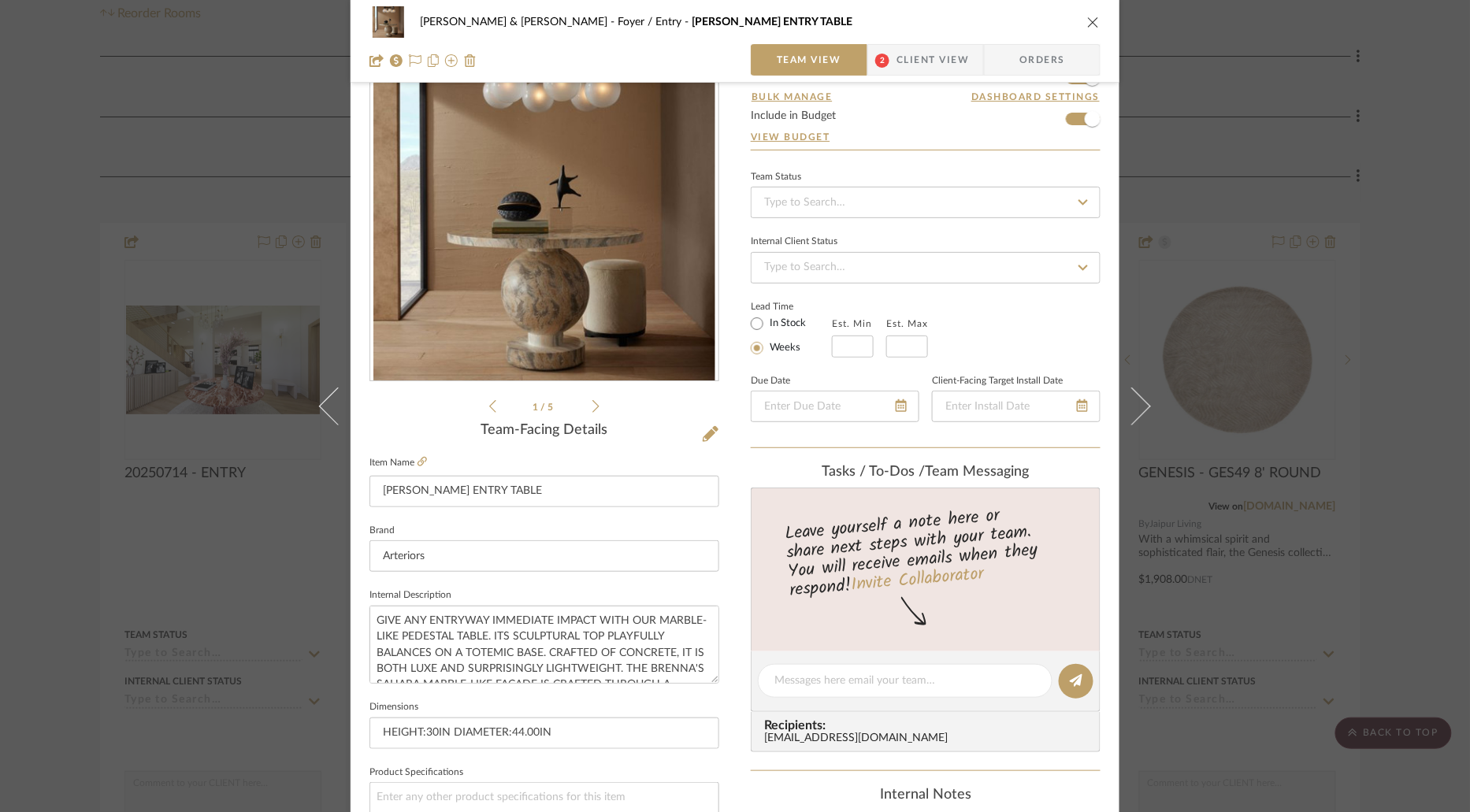
scroll to position [72, 0]
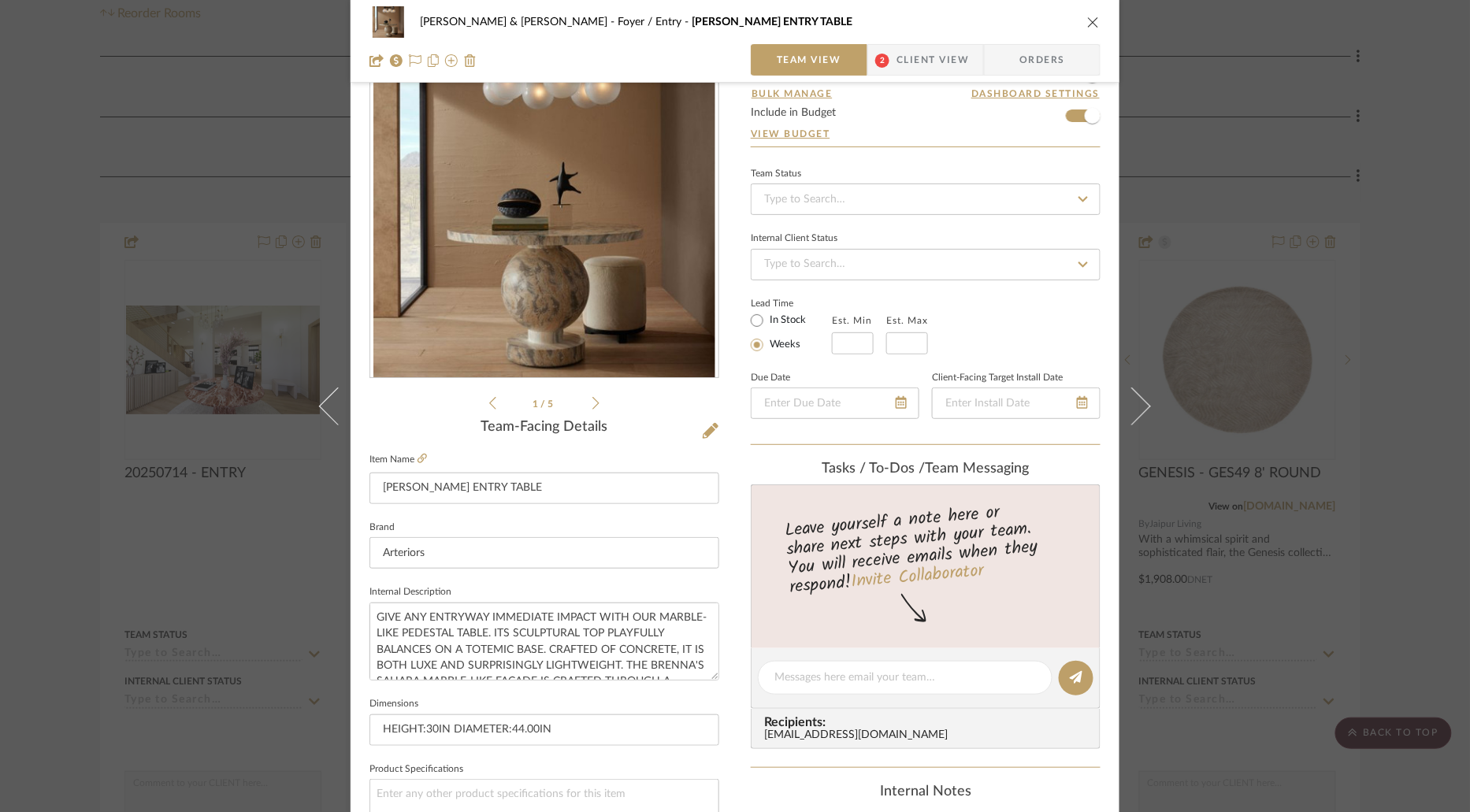
click at [935, 62] on span "Client View" at bounding box center [932, 59] width 72 height 31
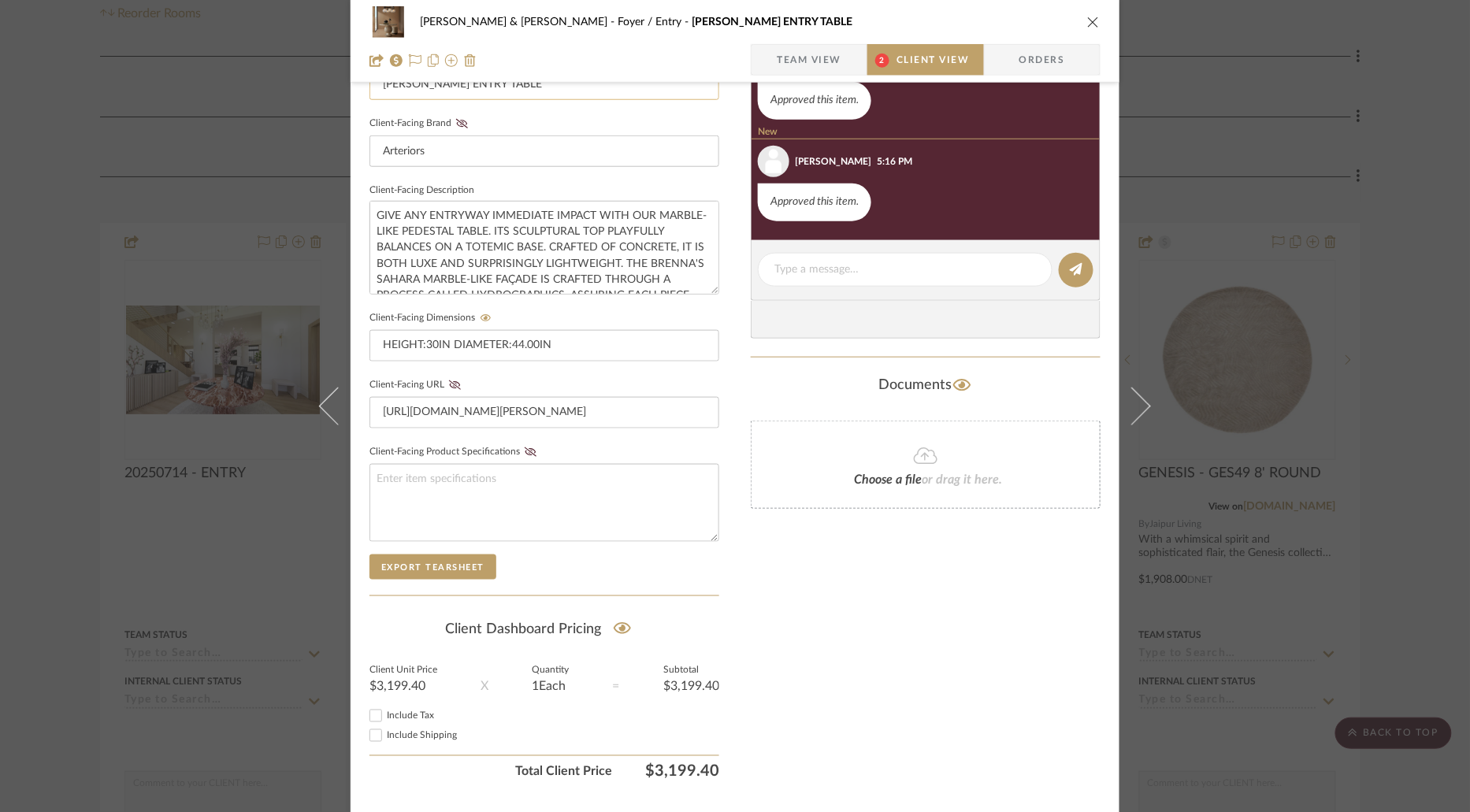
scroll to position [506, 0]
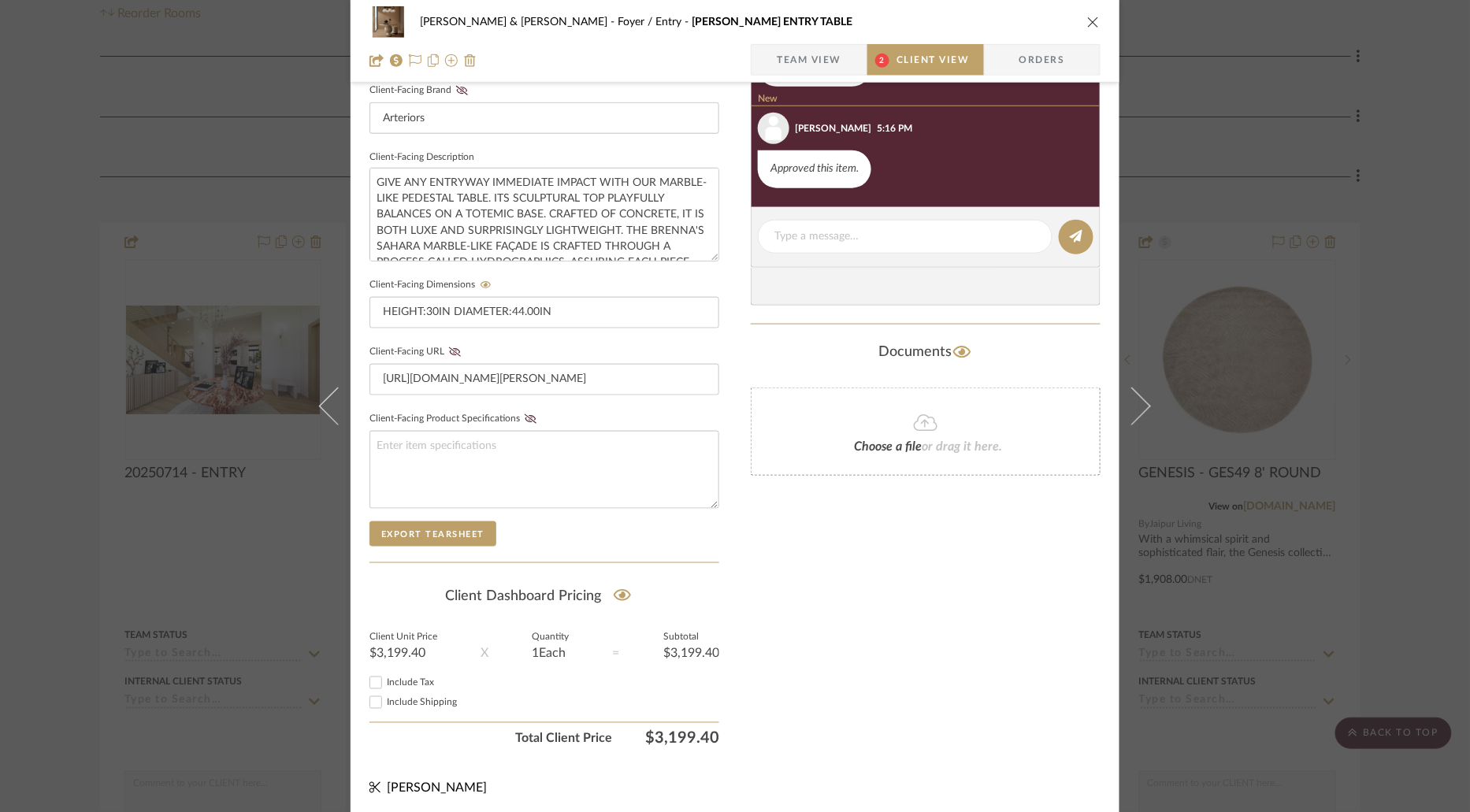
click at [815, 68] on span "Team View" at bounding box center [809, 59] width 64 height 31
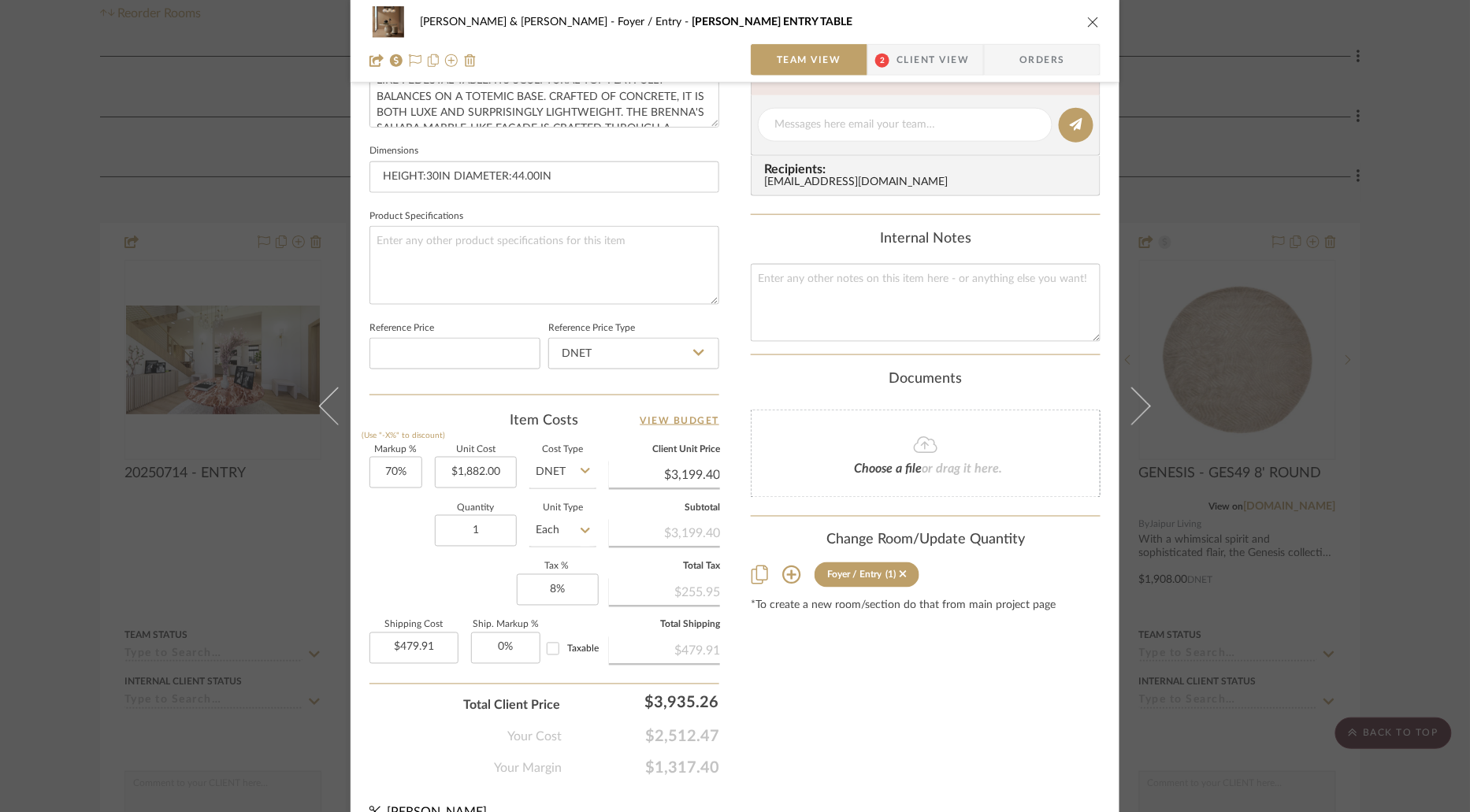
scroll to position [633, 0]
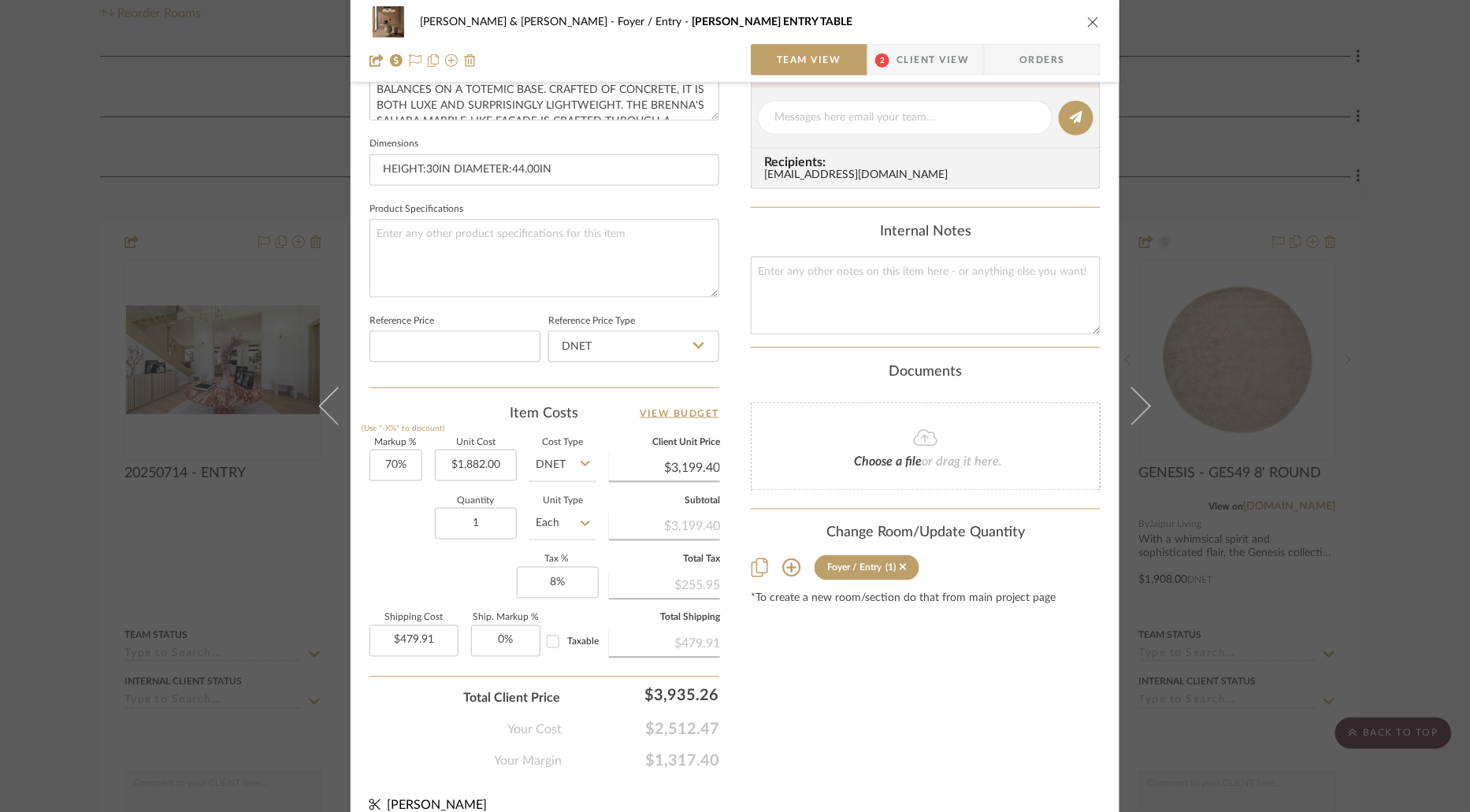
click at [1087, 23] on icon "close" at bounding box center [1093, 22] width 12 height 12
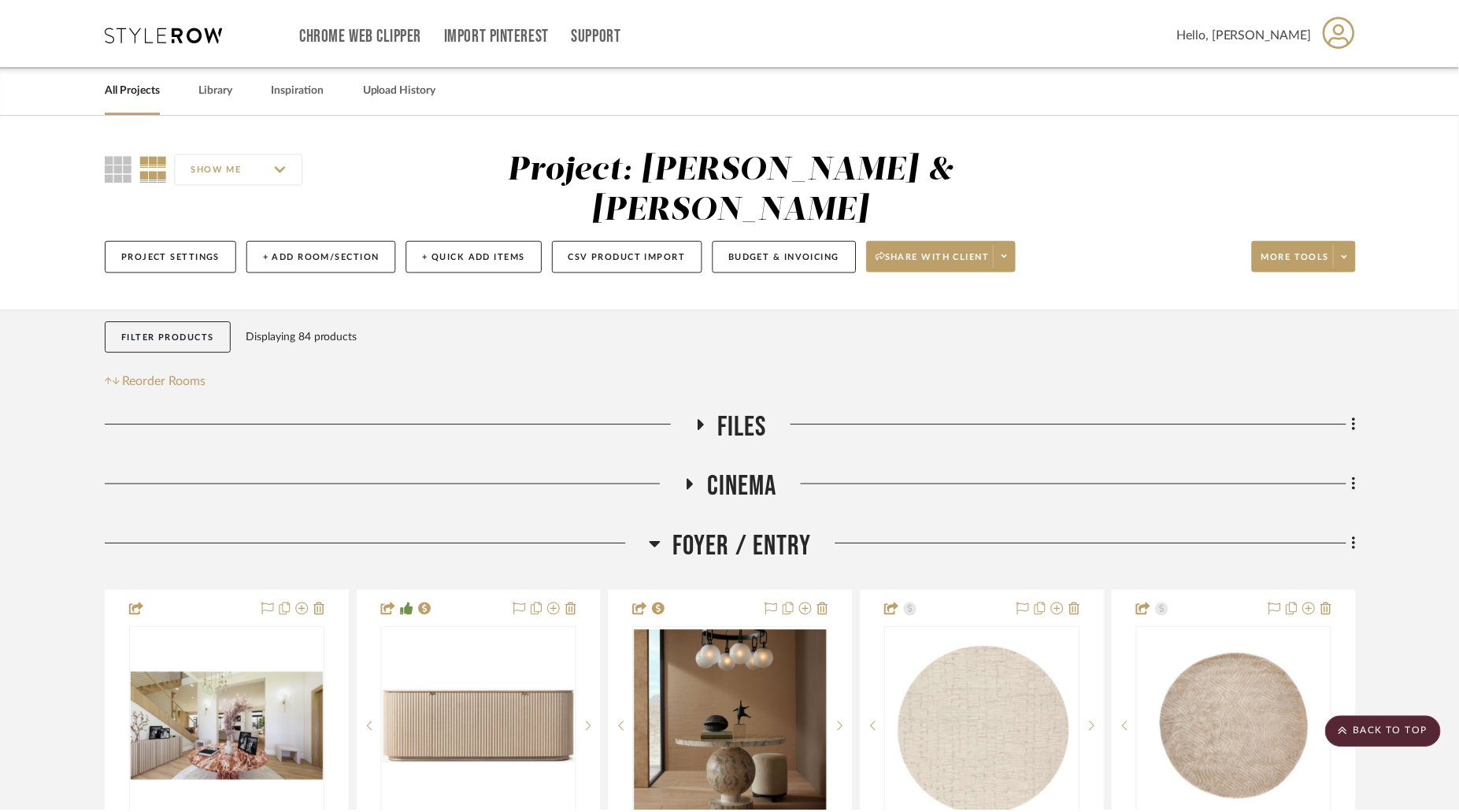
scroll to position [367, 0]
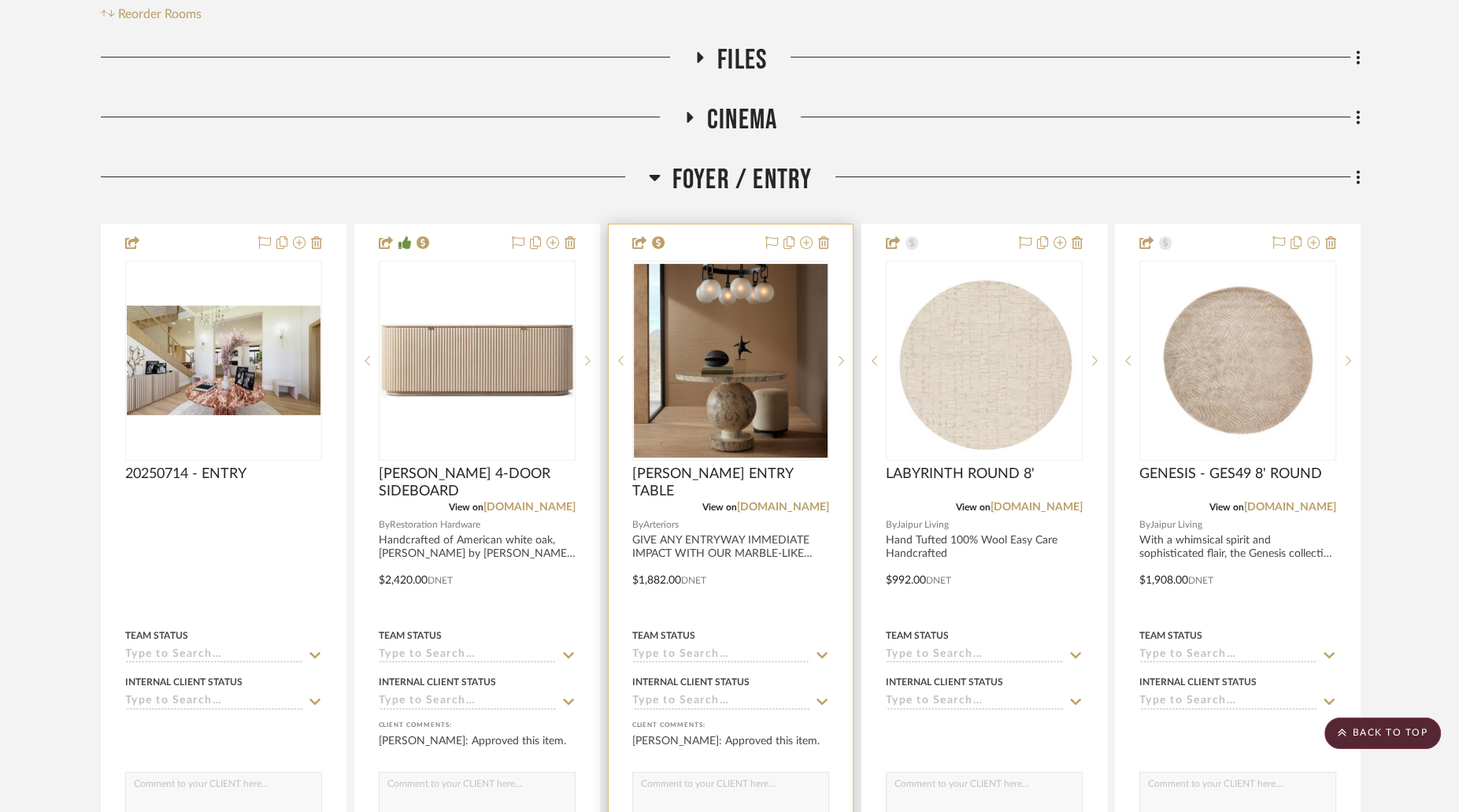
click at [725, 264] on img "0" at bounding box center [730, 360] width 194 height 194
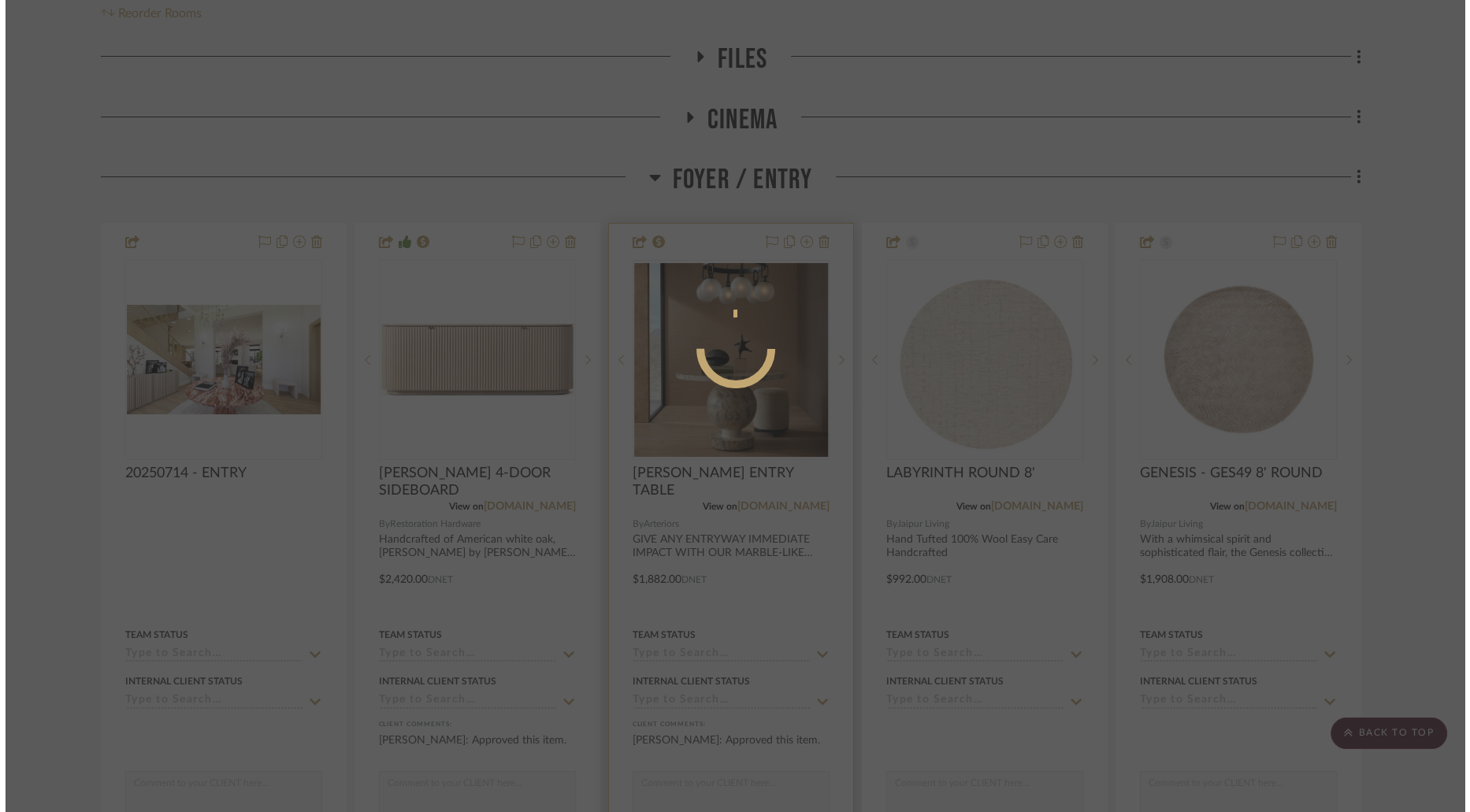
scroll to position [0, 0]
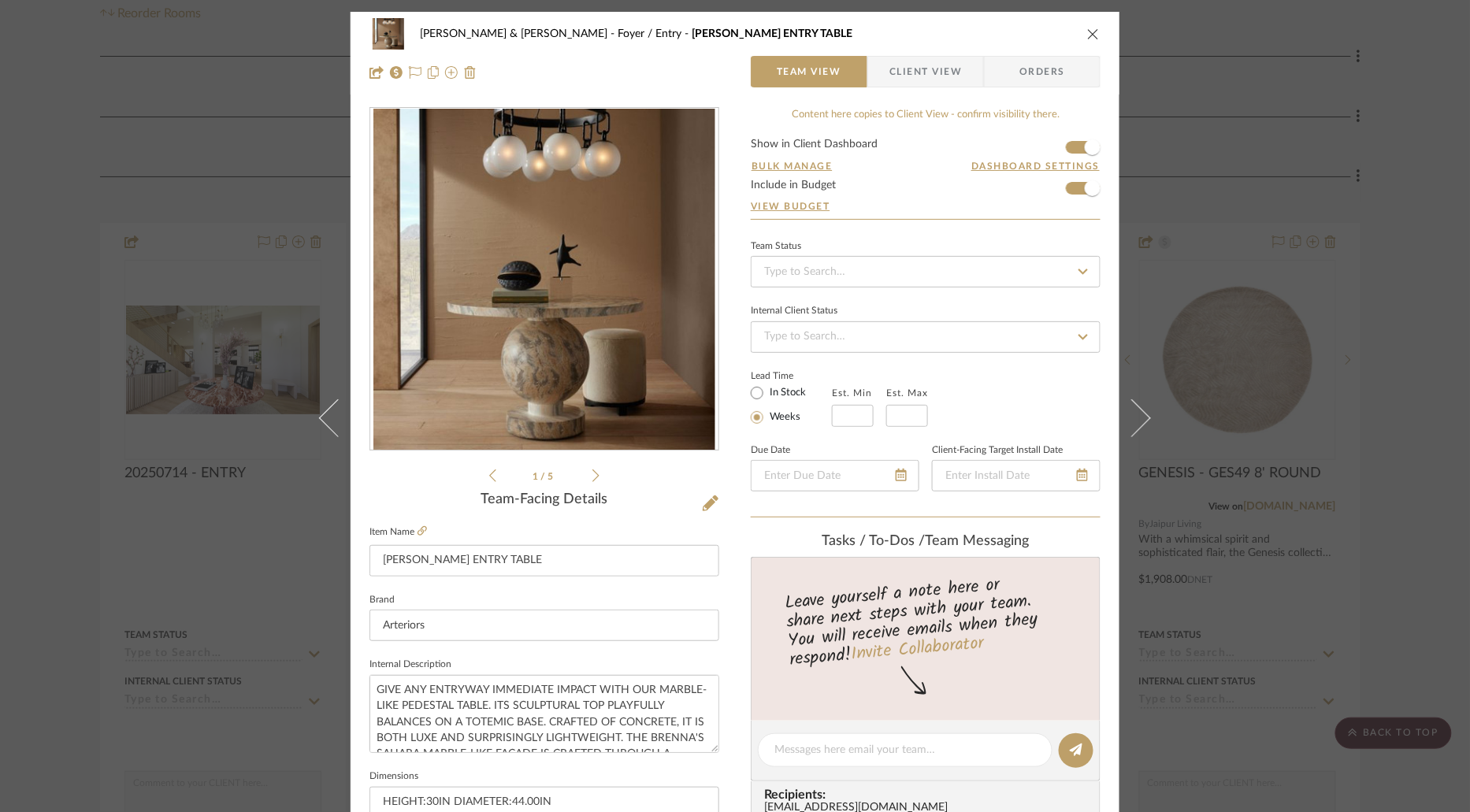
click at [943, 71] on span "Client View" at bounding box center [925, 71] width 72 height 31
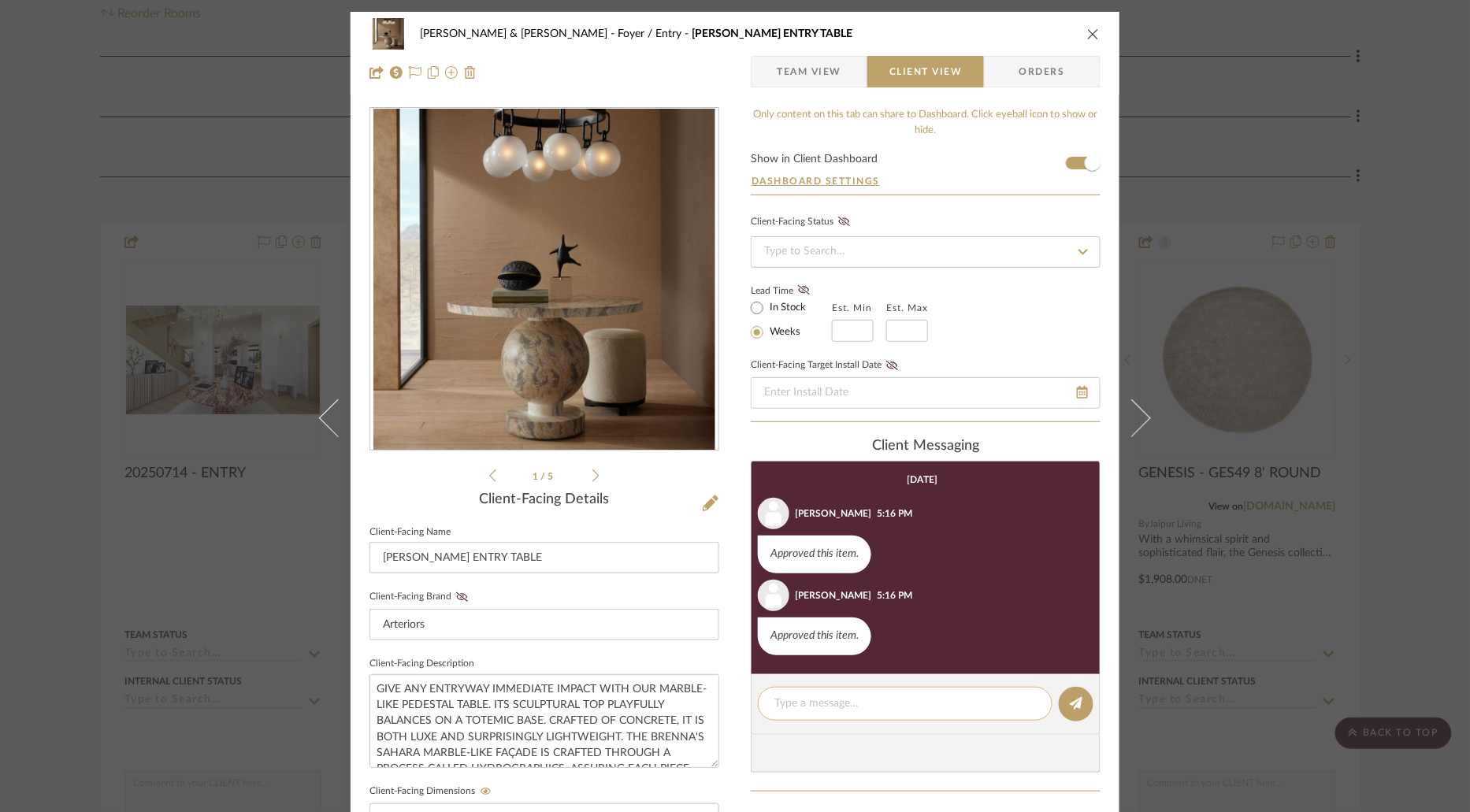
click at [891, 695] on textarea at bounding box center [905, 703] width 262 height 17
type textarea "ORDERED - ETA: END OF SEPTEMBER"
click at [1069, 703] on icon at bounding box center [1076, 703] width 12 height 12
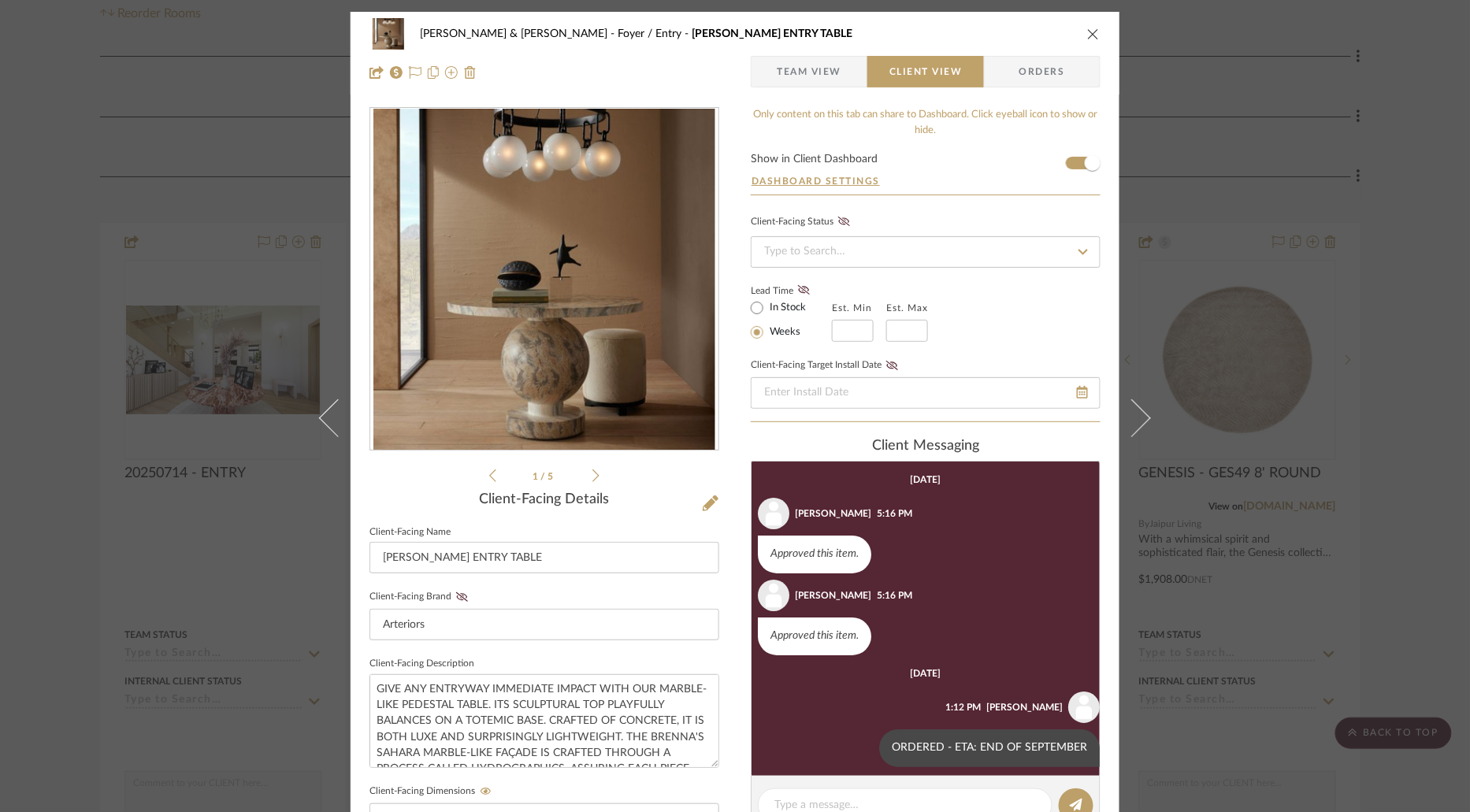
click at [1090, 36] on icon "close" at bounding box center [1093, 34] width 12 height 12
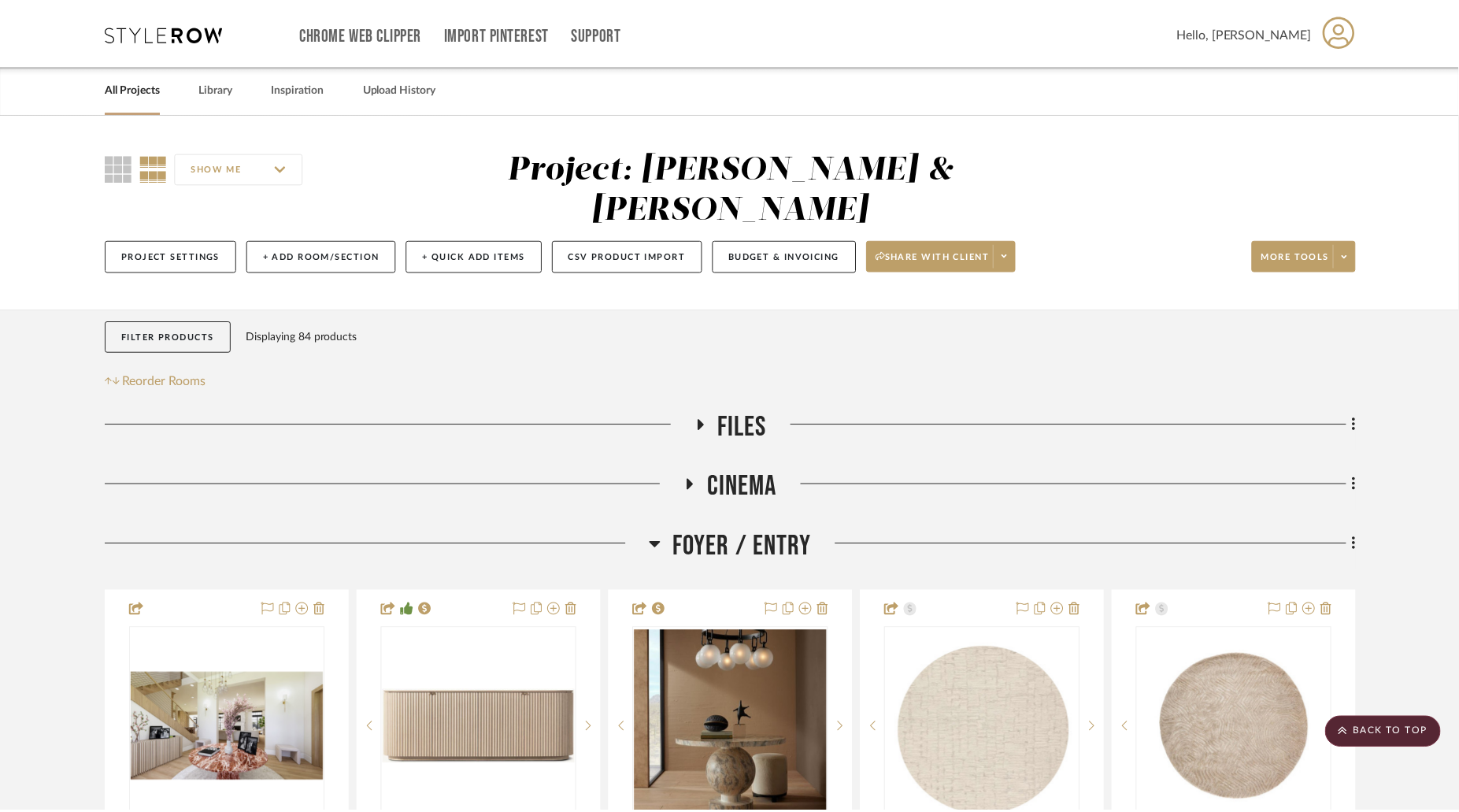
scroll to position [367, 0]
